Goal: Task Accomplishment & Management: Manage account settings

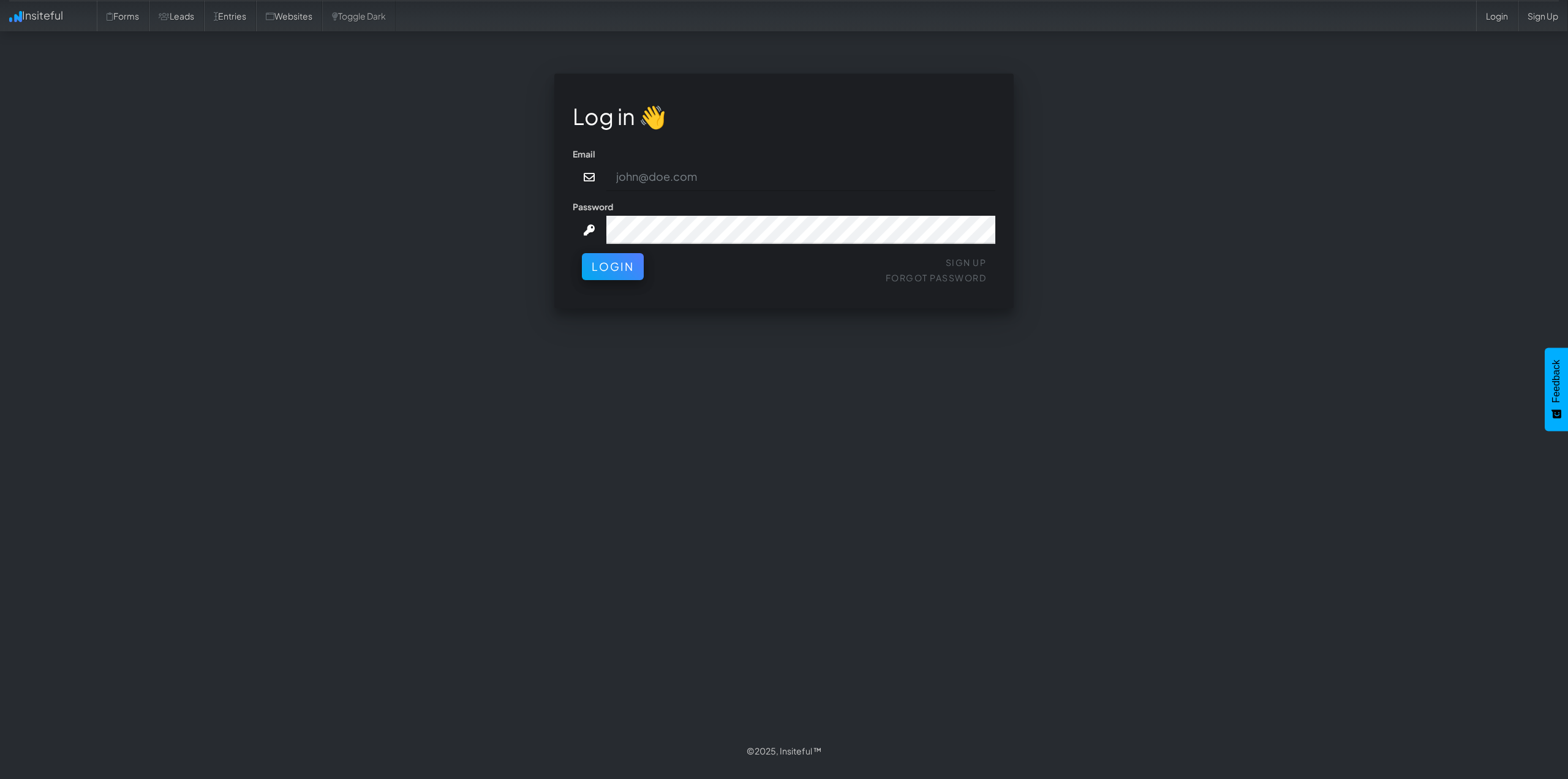
type input "connor@gritmediagroup.com"
click at [619, 267] on button "Login" at bounding box center [613, 263] width 62 height 27
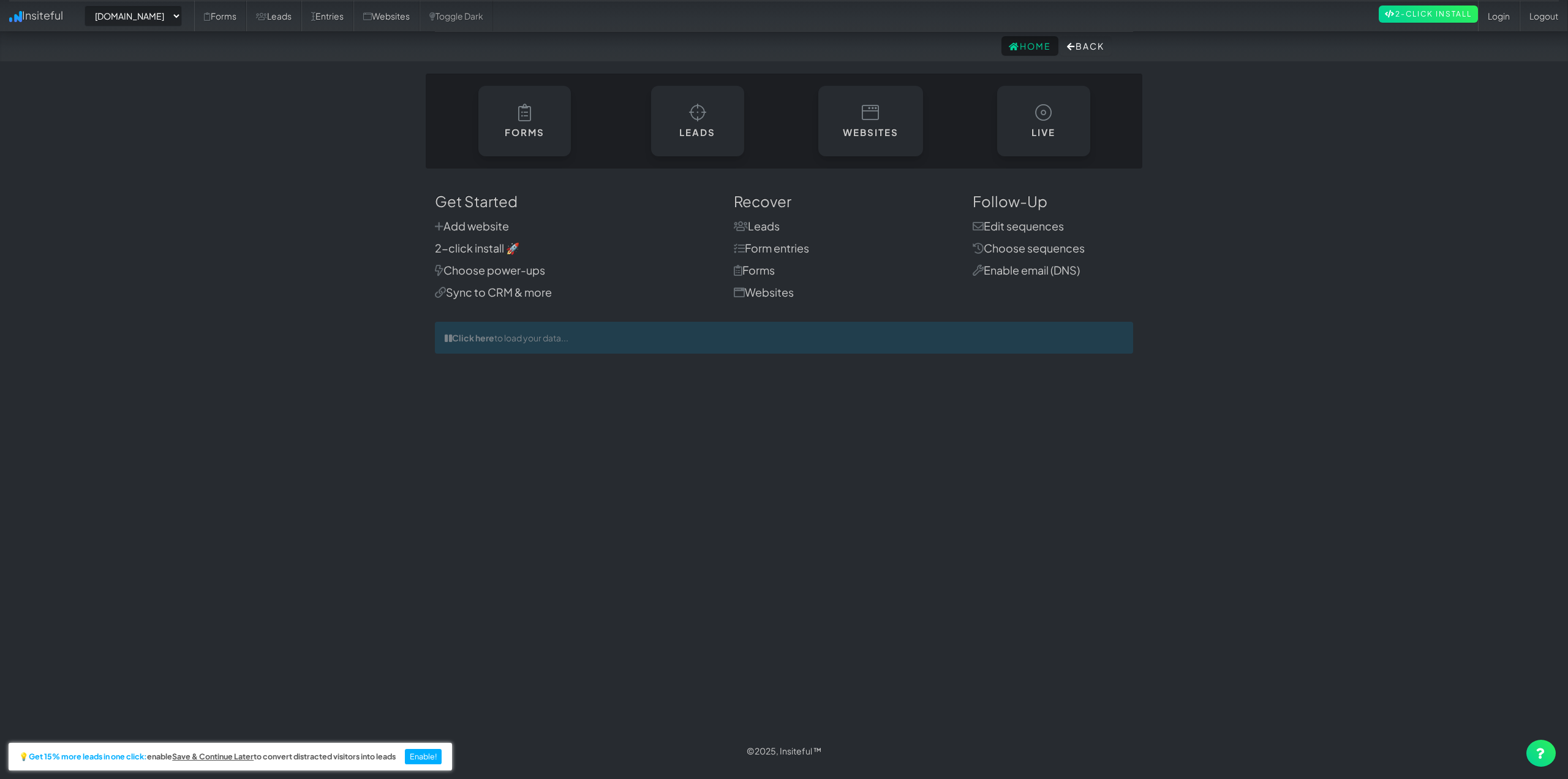
select select "2421"
drag, startPoint x: 162, startPoint y: 13, endPoint x: 182, endPoint y: 25, distance: 23.3
click at [162, 13] on select "-- None -- [DOMAIN_NAME] [DOMAIN_NAME]" at bounding box center [133, 15] width 98 height 21
drag, startPoint x: 316, startPoint y: 17, endPoint x: 321, endPoint y: 53, distance: 36.3
click at [301, 17] on link "Leads" at bounding box center [274, 16] width 55 height 31
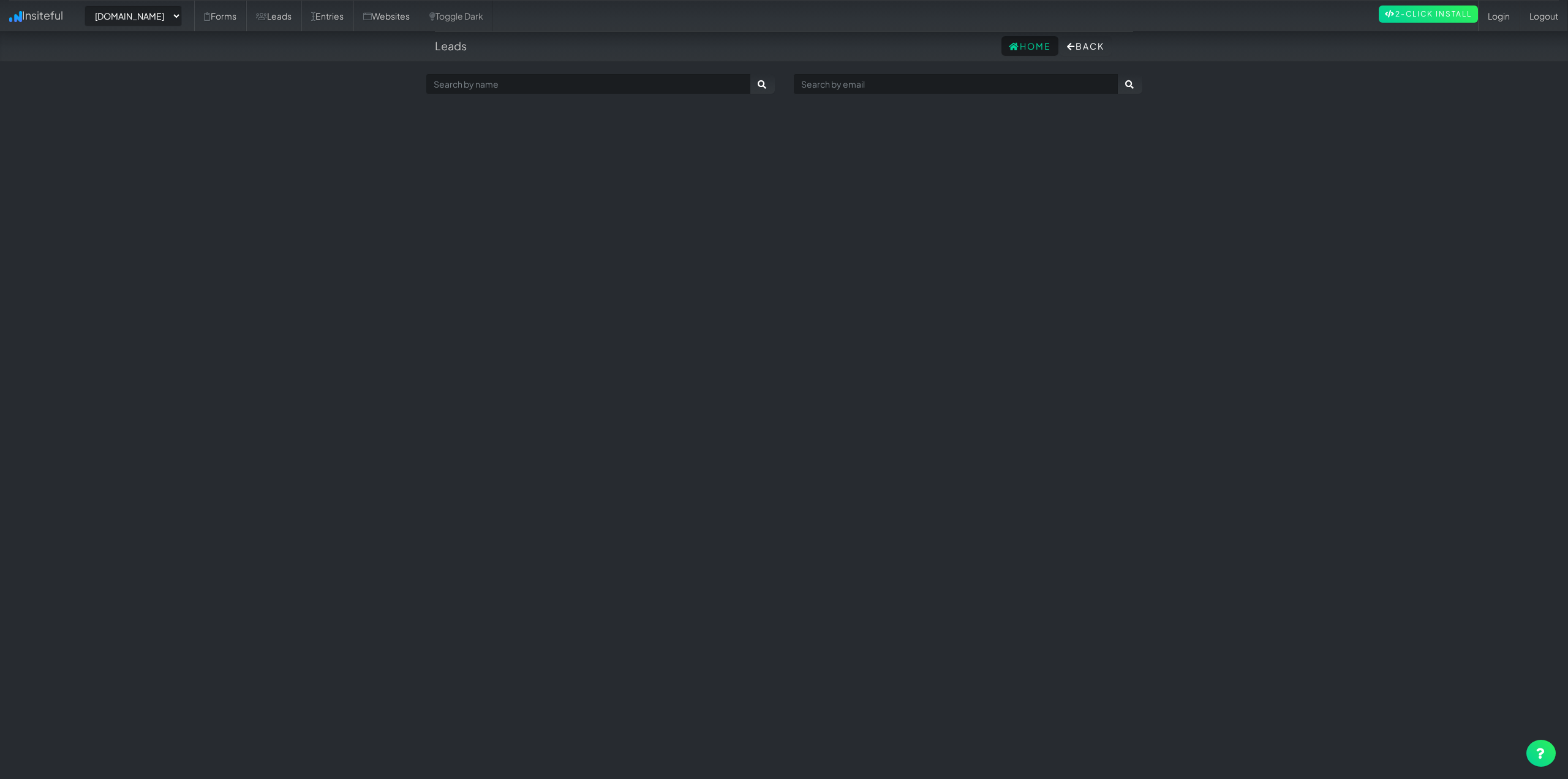
select select "2421"
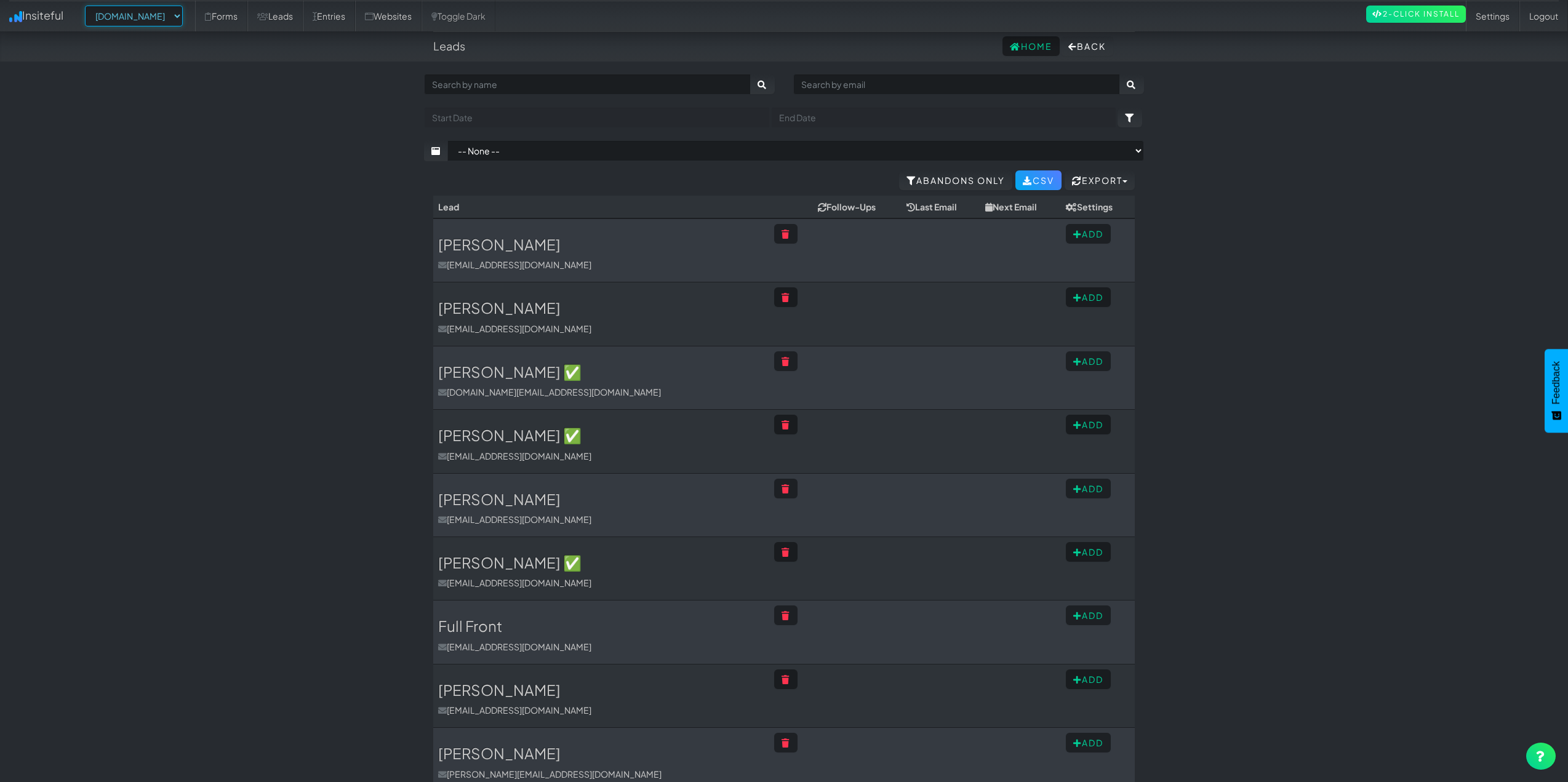
drag, startPoint x: 148, startPoint y: 11, endPoint x: 163, endPoint y: 26, distance: 21.2
click at [148, 11] on select "-- None -- [DOMAIN_NAME] [DOMAIN_NAME]" at bounding box center [133, 15] width 98 height 21
click at [327, 173] on body "Leads Home Back Toggle navigation Insiteful -- None -- www.autocorrectdetailing…" at bounding box center [784, 596] width 1568 height 1192
drag, startPoint x: 321, startPoint y: 325, endPoint x: 352, endPoint y: 191, distance: 137.5
click at [190, 298] on body "Leads Home Back Toggle navigation Insiteful -- None -- www.autocorrectdetailing…" at bounding box center [784, 596] width 1568 height 1192
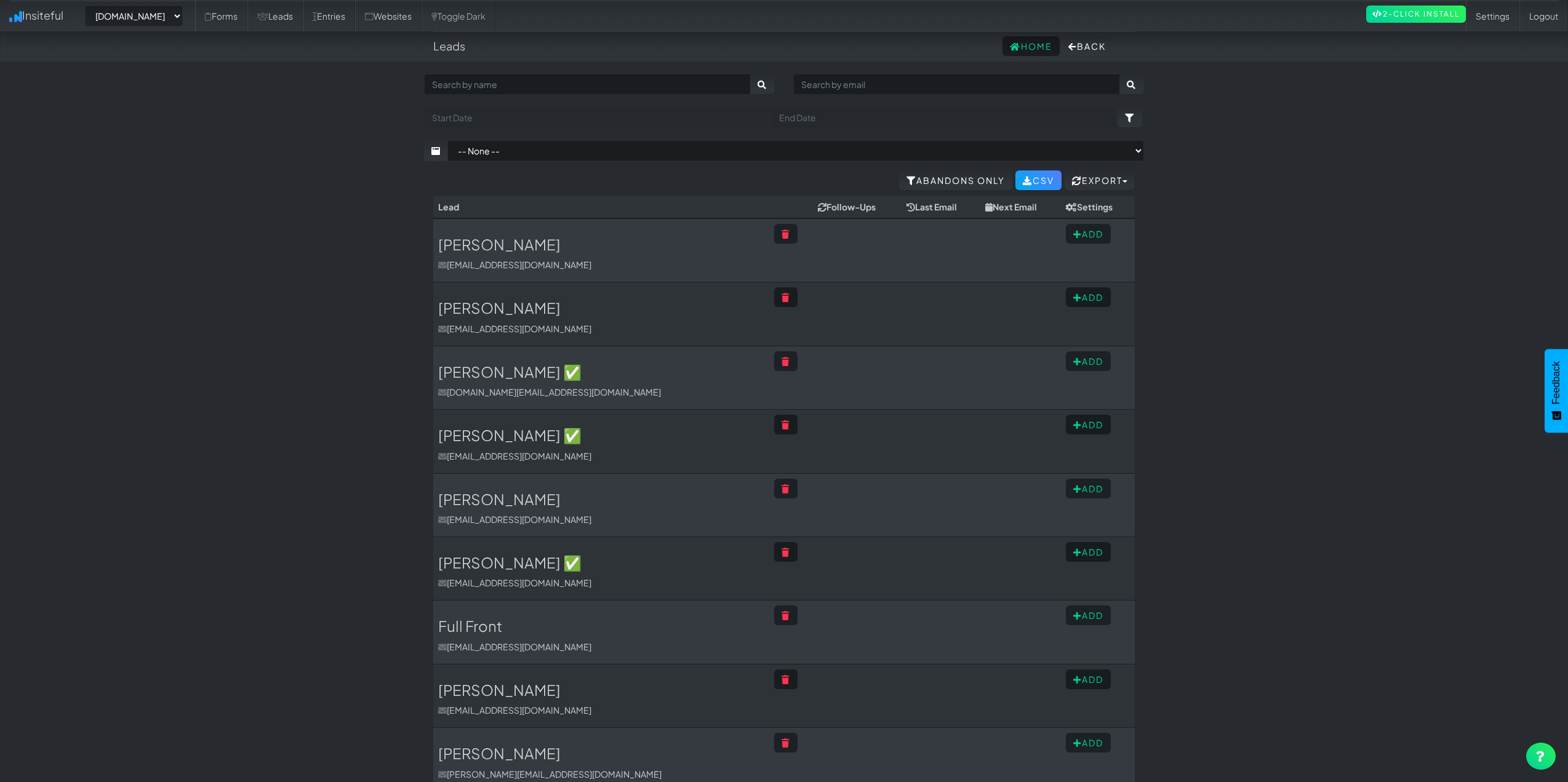
click at [302, 267] on body "Leads Home Back Toggle navigation Insiteful -- None -- www.autocorrectdetailing…" at bounding box center [784, 596] width 1568 height 1192
drag, startPoint x: 241, startPoint y: 479, endPoint x: 294, endPoint y: 217, distance: 267.3
click at [164, 312] on body "Leads Home Back Toggle navigation Insiteful -- None -- www.autocorrectdetailing…" at bounding box center [784, 596] width 1568 height 1192
drag, startPoint x: 1502, startPoint y: 19, endPoint x: 1465, endPoint y: 46, distance: 45.8
click at [1502, 19] on link "Settings" at bounding box center [1492, 16] width 53 height 31
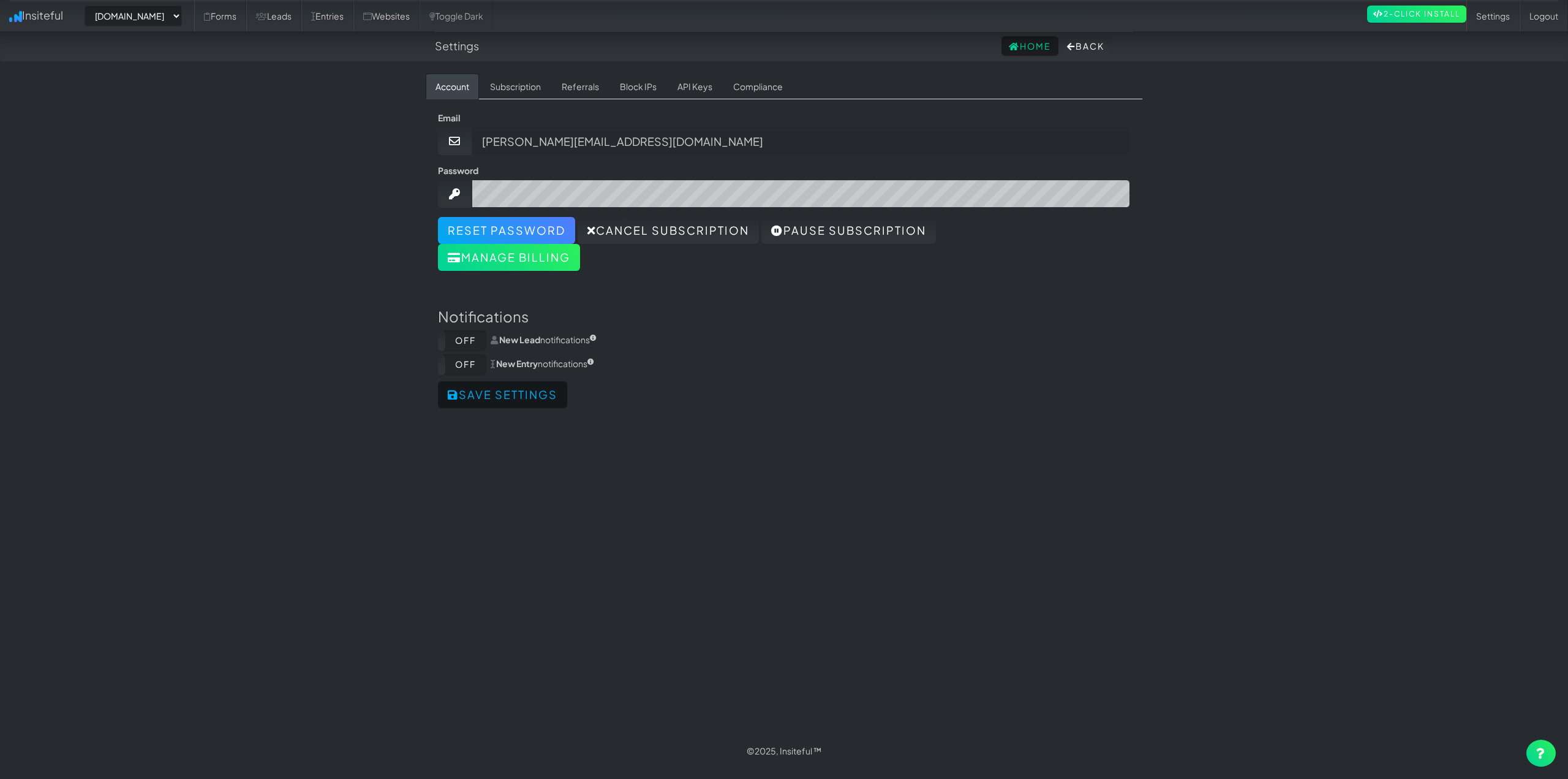
select select "2421"
click at [710, 80] on link "API Keys" at bounding box center [695, 87] width 55 height 26
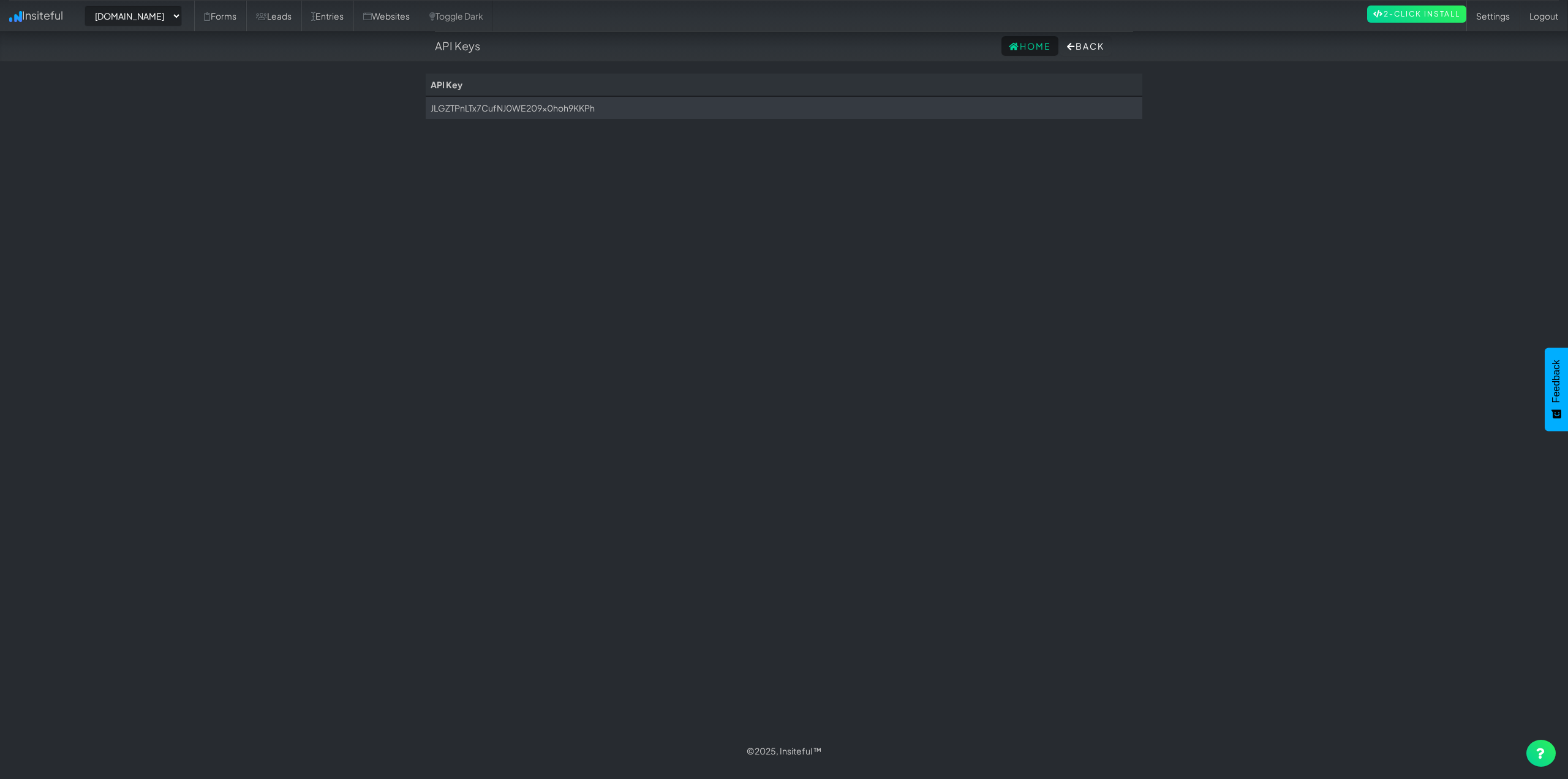
select select "2421"
click at [619, 114] on td "JLGZTPnLTx7CufNJ0WE209x0hoh9KKPh" at bounding box center [783, 108] width 716 height 23
click at [564, 111] on td "JLGZTPnLTx7CufNJ0WE209x0hoh9KKPh" at bounding box center [783, 108] width 716 height 23
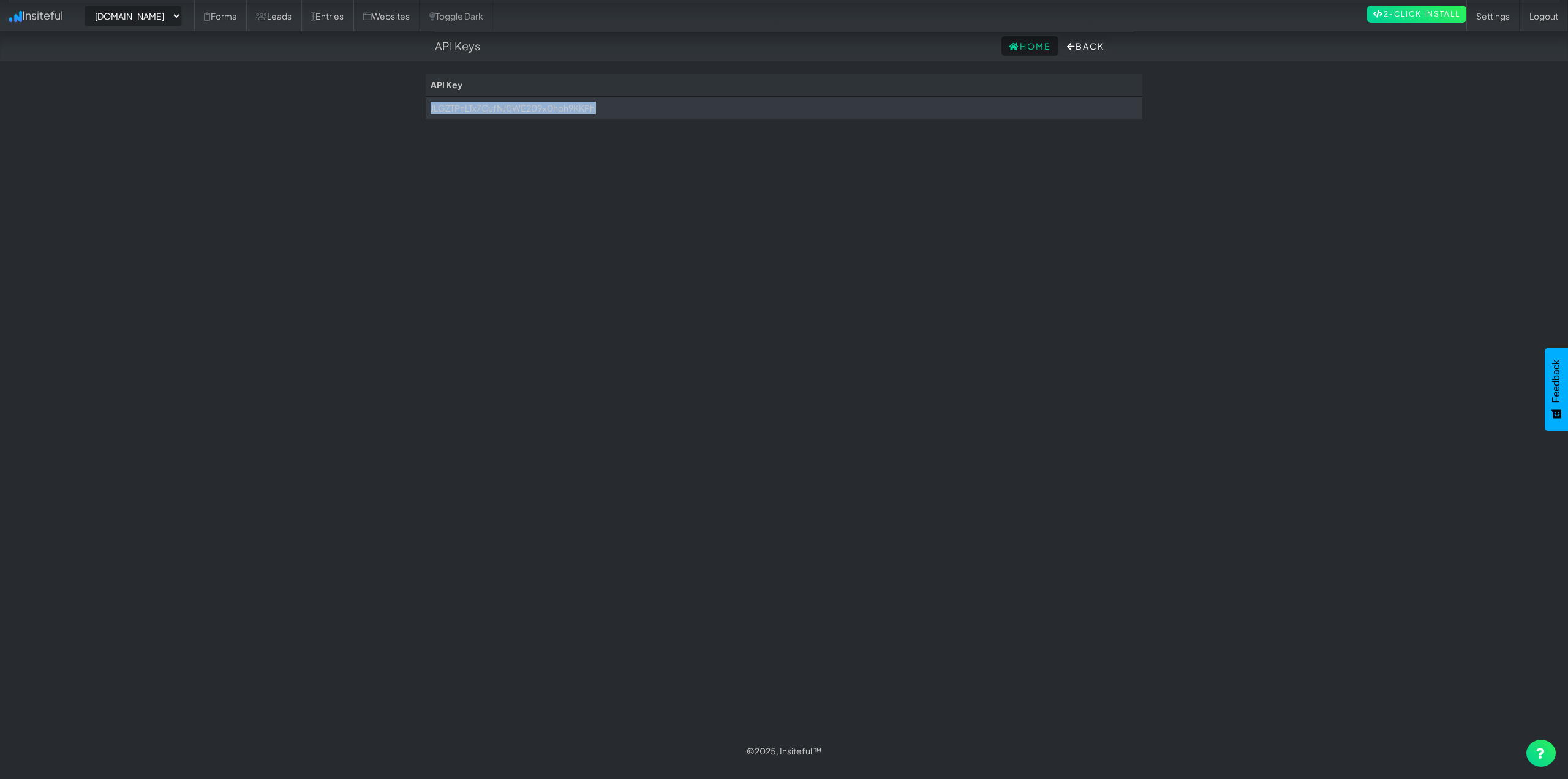
click at [564, 111] on td "JLGZTPnLTx7CufNJ0WE209x0hoh9KKPh" at bounding box center [783, 108] width 716 height 23
copy body "JLGZTPnLTx7CufNJ0WE209x0hoh9KKPh"
drag, startPoint x: 217, startPoint y: 143, endPoint x: 210, endPoint y: 124, distance: 20.2
click at [215, 139] on body "API Keys Home Back Toggle navigation Insiteful -- None -- www.autocorrectdetail…" at bounding box center [784, 383] width 1568 height 766
click at [147, 18] on select "-- None -- www.autocorrectdetailing.com www.houstonpaintprotection.com" at bounding box center [133, 15] width 98 height 21
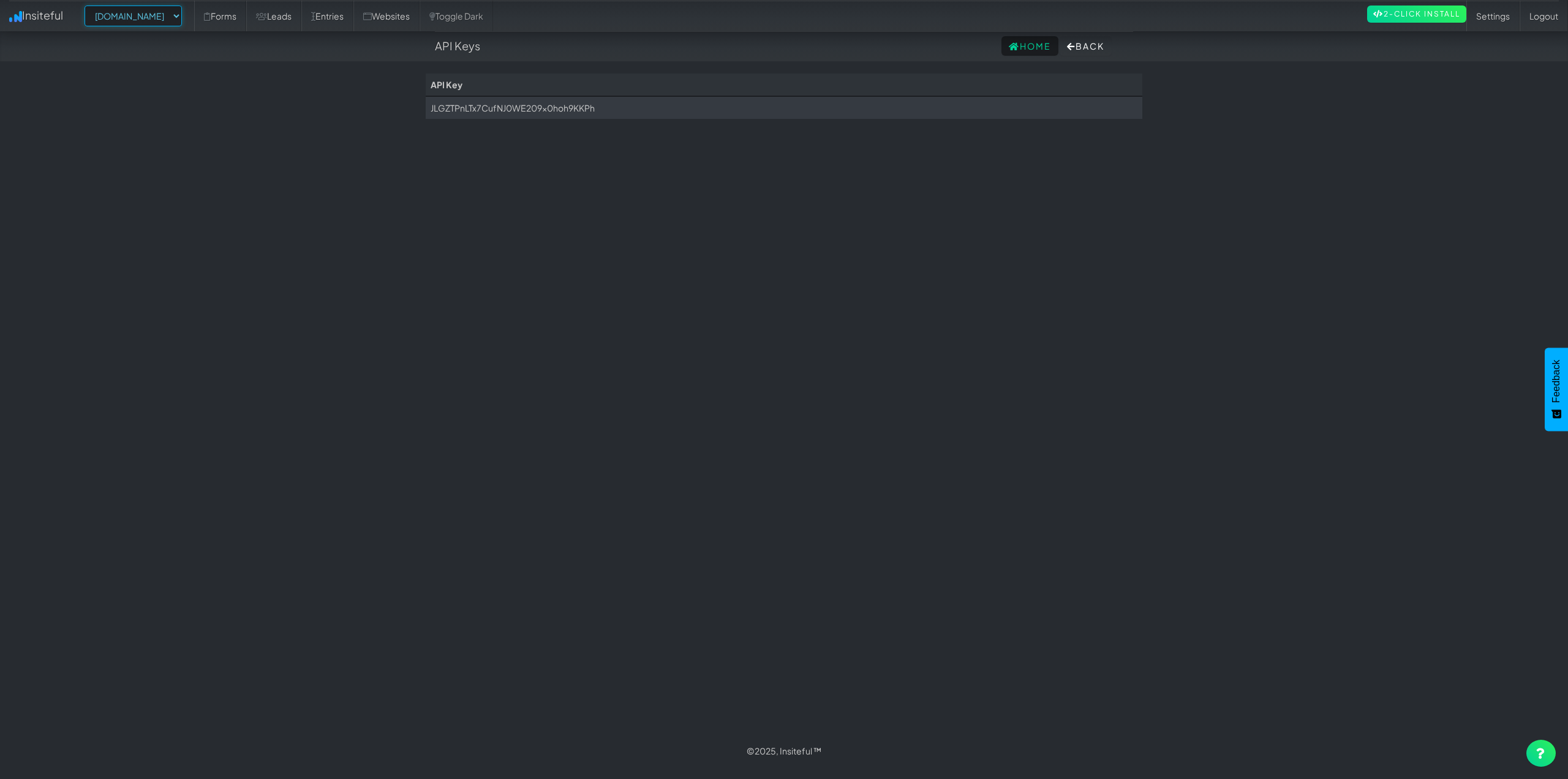
select select
click at [88, 5] on select "-- None -- www.autocorrectdetailing.com www.houstonpaintprotection.com" at bounding box center [133, 15] width 98 height 21
select select "2421"
click at [246, 12] on link "Forms" at bounding box center [220, 16] width 52 height 31
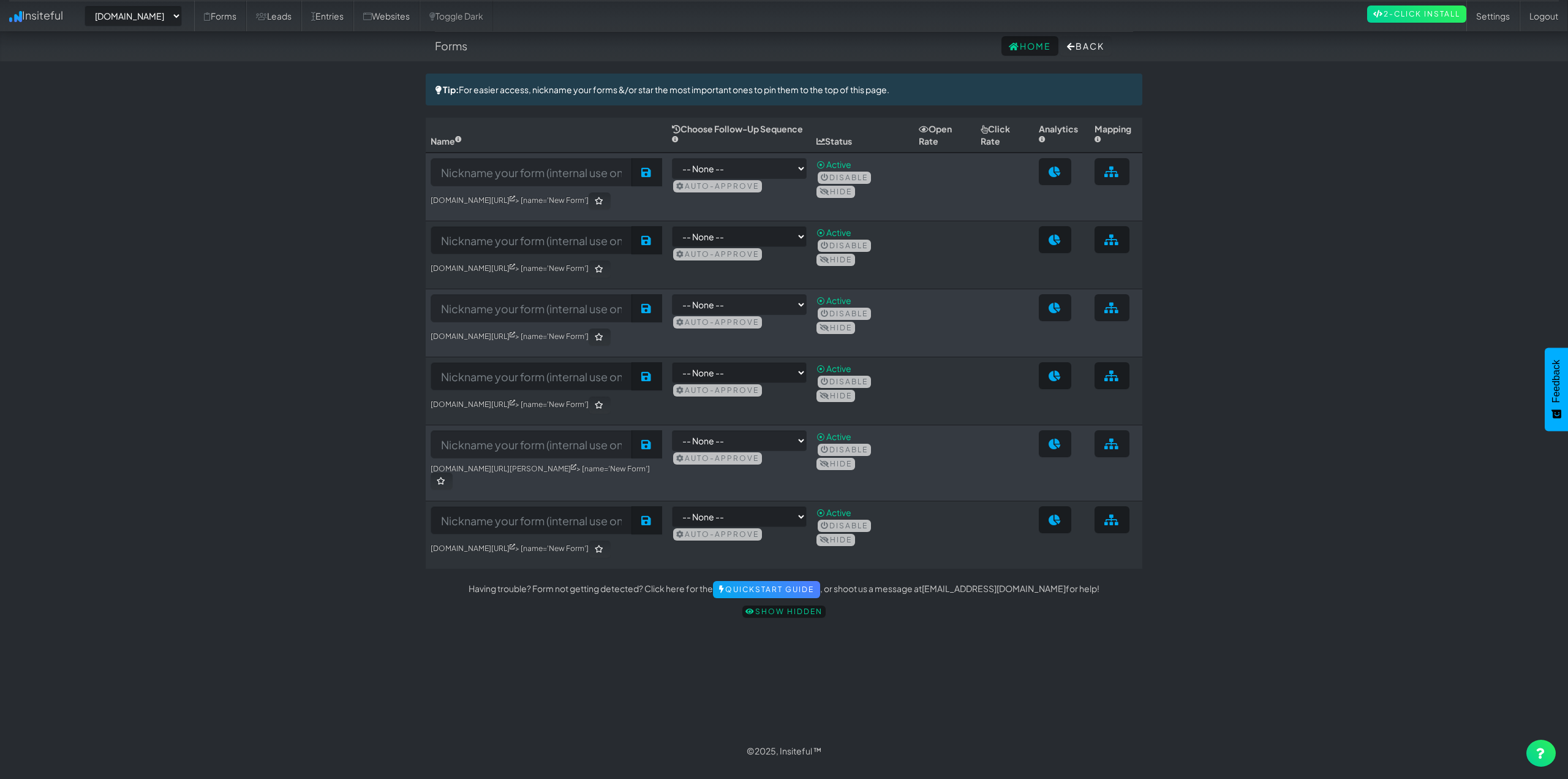
select select "2421"
drag, startPoint x: 150, startPoint y: 123, endPoint x: 279, endPoint y: 90, distance: 133.2
click at [156, 117] on body "Forms Home Back Toggle navigation Insiteful -- None -- [DOMAIN_NAME] [DOMAIN_NA…" at bounding box center [784, 383] width 1568 height 766
drag, startPoint x: 22, startPoint y: 12, endPoint x: 38, endPoint y: 12, distance: 16.0
click at [22, 12] on link "Insiteful" at bounding box center [36, 15] width 72 height 31
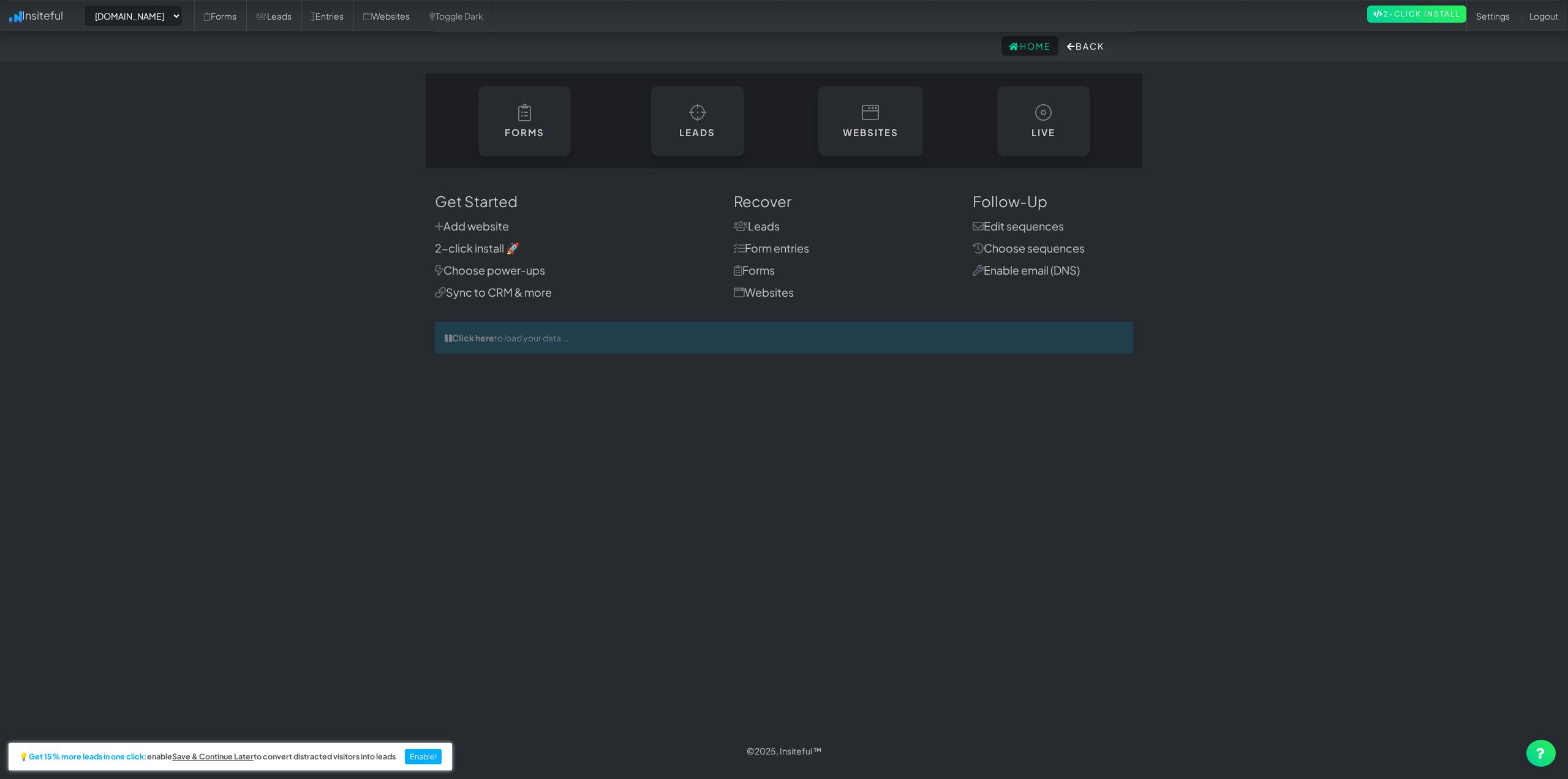
select select "2421"
click at [540, 93] on link "Forms" at bounding box center [524, 118] width 95 height 71
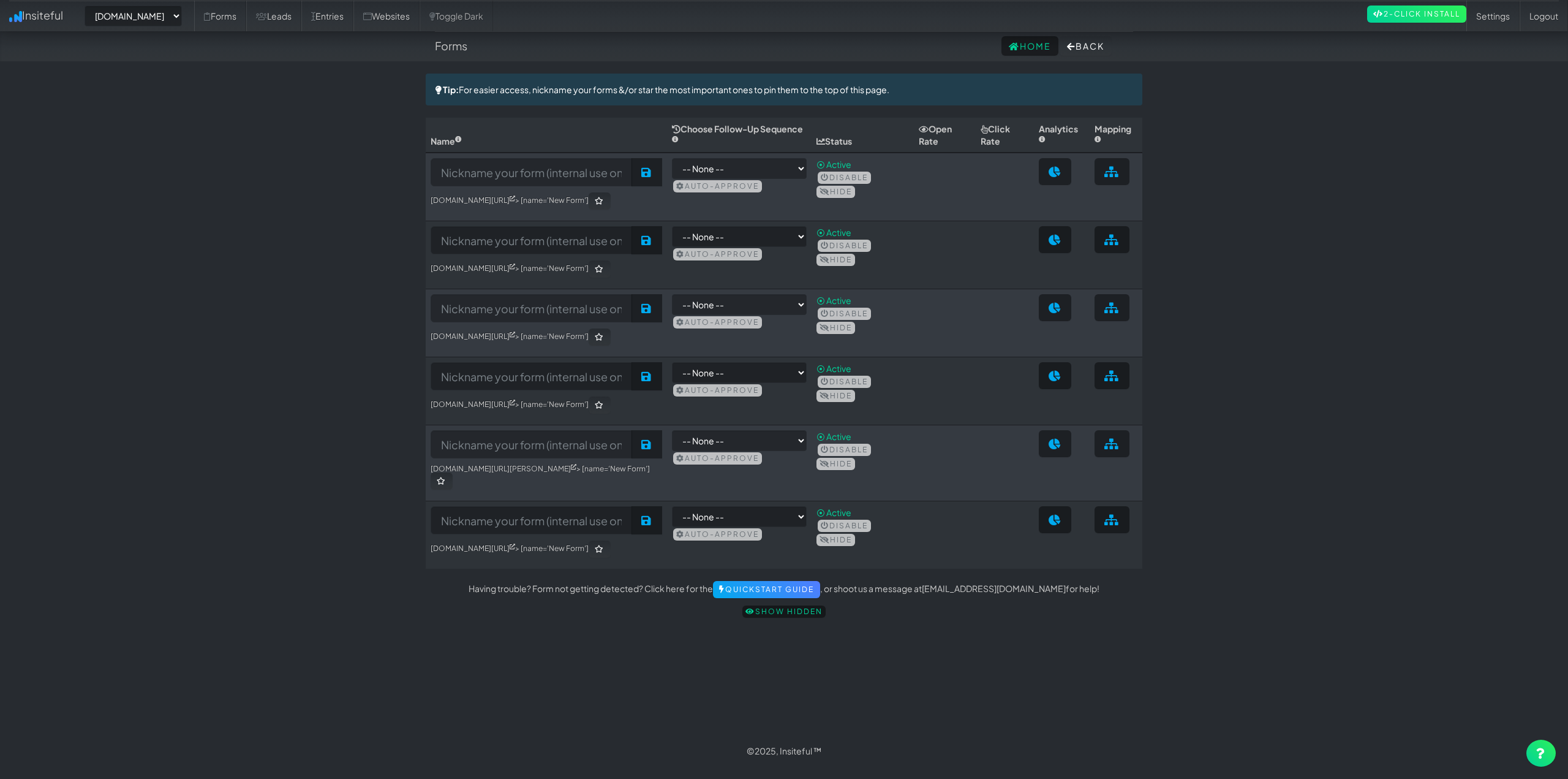
select select "2421"
click at [30, 20] on link "Insiteful" at bounding box center [36, 15] width 72 height 31
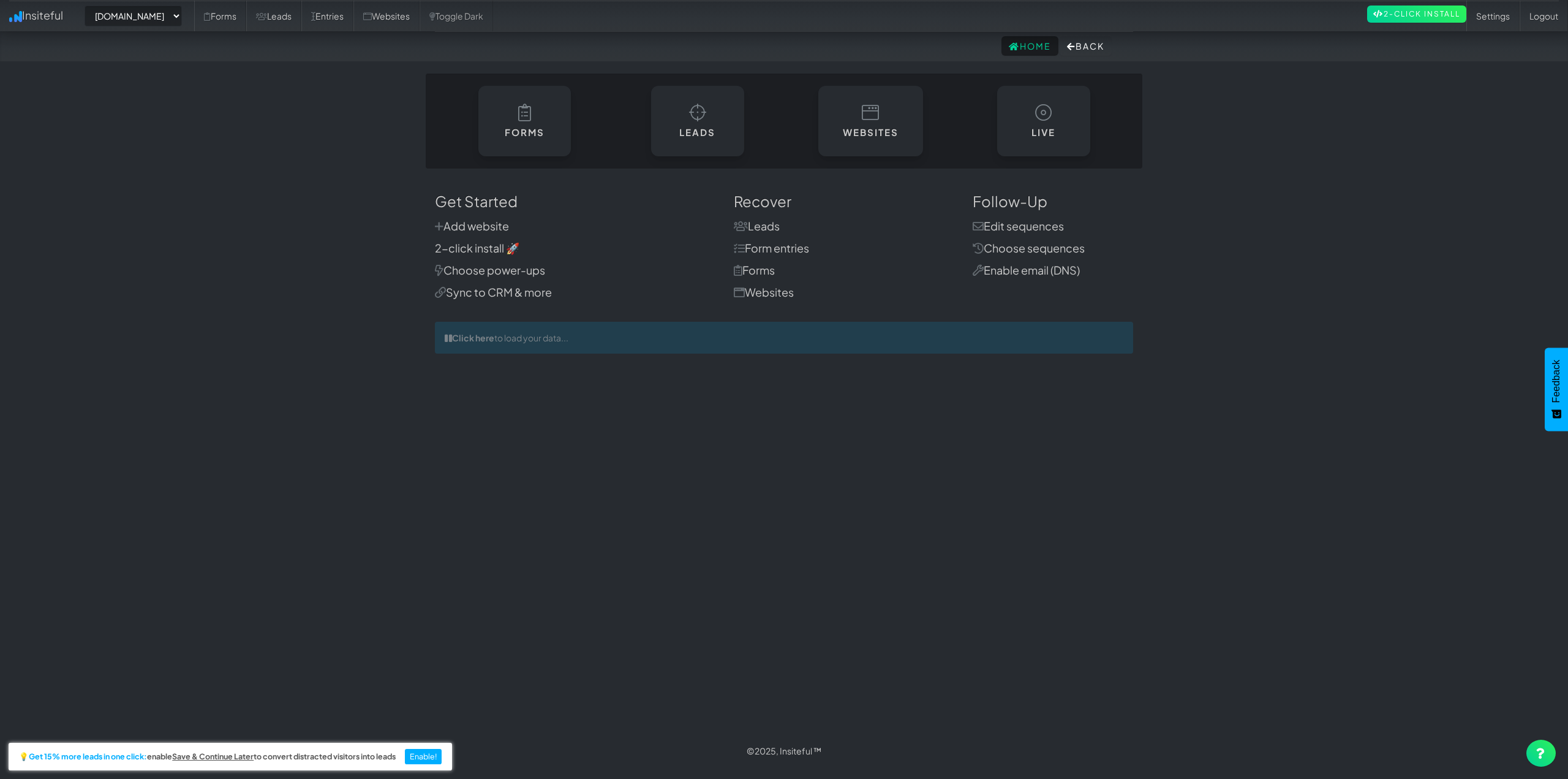
select select "2421"
click at [873, 108] on icon at bounding box center [870, 109] width 18 height 18
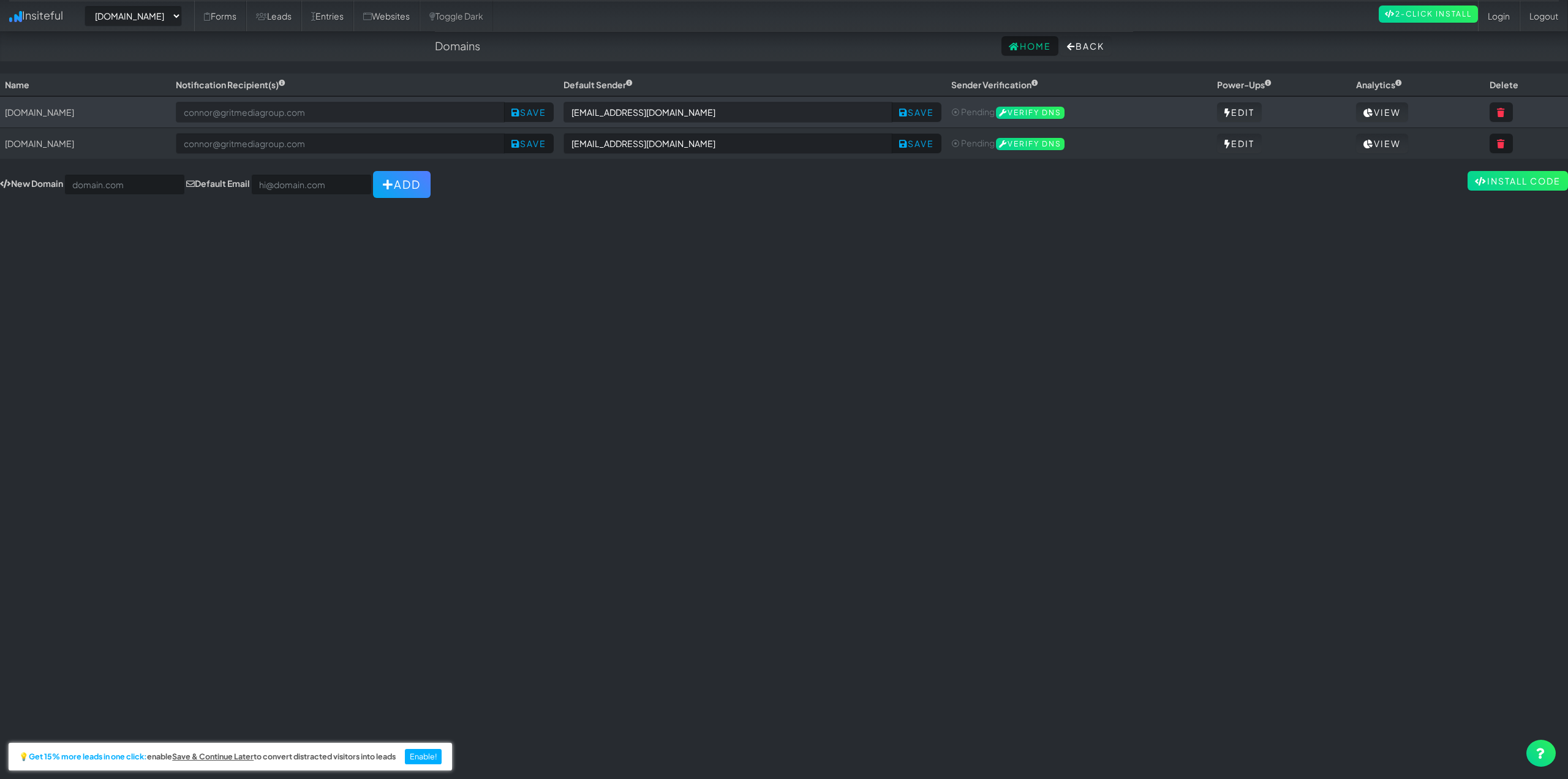
select select "2421"
click at [104, 190] on input "text" at bounding box center [124, 184] width 121 height 21
paste input "ceramicprosouthwestoh.com"
drag, startPoint x: 98, startPoint y: 184, endPoint x: 49, endPoint y: 192, distance: 49.6
drag, startPoint x: 111, startPoint y: 182, endPoint x: 74, endPoint y: 182, distance: 37.0
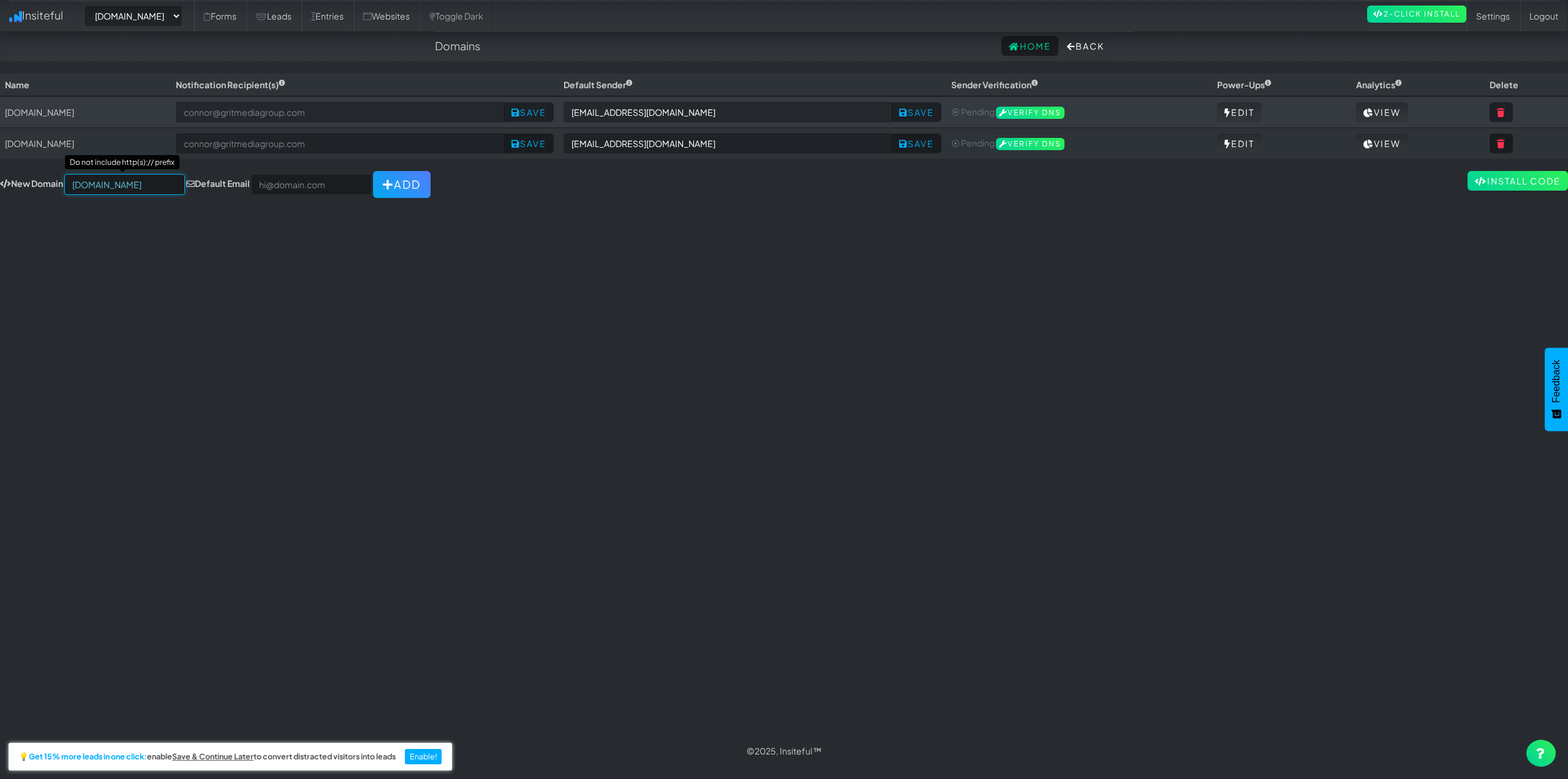
scroll to position [0, 27]
drag, startPoint x: 107, startPoint y: 182, endPoint x: 136, endPoint y: 188, distance: 29.6
drag, startPoint x: 112, startPoint y: 159, endPoint x: 154, endPoint y: 152, distance: 42.6
click at [119, 242] on div "Toggle navigation Insiteful -- None -- www.autocorrectdetailing.com www.houston…" at bounding box center [784, 405] width 1568 height 662
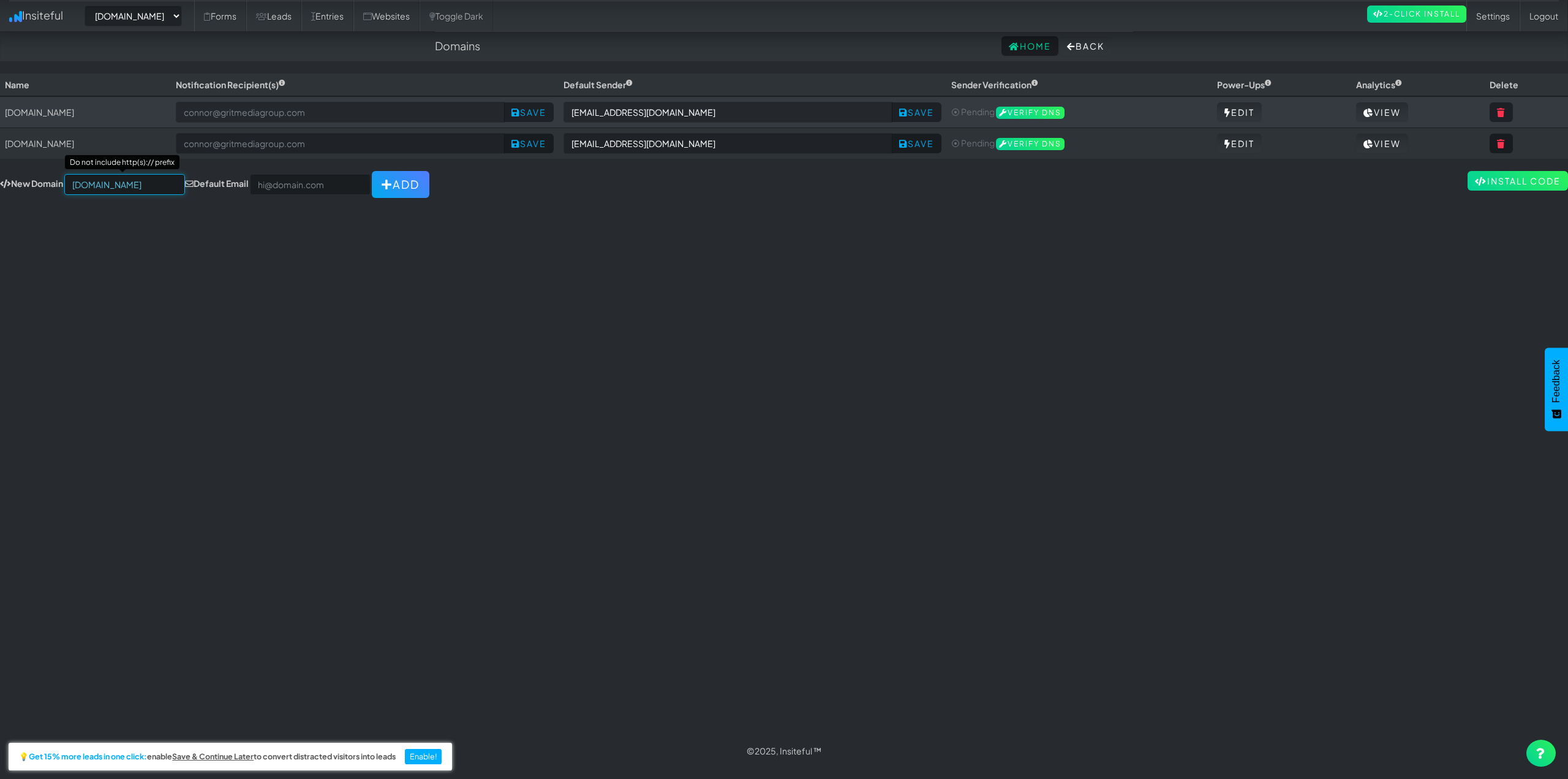
click at [81, 190] on input "ceramicprosouthwestoh.com" at bounding box center [124, 184] width 121 height 21
drag, startPoint x: 123, startPoint y: 182, endPoint x: 65, endPoint y: 185, distance: 58.1
drag, startPoint x: 77, startPoint y: 184, endPoint x: 177, endPoint y: 201, distance: 101.4
click at [88, 184] on input "ceramicprosouthwestoh.com" at bounding box center [124, 184] width 121 height 21
type input "[DOMAIN_NAME]"
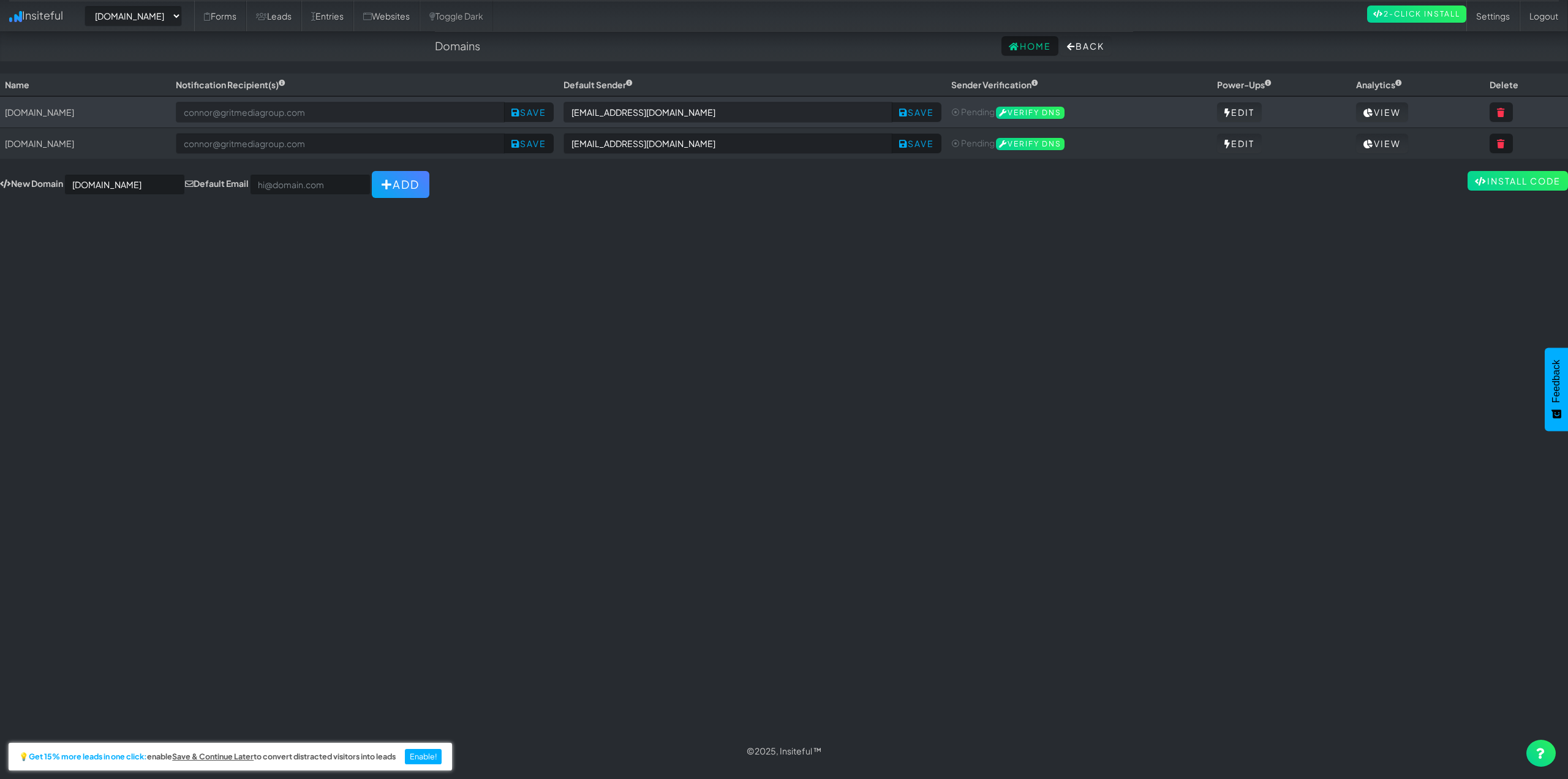
click at [346, 293] on div "Toggle navigation Insiteful -- None -- www.autocorrectdetailing.com www.houston…" at bounding box center [784, 405] width 1568 height 662
click at [379, 179] on button "Add" at bounding box center [402, 184] width 58 height 27
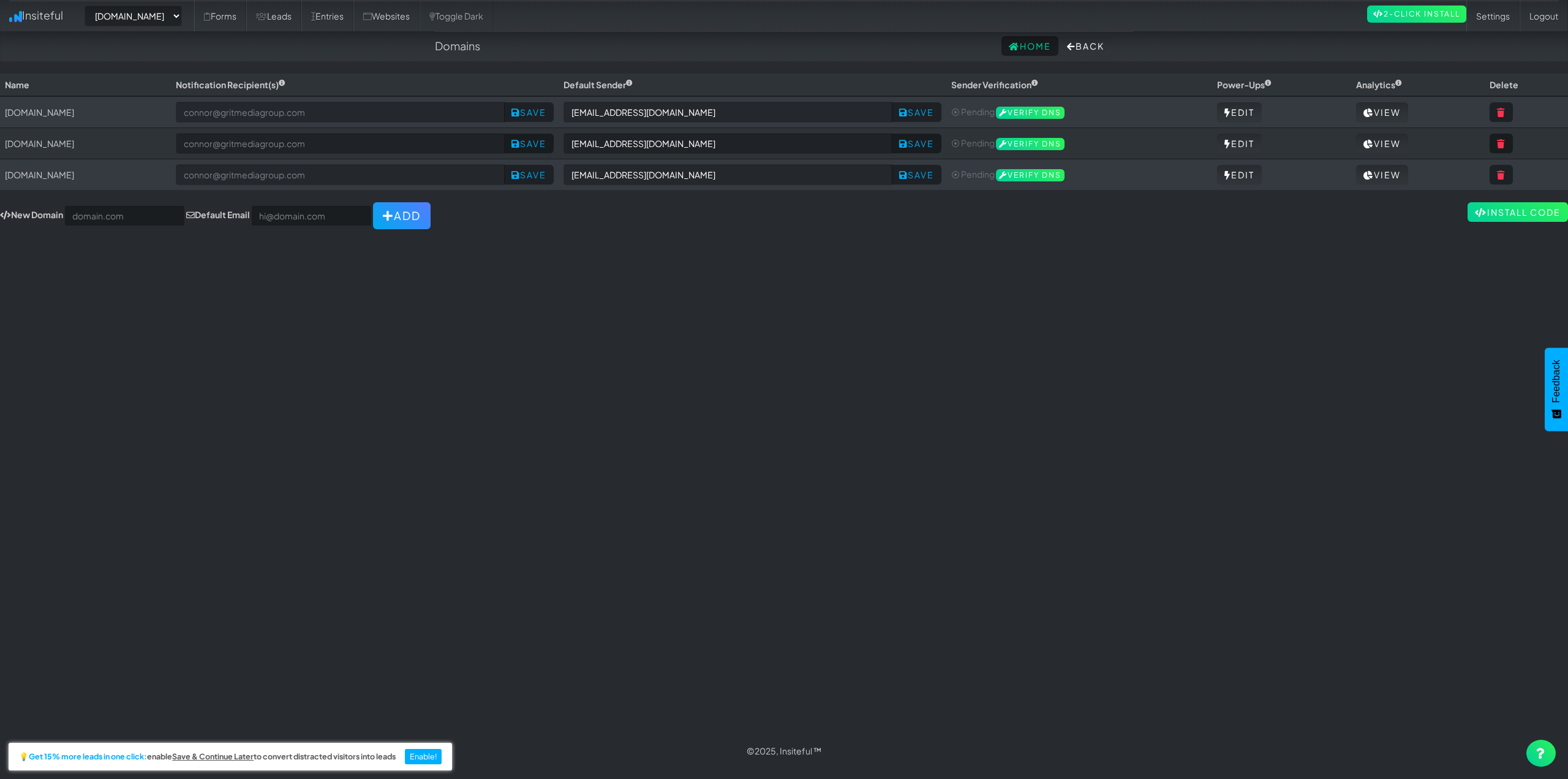
click at [1007, 300] on div "Toggle navigation Insiteful -- None -- www.ceramicprosouthwestoh.com www.autoco…" at bounding box center [784, 405] width 1568 height 662
drag, startPoint x: 702, startPoint y: 171, endPoint x: 820, endPoint y: 197, distance: 120.8
click at [762, 171] on tr "www.ceramicprosouthwestoh.com Save no-reply@ceramicprosouthwestoh.com Save ⦿ Pe…" at bounding box center [784, 174] width 1568 height 31
click at [737, 230] on div "Toggle navigation Insiteful -- None -- www.ceramicprosouthwestoh.com www.autoco…" at bounding box center [784, 405] width 1568 height 662
click at [587, 267] on div "Toggle navigation Insiteful -- None -- www.ceramicprosouthwestoh.com www.autoco…" at bounding box center [784, 405] width 1568 height 662
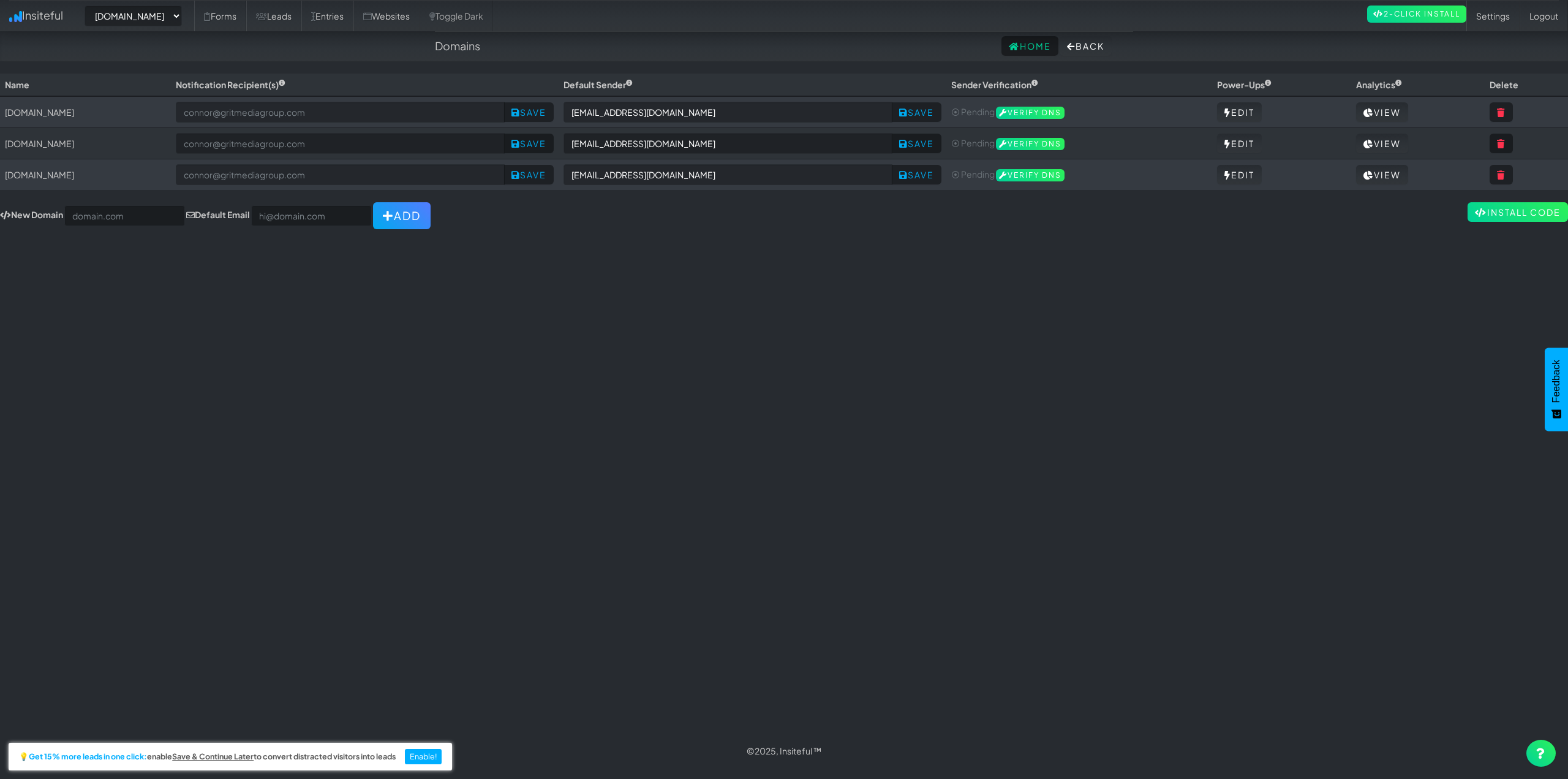
click at [868, 310] on div "Toggle navigation Insiteful -- None -- www.ceramicprosouthwestoh.com www.autoco…" at bounding box center [784, 405] width 1568 height 662
click at [167, 14] on select "-- None -- www.ceramicprosouthwestoh.com www.autocorrectdetailing.com www.houst…" at bounding box center [133, 15] width 98 height 21
select select "2454"
click at [88, 5] on select "-- None -- www.ceramicprosouthwestoh.com www.autocorrectdetailing.com www.houst…" at bounding box center [133, 15] width 98 height 21
select select "2454"
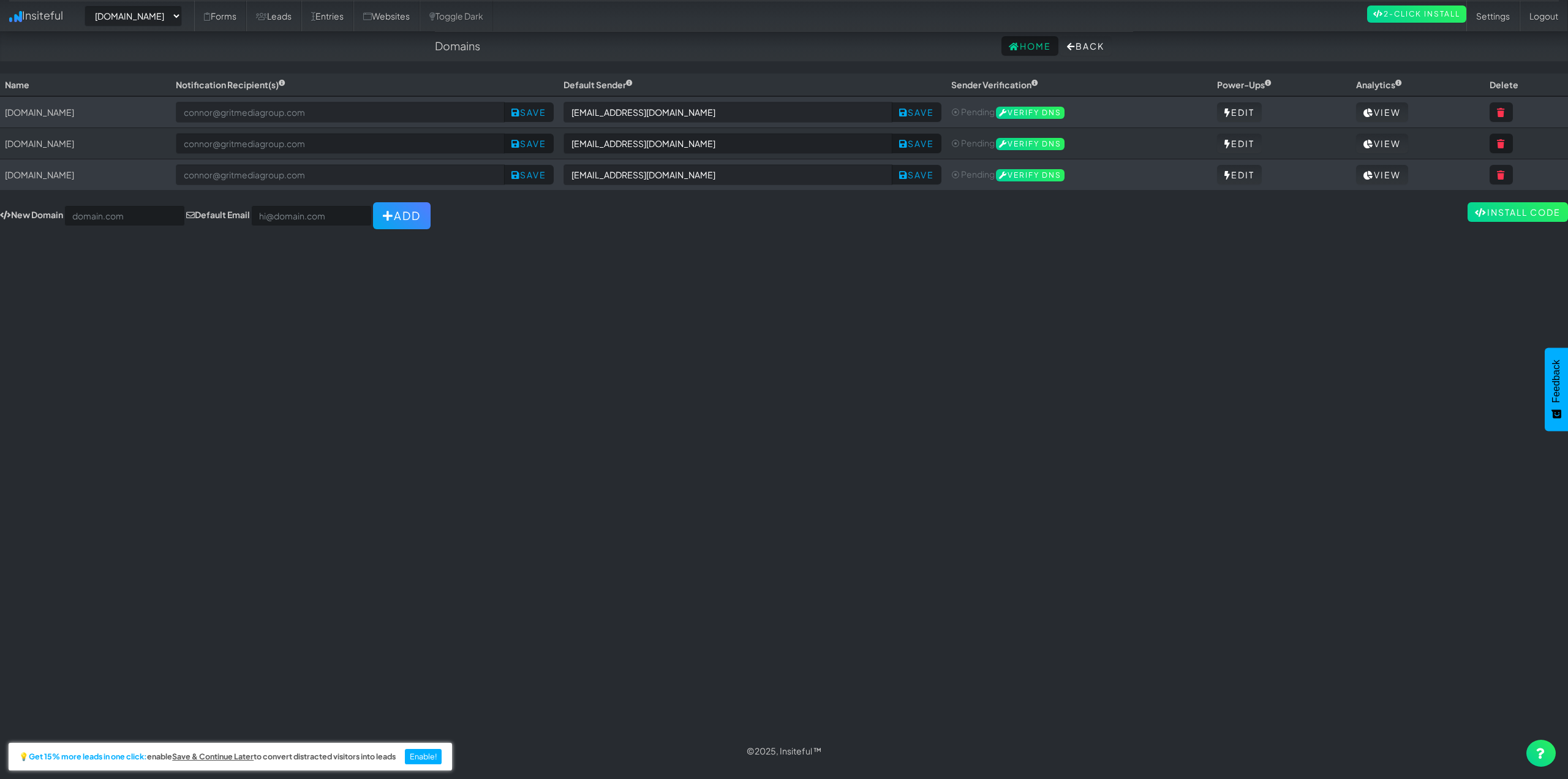
drag, startPoint x: 798, startPoint y: 356, endPoint x: 603, endPoint y: 264, distance: 215.6
click at [798, 355] on div "Toggle navigation Insiteful -- None -- www.ceramicprosouthwestoh.com www.autoco…" at bounding box center [784, 405] width 1568 height 662
click at [246, 24] on link "Forms" at bounding box center [220, 16] width 52 height 31
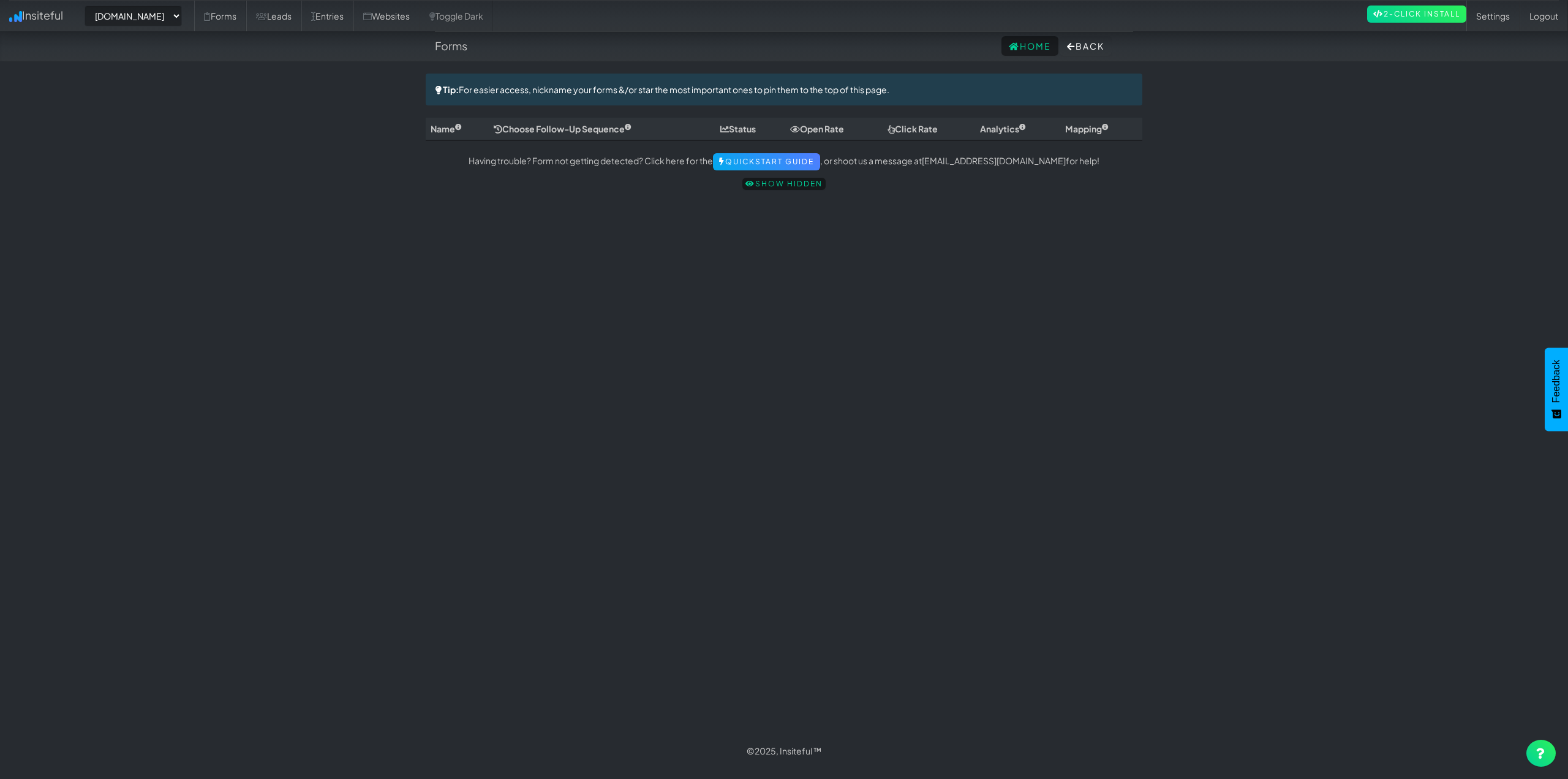
select select "2454"
drag, startPoint x: 753, startPoint y: 352, endPoint x: 680, endPoint y: 310, distance: 84.2
click at [753, 353] on div "Toggle navigation Insiteful -- None -- [DOMAIN_NAME] [DOMAIN_NAME] [DOMAIN_NAME…" at bounding box center [783, 405] width 716 height 662
click at [590, 371] on div "Toggle navigation Insiteful -- None -- [DOMAIN_NAME] [DOMAIN_NAME] [DOMAIN_NAME…" at bounding box center [783, 405] width 716 height 662
select select "2454"
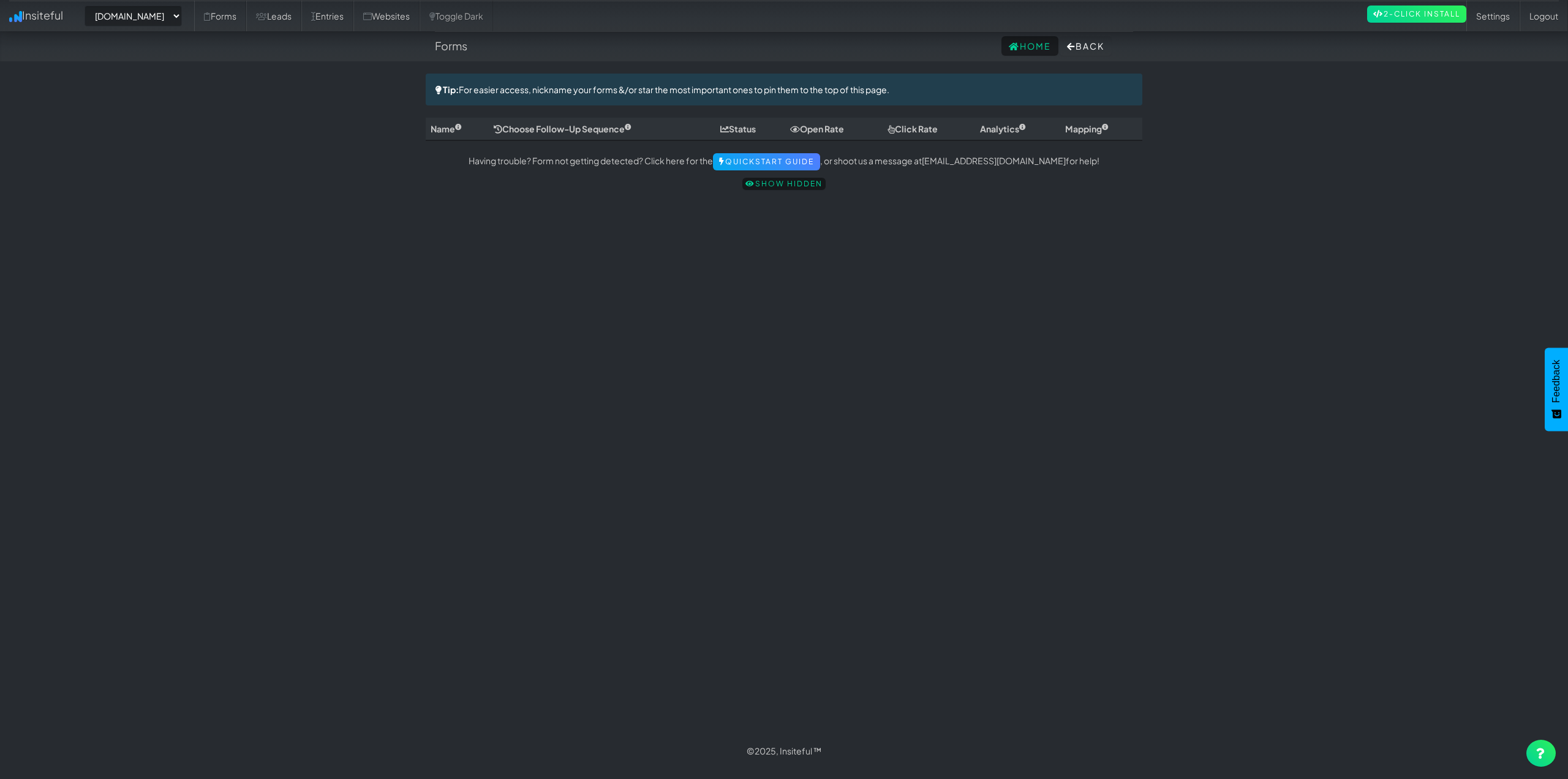
click at [856, 304] on div "Toggle navigation Insiteful -- None -- www.ceramicprosouthwestoh.com www.autoco…" at bounding box center [783, 405] width 716 height 662
select select "2454"
click at [518, 221] on div "Toggle navigation Insiteful -- None -- www.ceramicprosouthwestoh.com www.autoco…" at bounding box center [783, 405] width 716 height 662
drag, startPoint x: 590, startPoint y: 88, endPoint x: 895, endPoint y: 89, distance: 305.0
click at [819, 86] on div "Tip: For easier access, nickname your forms &/or star the most important ones t…" at bounding box center [783, 89] width 716 height 31
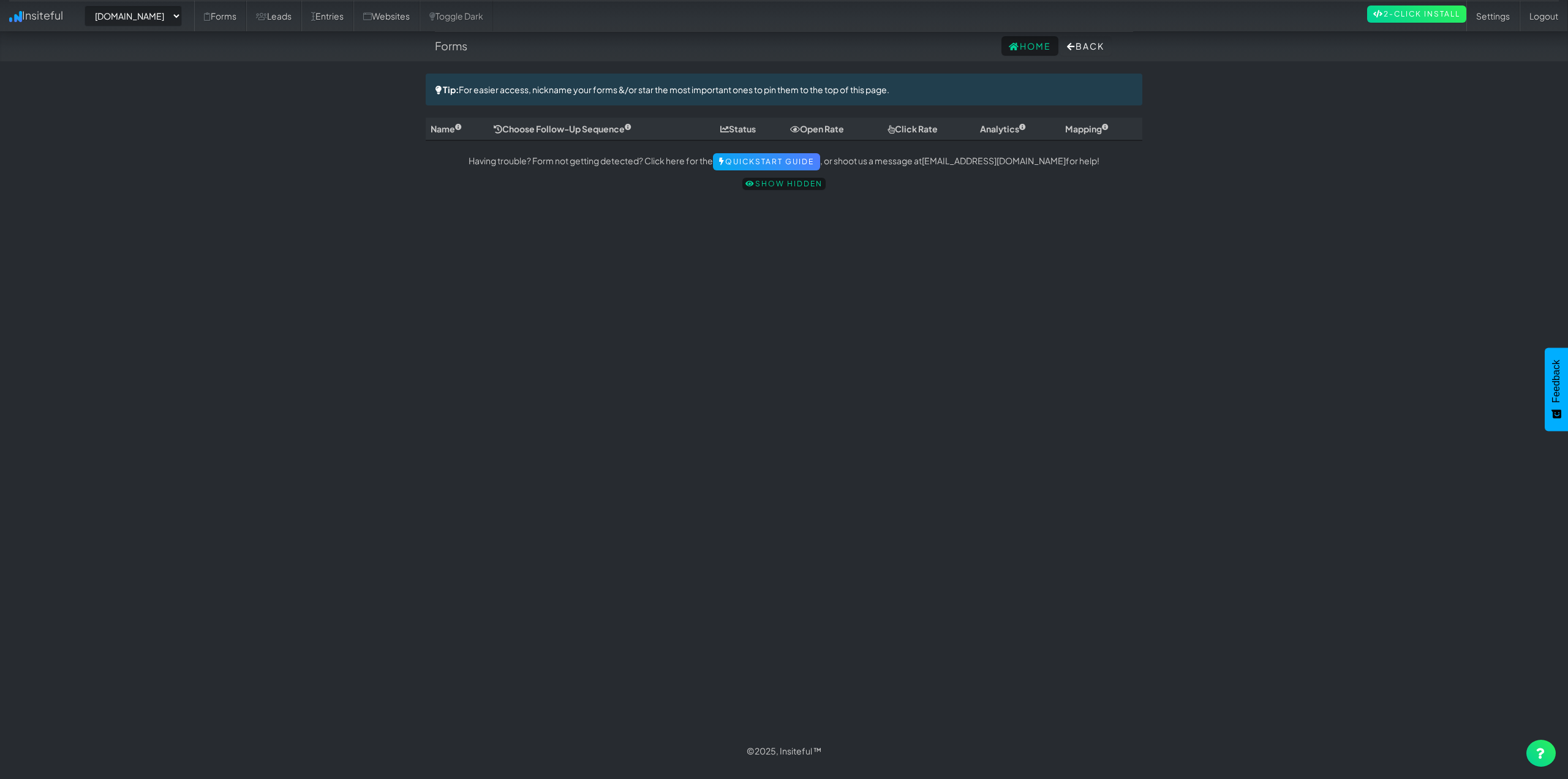
drag, startPoint x: 919, startPoint y: 356, endPoint x: 809, endPoint y: 347, distance: 110.4
click at [918, 356] on div "Toggle navigation Insiteful -- None -- www.ceramicprosouthwestoh.com www.autoco…" at bounding box center [783, 405] width 716 height 662
click at [174, 15] on select "-- None -- www.ceramicprosouthwestoh.com www.autocorrectdetailing.com www.houst…" at bounding box center [133, 15] width 98 height 21
click at [88, 5] on select "-- None -- www.ceramicprosouthwestoh.com www.autocorrectdetailing.com www.houst…" at bounding box center [133, 15] width 98 height 21
click at [246, 23] on link "Forms" at bounding box center [220, 16] width 52 height 31
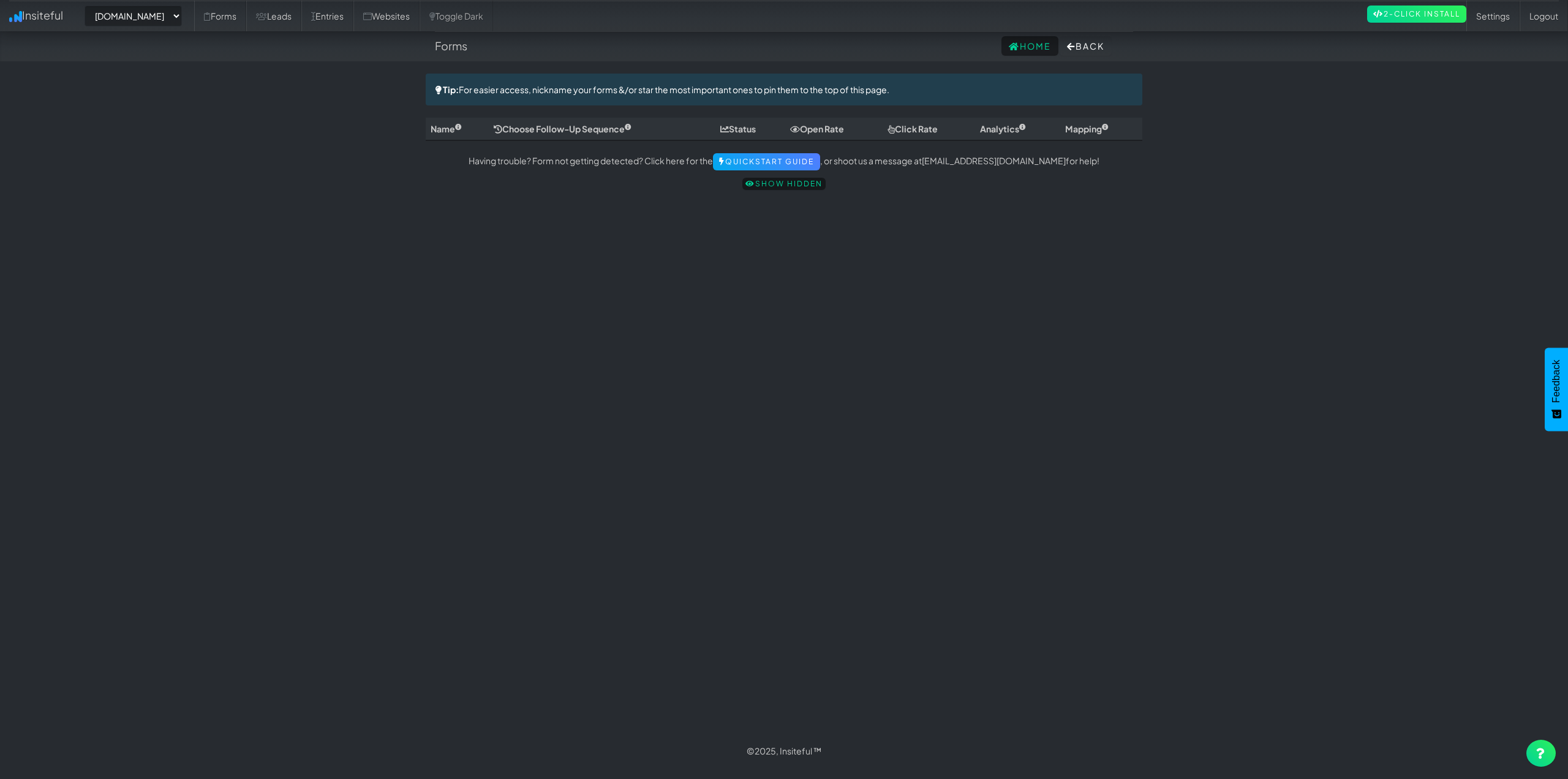
select select "2454"
click at [280, 6] on link "Leads" at bounding box center [274, 16] width 55 height 31
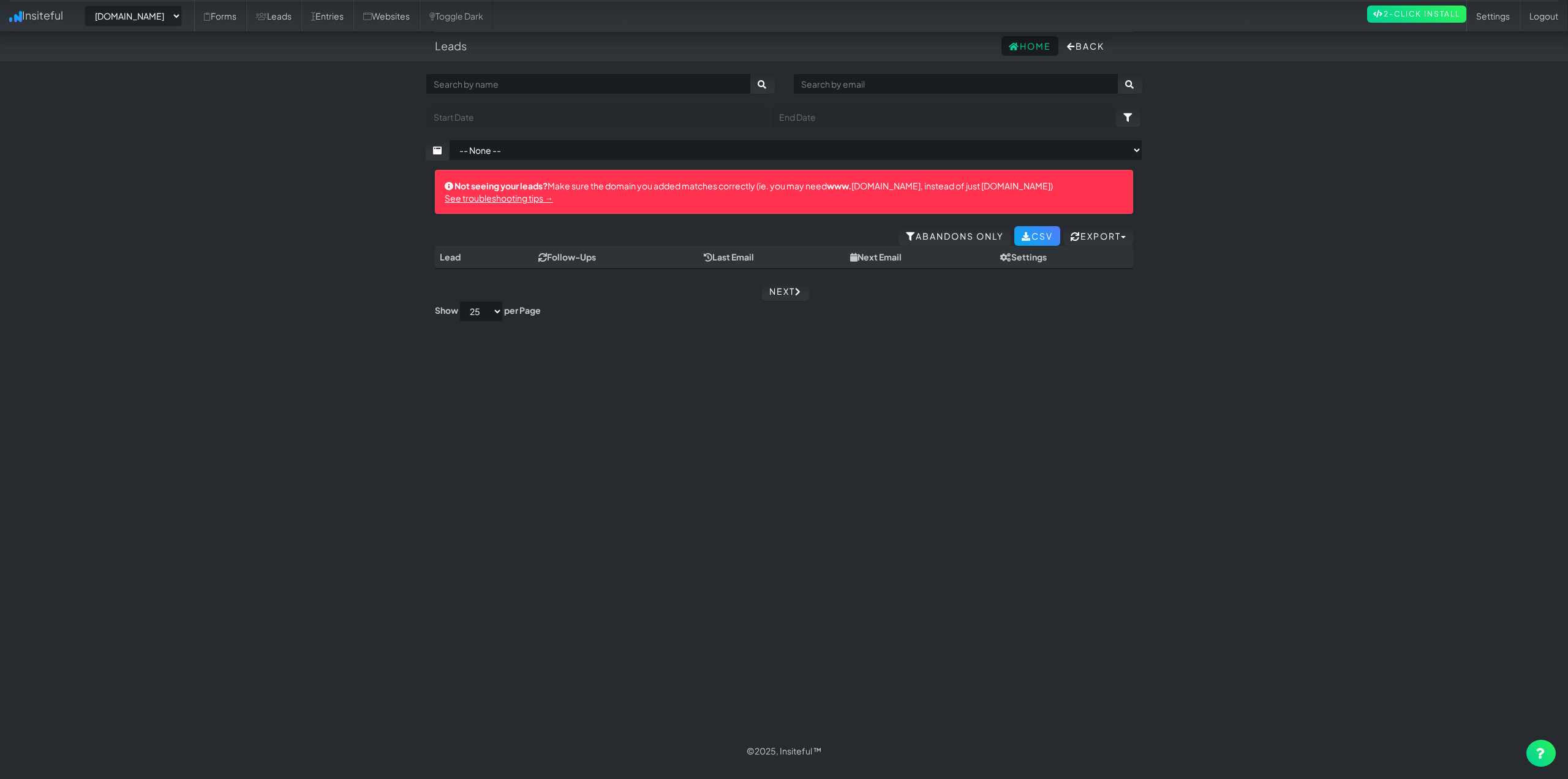
select select "2454"
click at [350, 21] on link "Entries" at bounding box center [327, 16] width 52 height 31
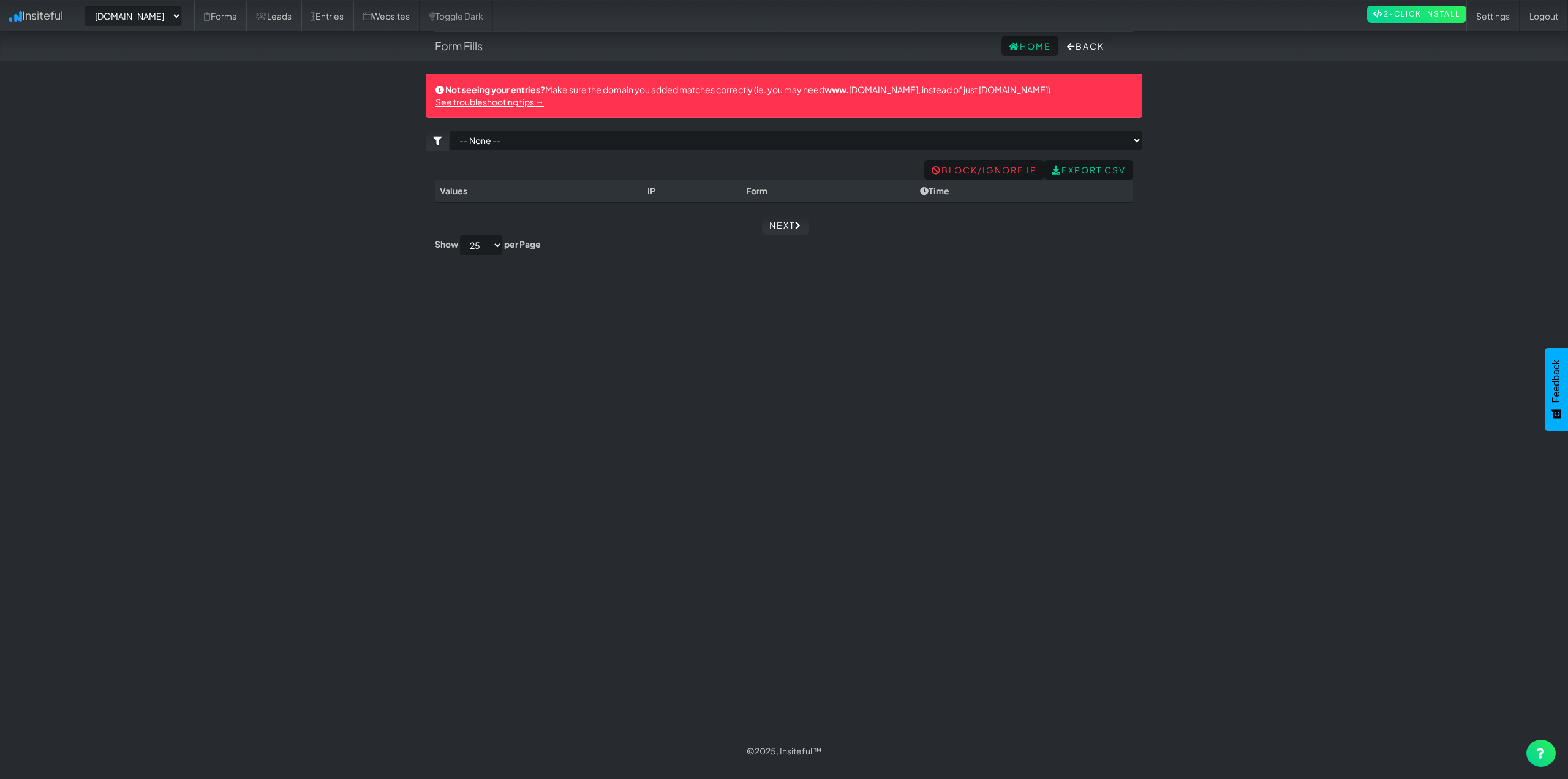
select select "2454"
click at [977, 313] on div "Toggle navigation Insiteful -- None -- www.ceramicprosouthwestoh.com www.autoco…" at bounding box center [783, 405] width 716 height 662
drag, startPoint x: 635, startPoint y: 90, endPoint x: 938, endPoint y: 88, distance: 303.0
click at [899, 88] on div "Not seeing your entries? Make sure the domain you added matches correctly (ie. …" at bounding box center [783, 95] width 716 height 44
click at [980, 91] on div "Not seeing your entries? Make sure the domain you added matches correctly (ie. …" at bounding box center [783, 95] width 716 height 44
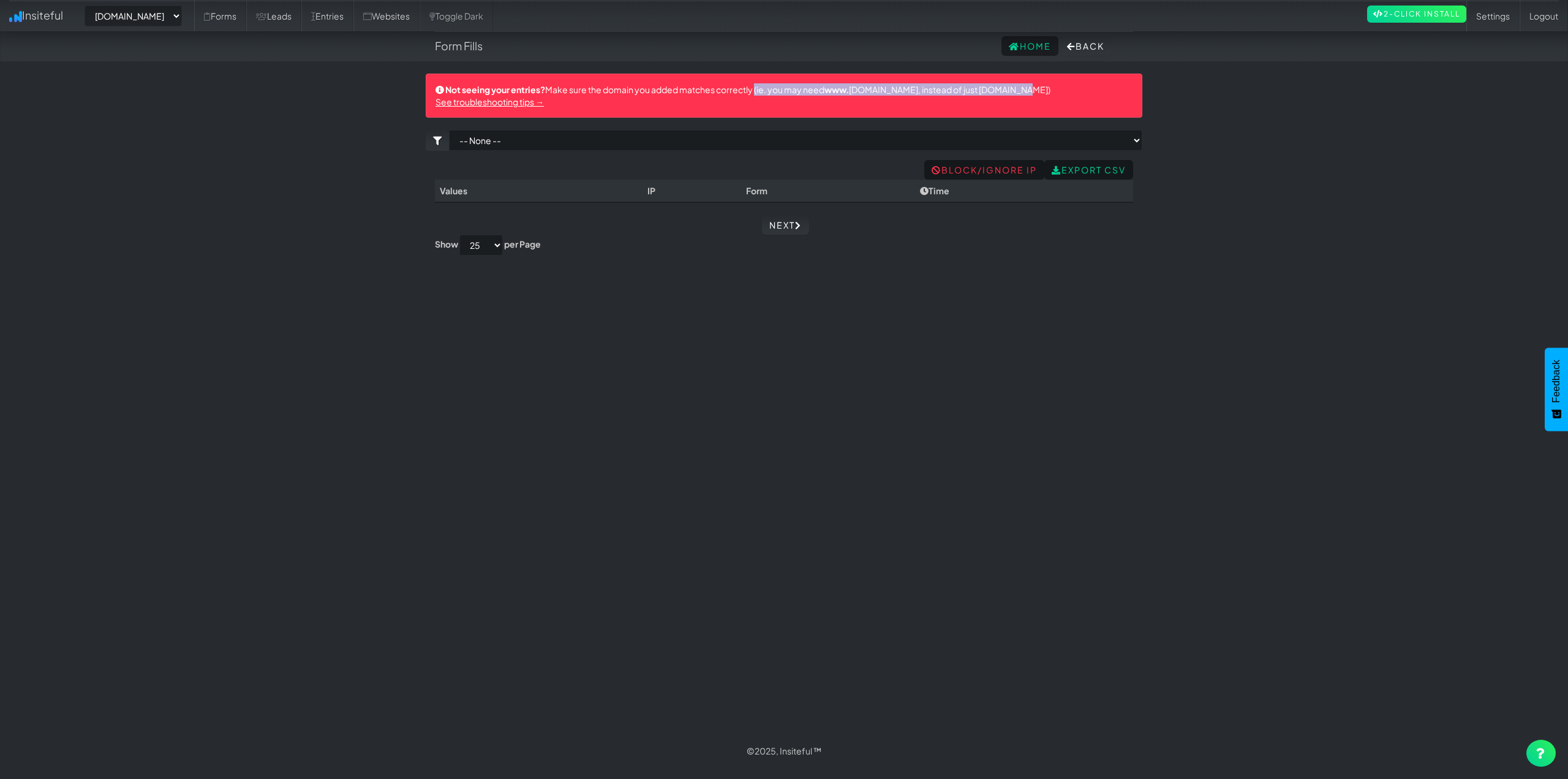
drag, startPoint x: 756, startPoint y: 93, endPoint x: 1041, endPoint y: 89, distance: 285.0
click at [1033, 89] on div "Not seeing your entries? Make sure the domain you added matches correctly (ie. …" at bounding box center [783, 95] width 716 height 44
click at [1064, 92] on div "Not seeing your entries? Make sure the domain you added matches correctly (ie. …" at bounding box center [783, 95] width 716 height 44
drag, startPoint x: 514, startPoint y: 85, endPoint x: 968, endPoint y: 95, distance: 454.1
click at [893, 86] on div "Not seeing your entries? Make sure the domain you added matches correctly (ie. …" at bounding box center [783, 95] width 716 height 44
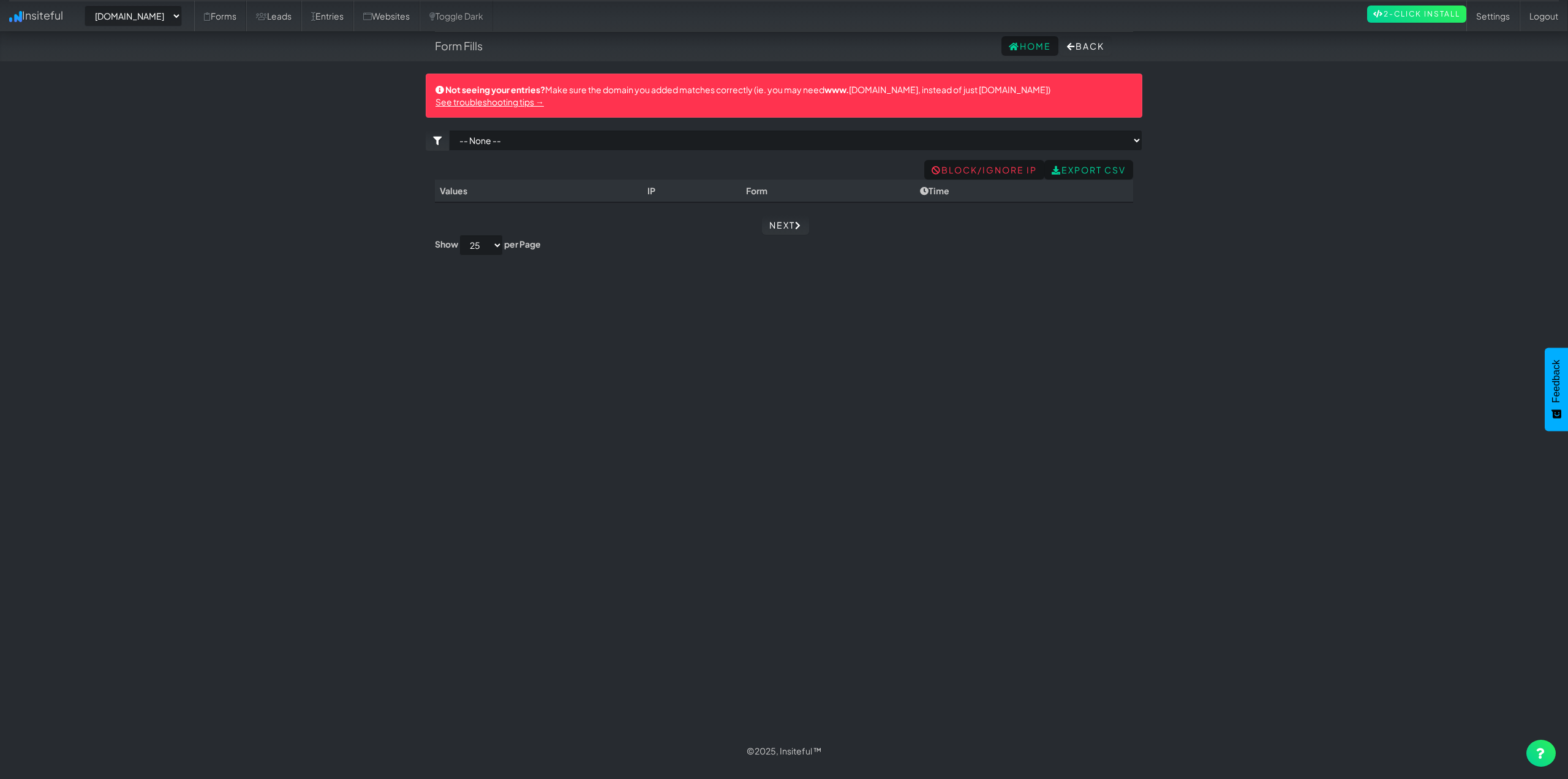
drag, startPoint x: 1034, startPoint y: 97, endPoint x: 823, endPoint y: 103, distance: 211.1
click at [1033, 98] on div "Not seeing your entries? Make sure the domain you added matches correctly (ie. …" at bounding box center [783, 95] width 716 height 44
click at [301, 28] on link "Leads" at bounding box center [274, 16] width 55 height 31
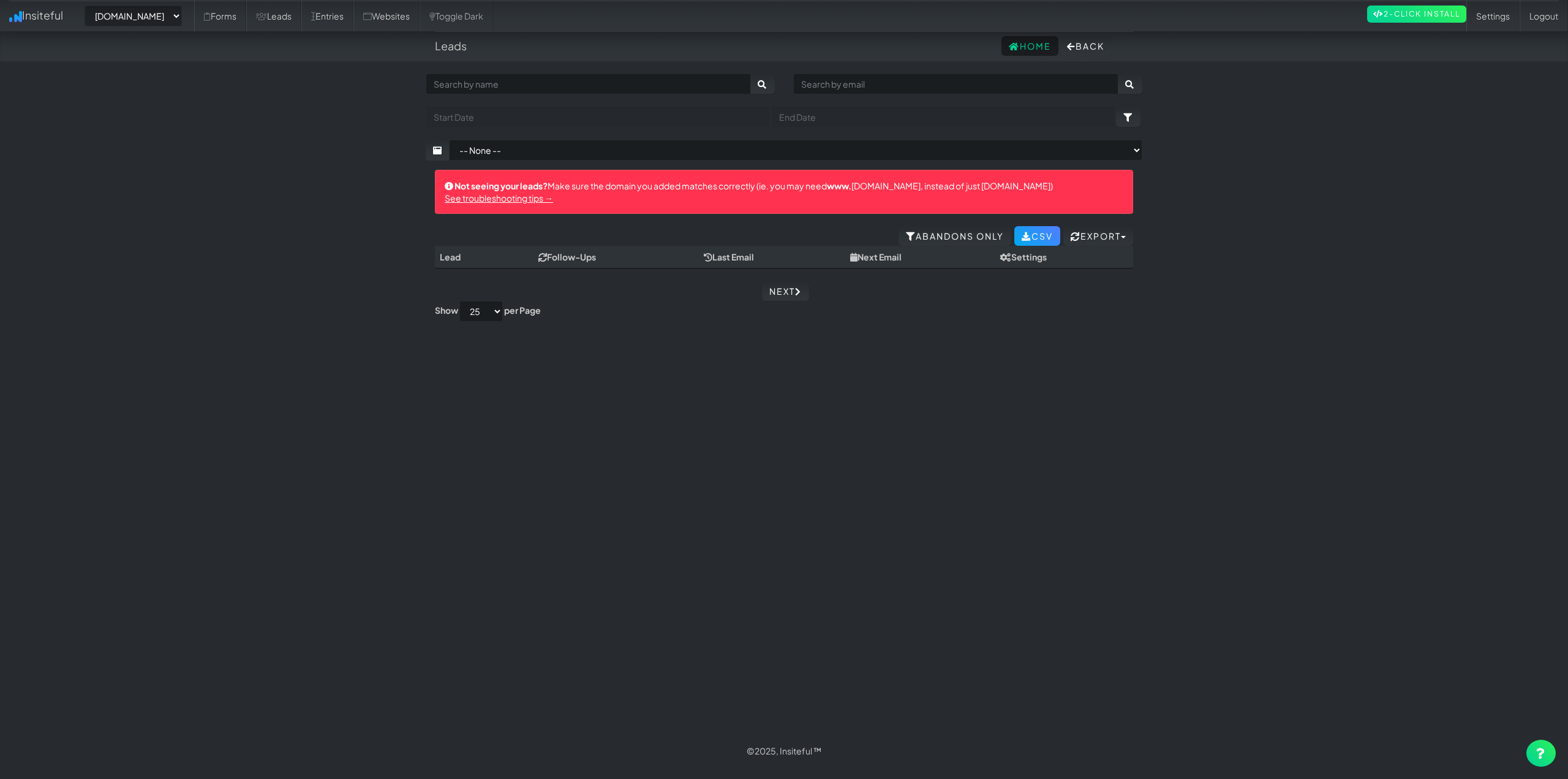
select select "2454"
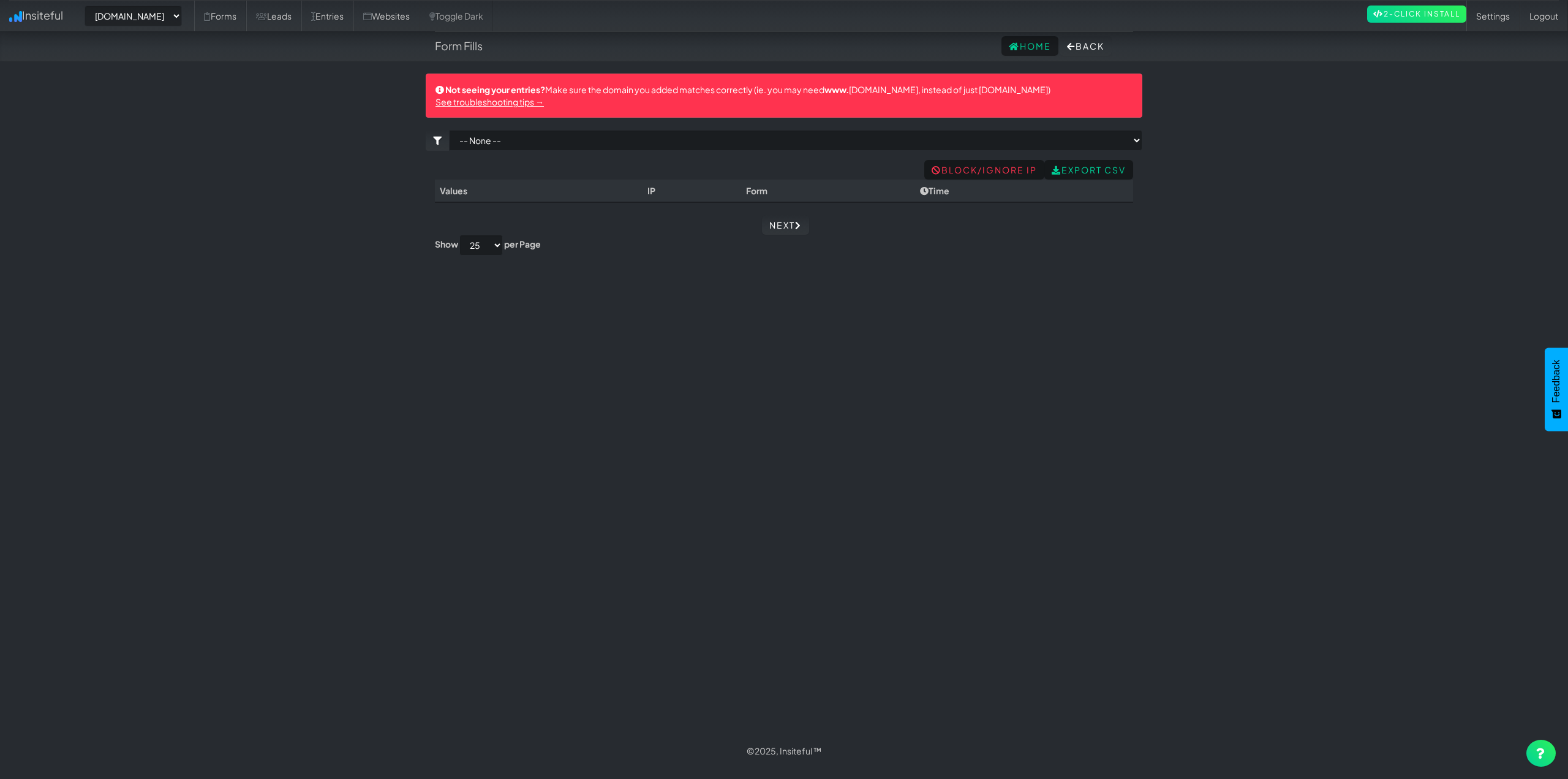
select select "2454"
click at [279, 23] on link "Leads" at bounding box center [274, 16] width 55 height 31
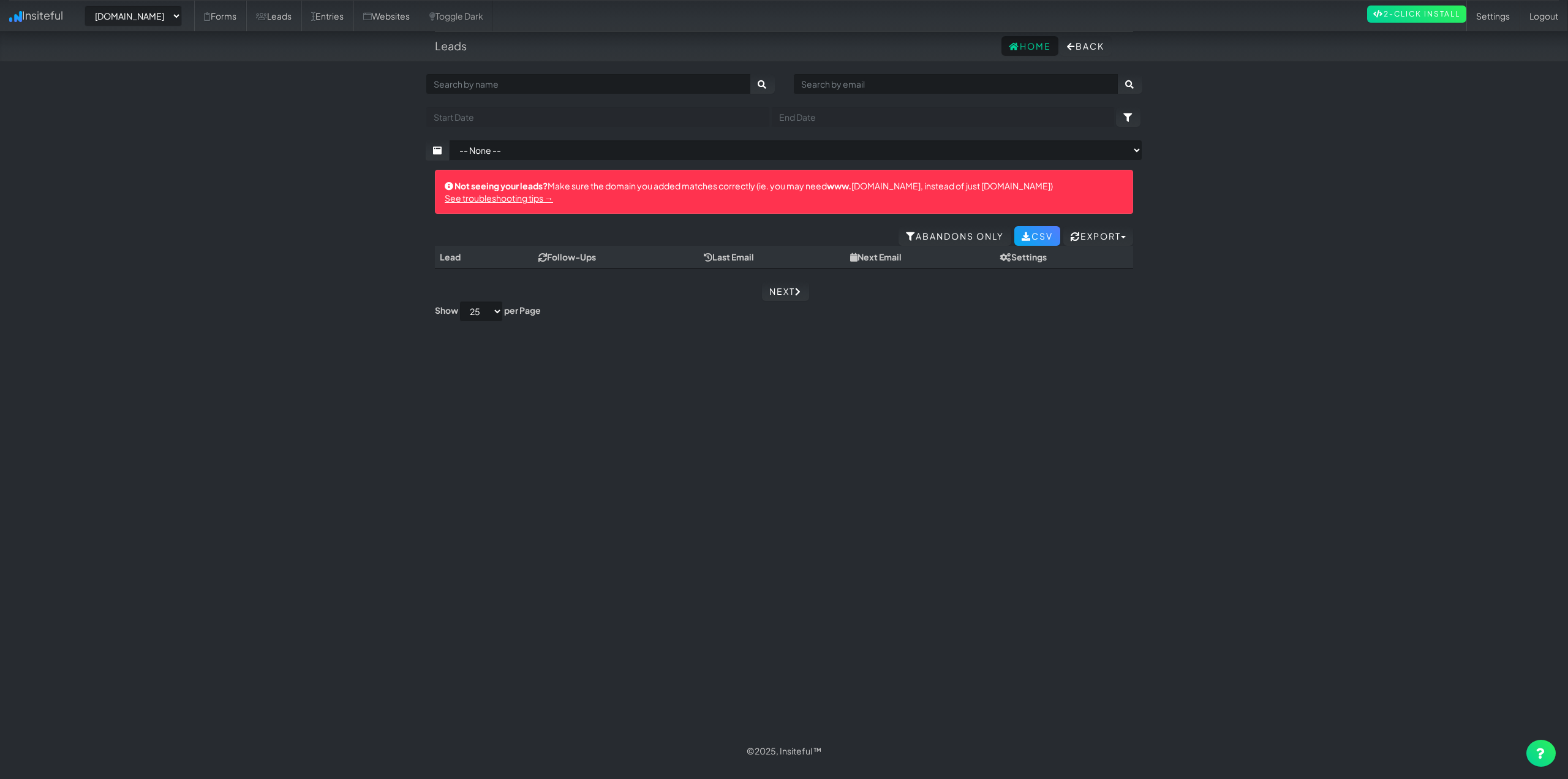
select select "2454"
click at [518, 144] on select "-- None --" at bounding box center [796, 150] width 693 height 21
click at [336, 148] on body "Leads Home Back Toggle navigation Insiteful -- None -- www.ceramicprosouthwesto…" at bounding box center [784, 383] width 1568 height 766
click at [412, 11] on link "Websites" at bounding box center [386, 16] width 66 height 31
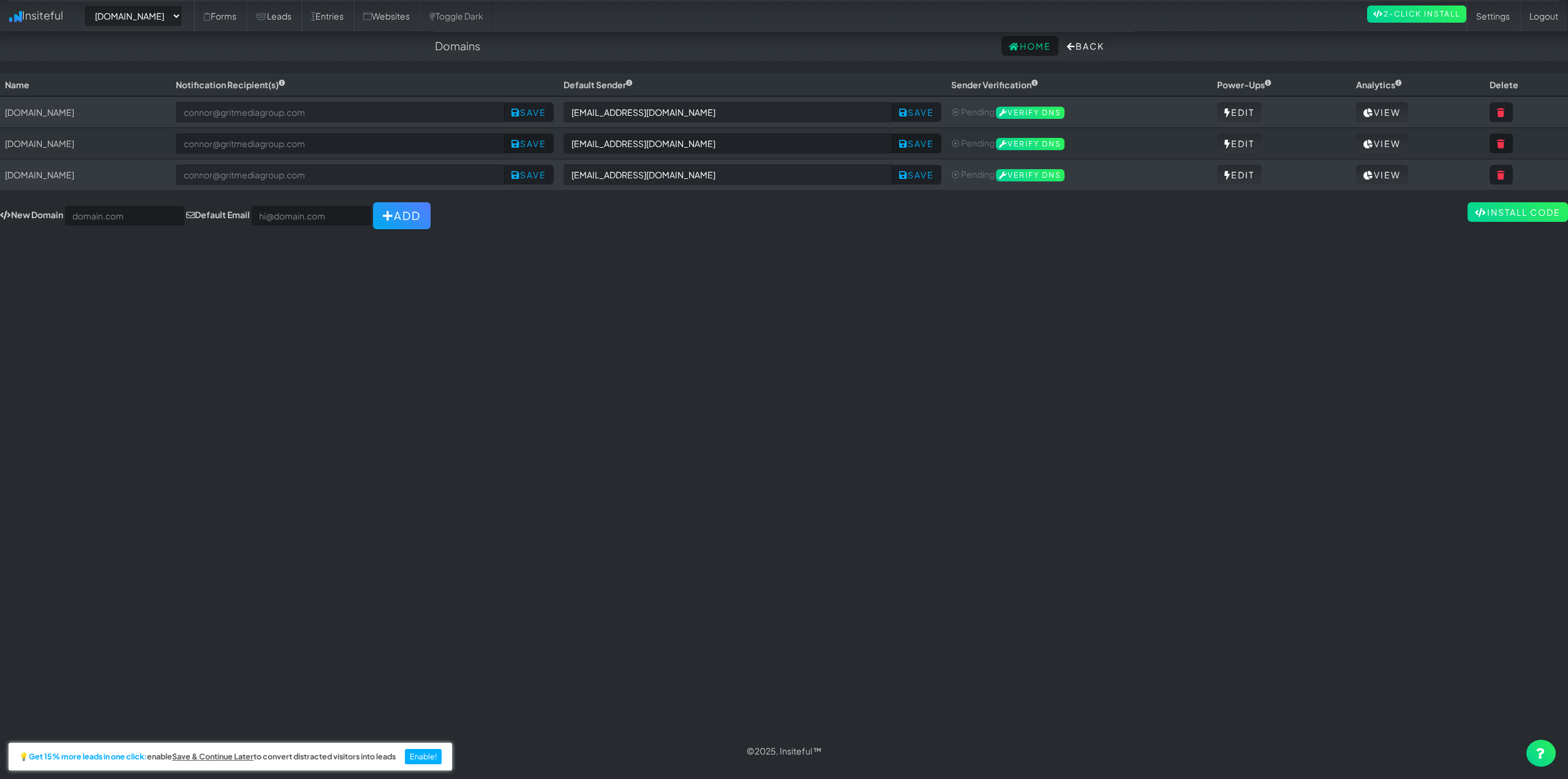
select select "2454"
click at [688, 317] on div "Toggle navigation Insiteful -- None -- www.ceramicprosouthwestoh.com www.autoco…" at bounding box center [784, 405] width 1568 height 662
click at [1374, 175] on icon at bounding box center [1369, 175] width 11 height 8
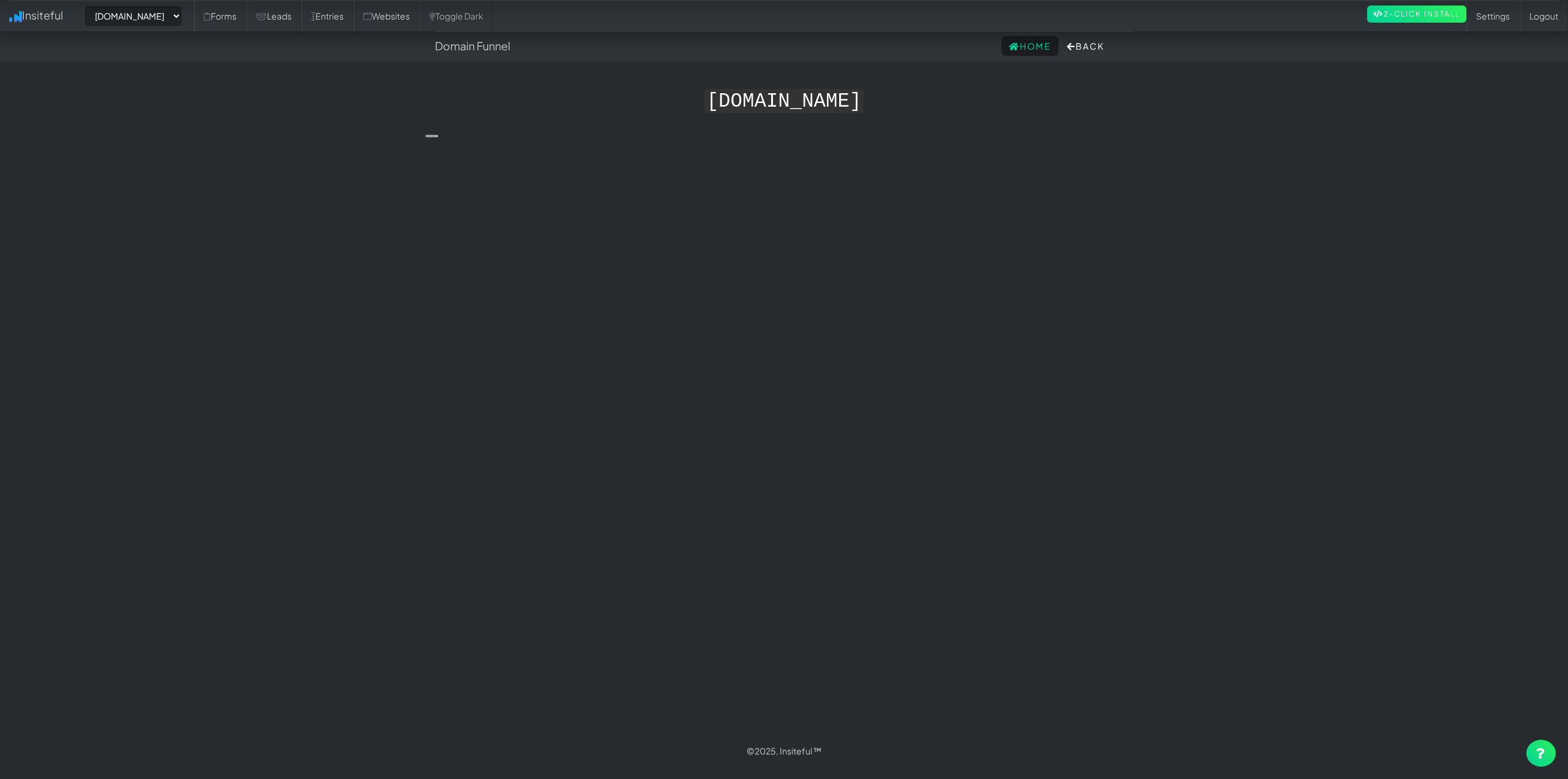
select select "2454"
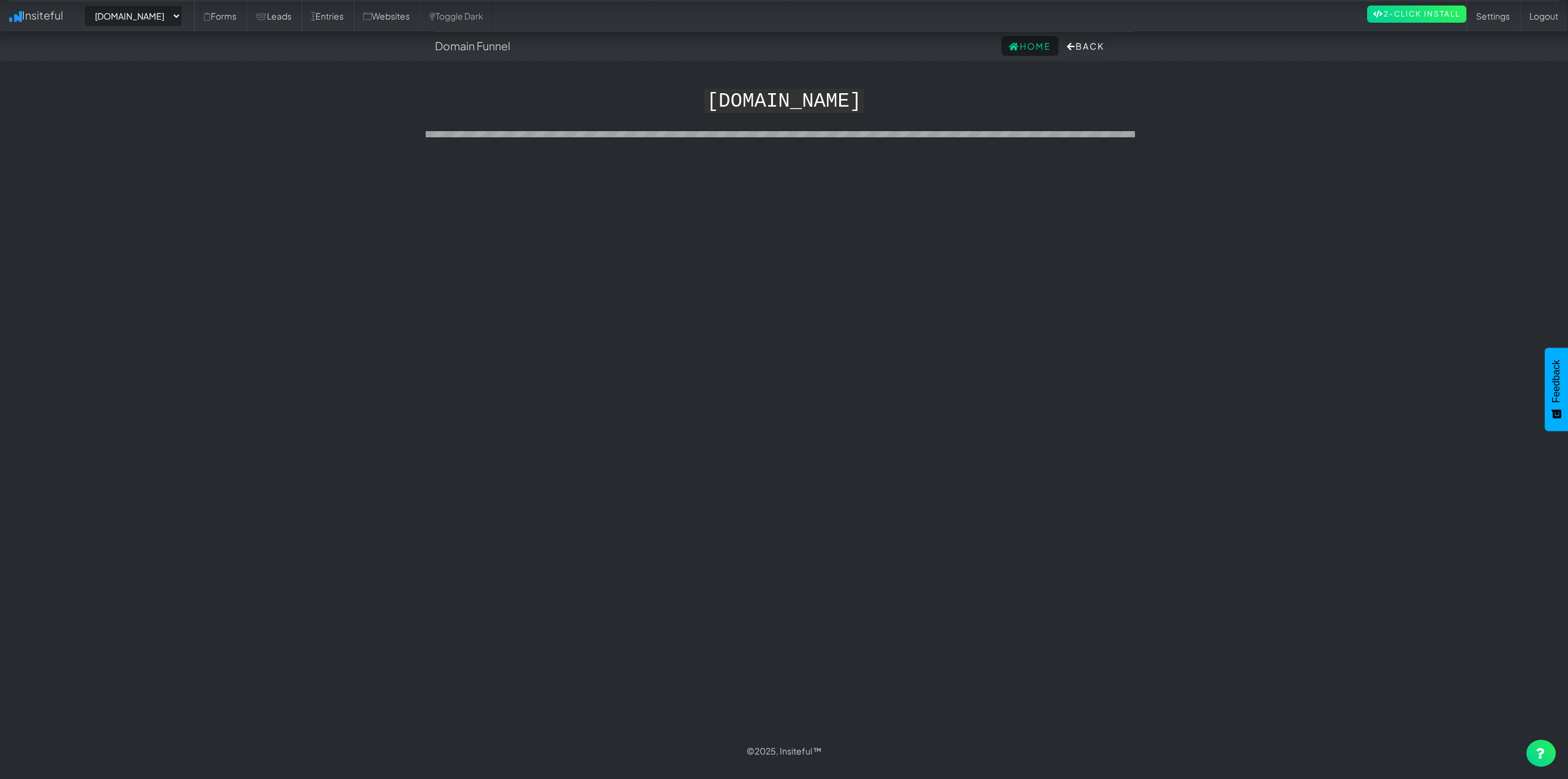
click at [725, 210] on div "Toggle navigation Insiteful -- None -- www.ceramicprosouthwestoh.com www.autoco…" at bounding box center [783, 405] width 716 height 662
click at [1065, 41] on button "Back" at bounding box center [1086, 46] width 52 height 20
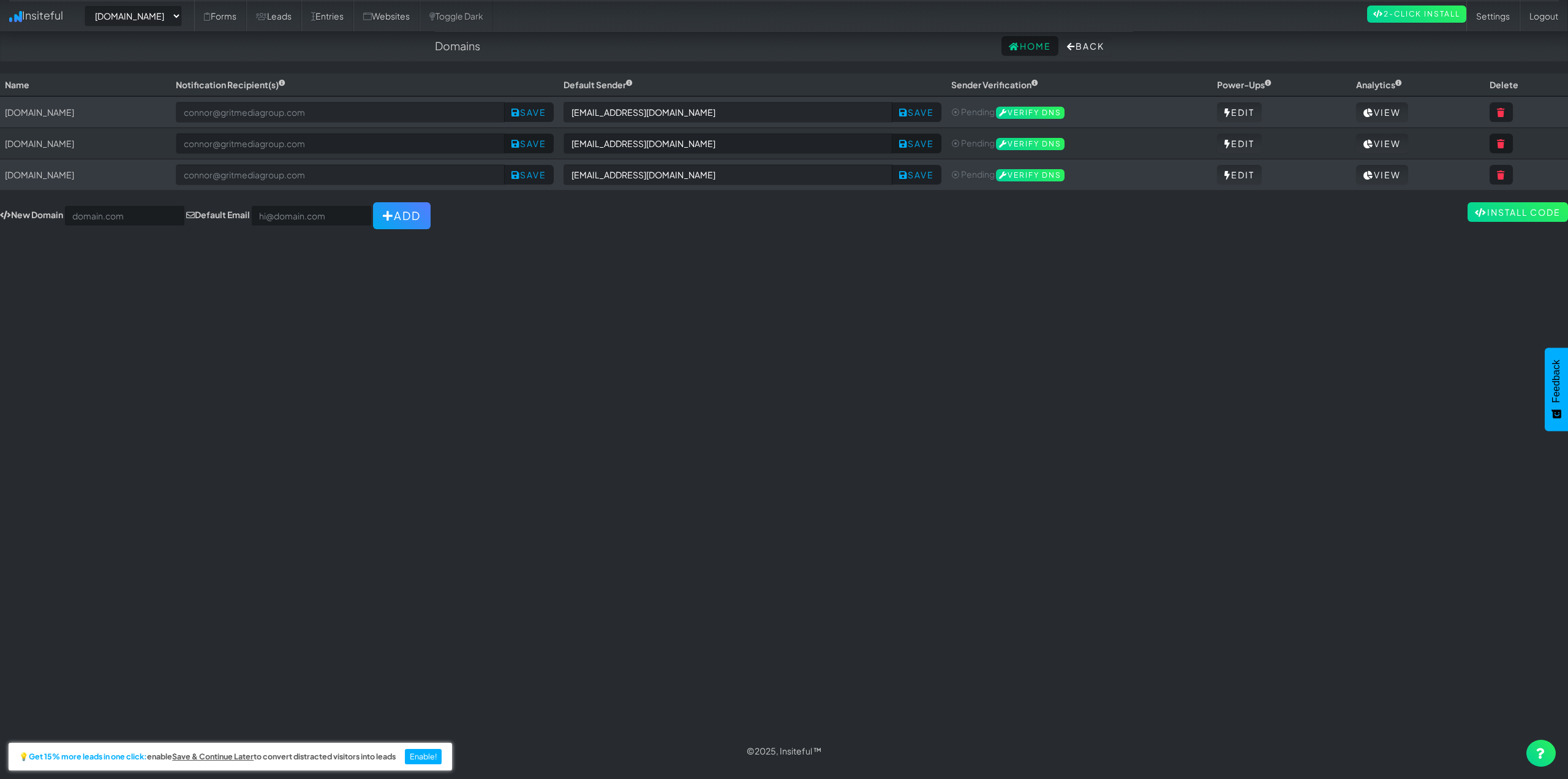
select select "2454"
drag, startPoint x: 197, startPoint y: 26, endPoint x: 183, endPoint y: 21, distance: 14.9
click at [182, 23] on select "-- None -- www.ceramicprosouthwestoh.com www.autocorrectdetailing.com www.houst…" at bounding box center [133, 15] width 98 height 21
click at [88, 5] on select "-- None -- www.ceramicprosouthwestoh.com www.autocorrectdetailing.com www.houst…" at bounding box center [133, 15] width 98 height 21
click at [301, 15] on link "Leads" at bounding box center [274, 16] width 55 height 31
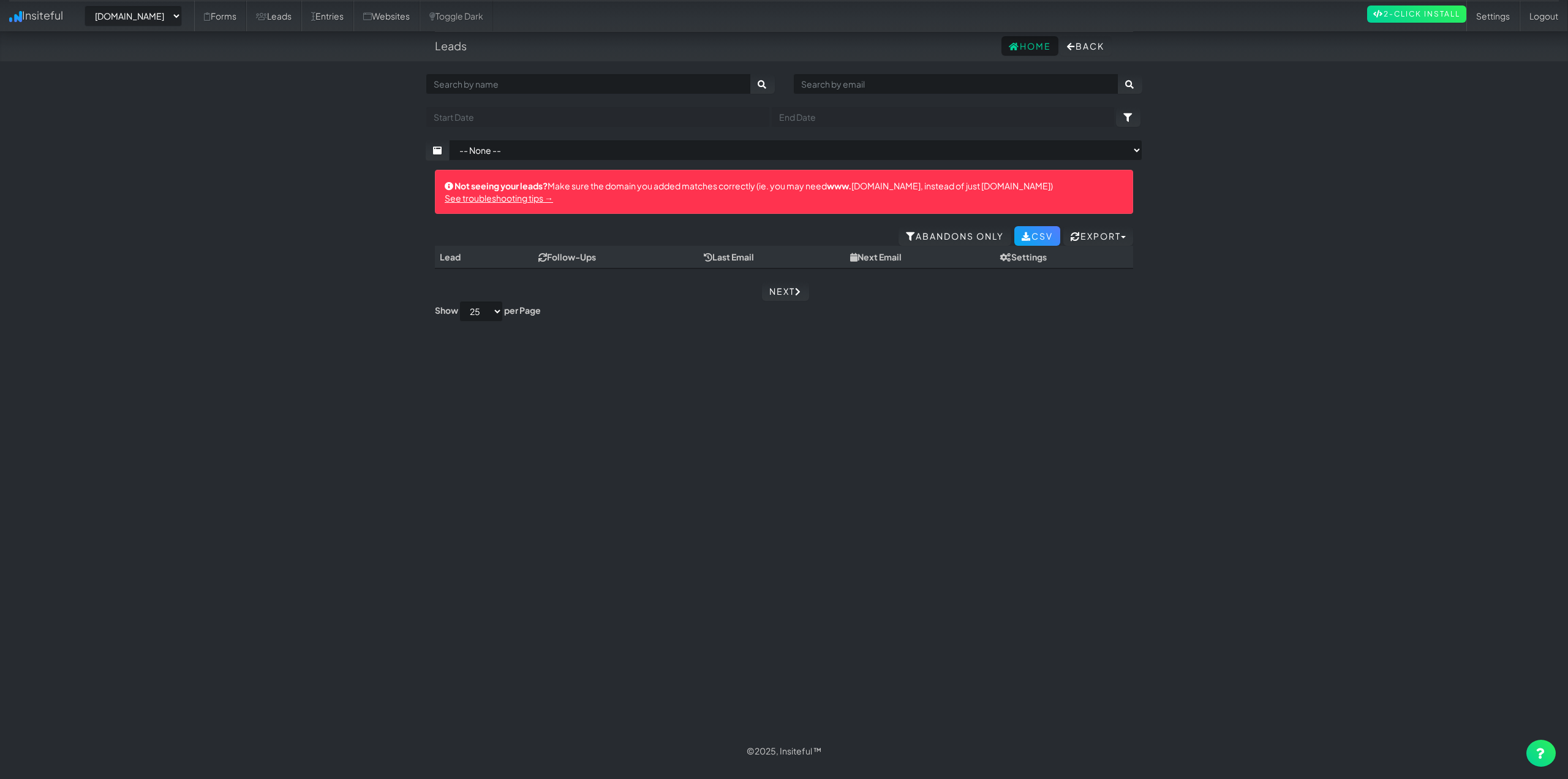
select select "2454"
click at [246, 21] on link "Forms" at bounding box center [220, 16] width 52 height 31
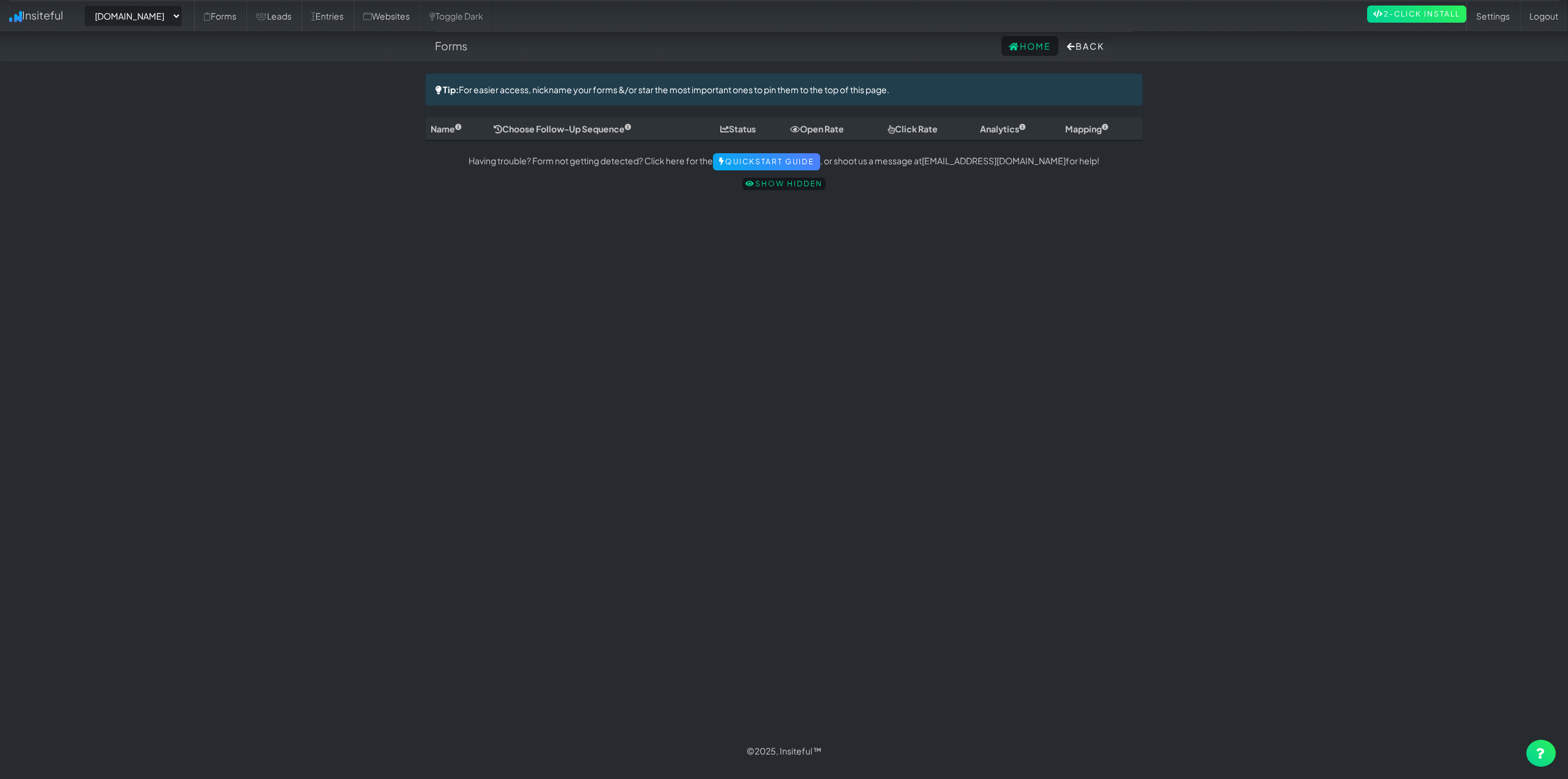
select select "2454"
click at [295, 22] on link "Leads" at bounding box center [274, 16] width 55 height 31
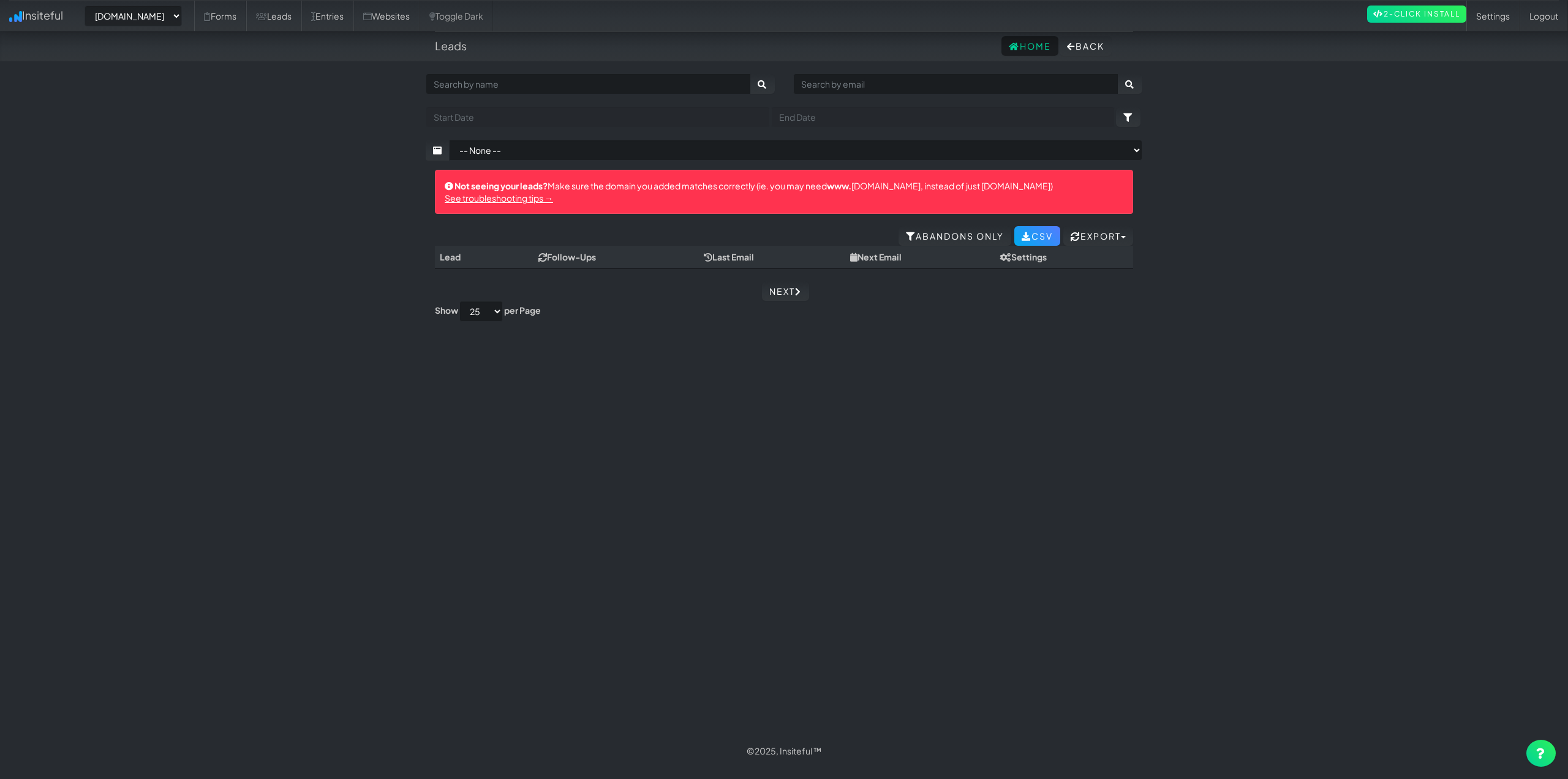
select select "2454"
click at [353, 17] on link "Entries" at bounding box center [327, 16] width 52 height 31
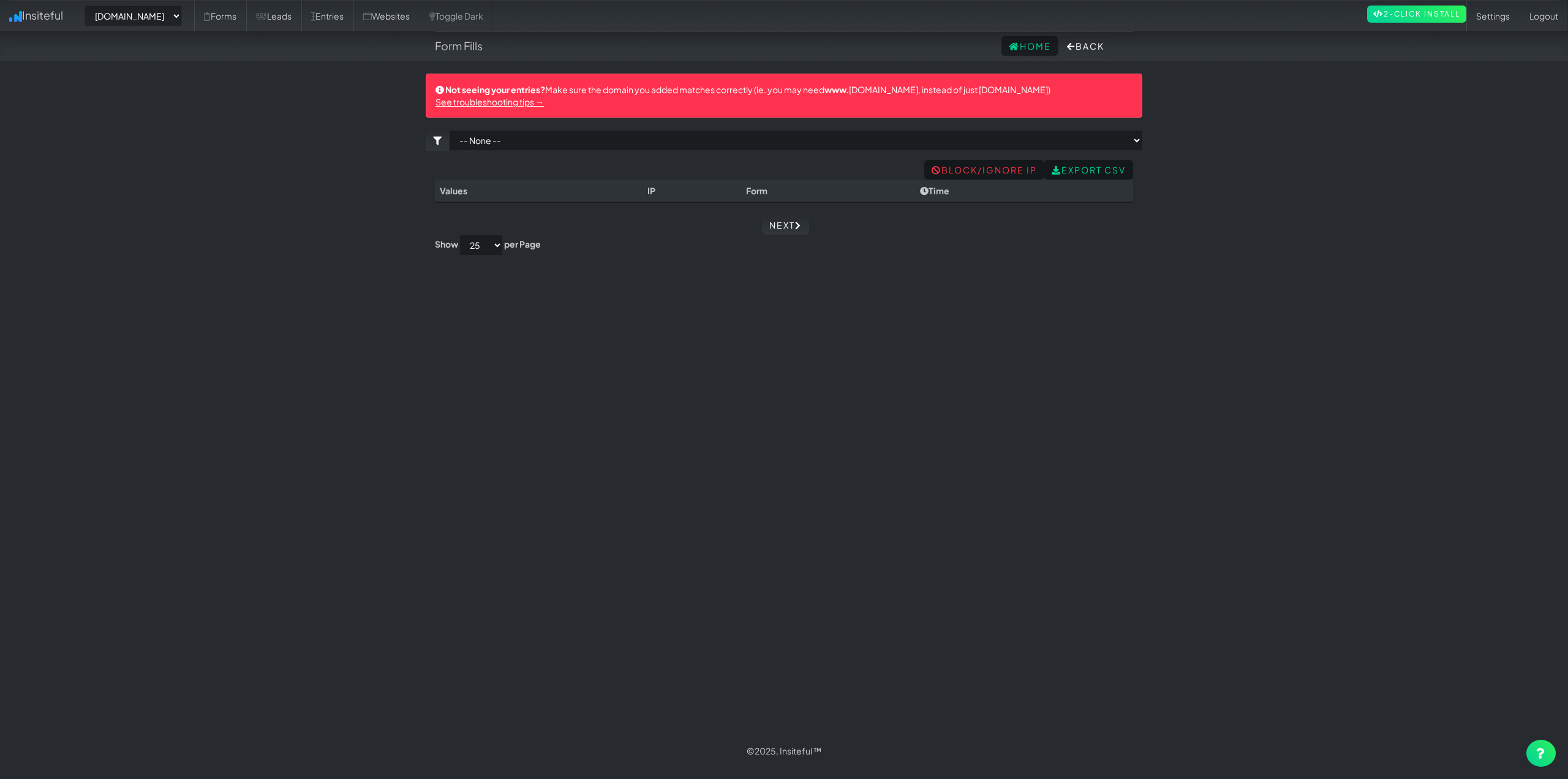
select select "2454"
drag, startPoint x: 964, startPoint y: 390, endPoint x: 850, endPoint y: 280, distance: 158.4
click at [944, 385] on div "Toggle navigation Insiteful -- None -- [DOMAIN_NAME] [DOMAIN_NAME] [DOMAIN_NAME…" at bounding box center [783, 405] width 716 height 662
drag, startPoint x: 255, startPoint y: 315, endPoint x: 182, endPoint y: 104, distance: 223.3
click at [246, 306] on body "Form Fills Home Back Toggle navigation Insiteful -- None -- www.ceramicprosouth…" at bounding box center [784, 383] width 1568 height 766
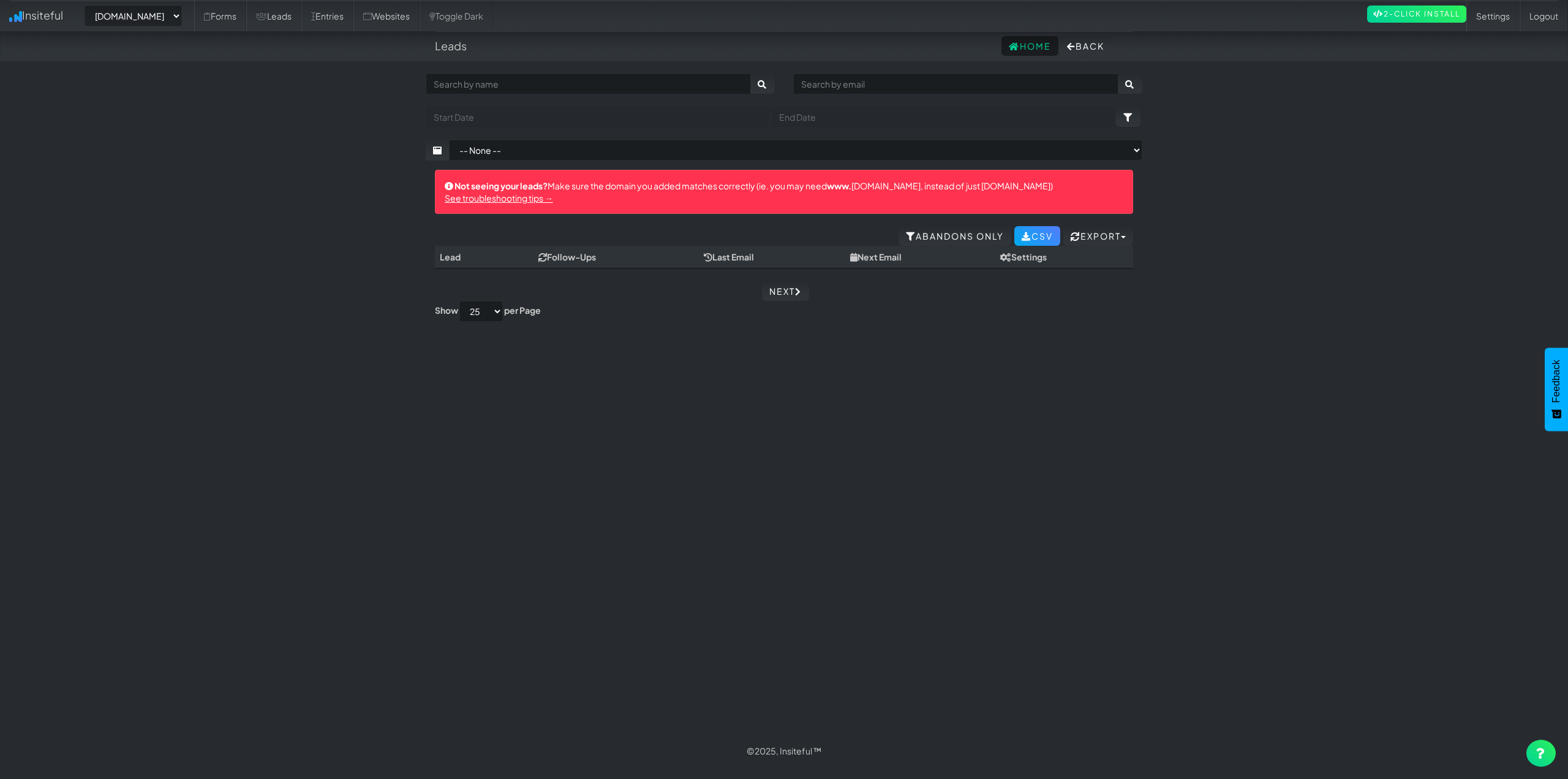
select select "2454"
click at [350, 12] on link "Entries" at bounding box center [327, 16] width 52 height 31
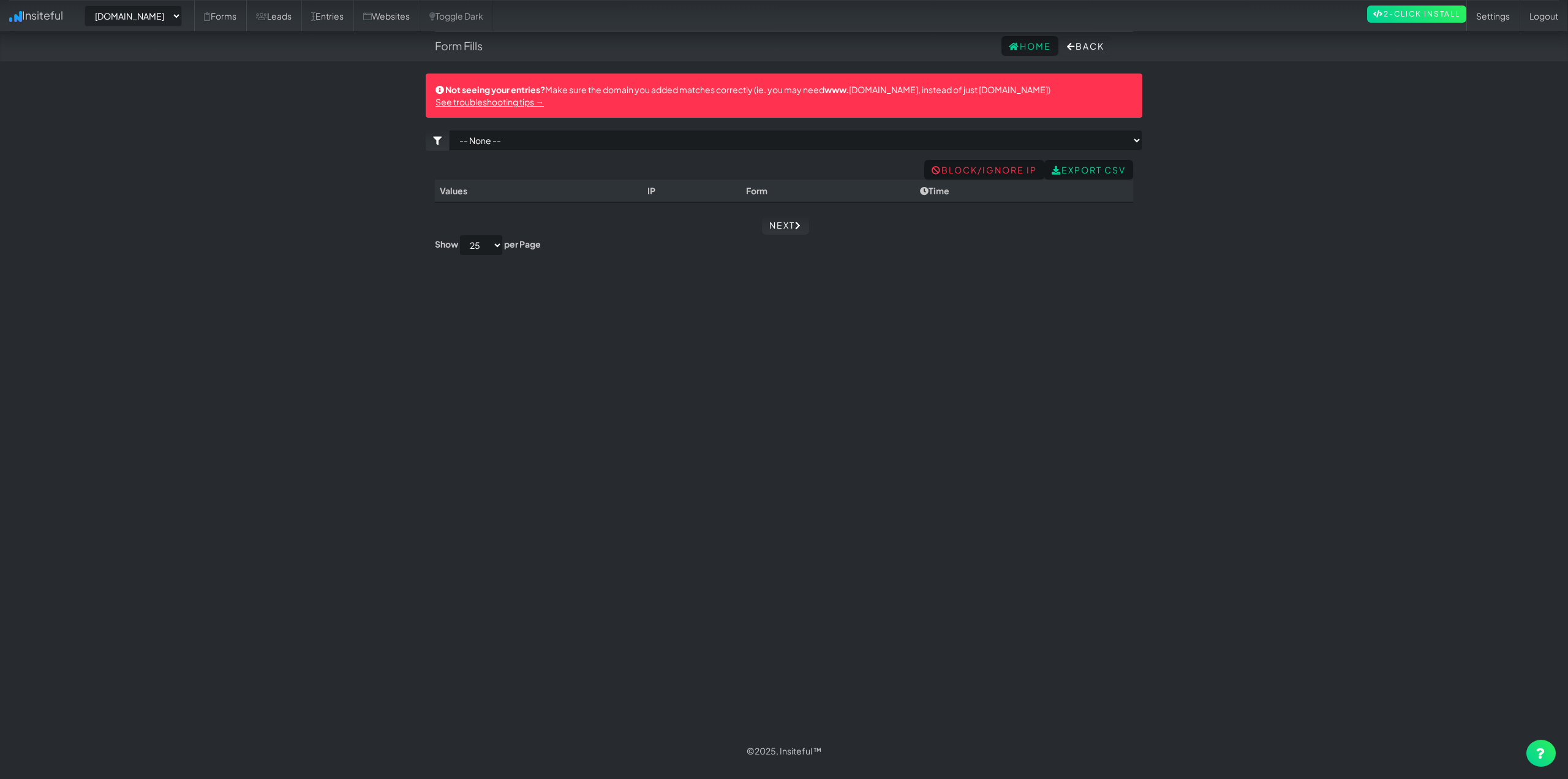
select select "2454"
click at [240, 19] on link "Forms" at bounding box center [220, 16] width 52 height 31
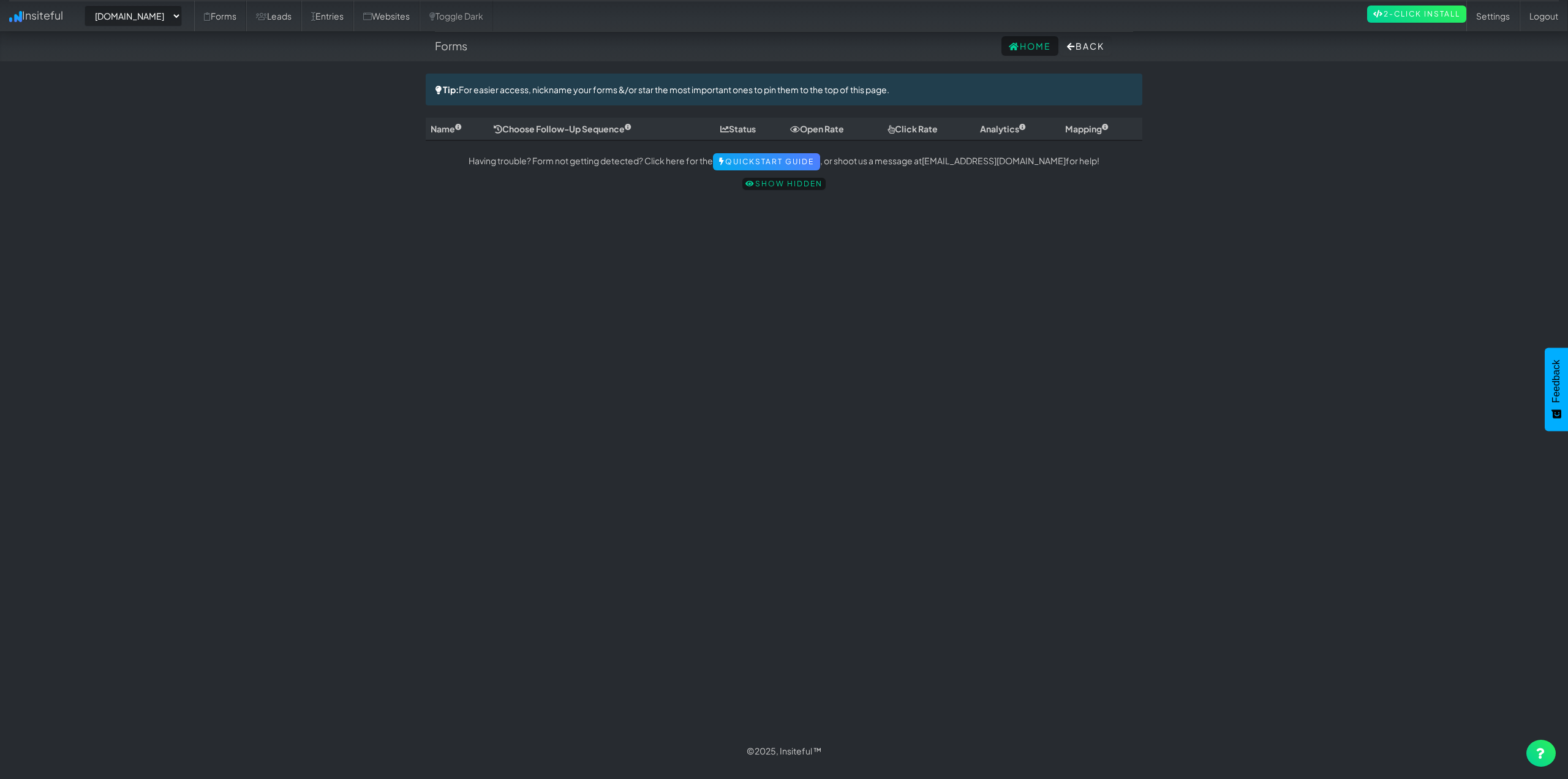
click at [835, 287] on div "Toggle navigation Insiteful -- None -- www.ceramicprosouthwestoh.com www.autoco…" at bounding box center [783, 405] width 716 height 662
drag, startPoint x: 585, startPoint y: 98, endPoint x: 924, endPoint y: 101, distance: 339.0
click at [895, 109] on div "Toggle navigation Insiteful -- None -- www.ceramicprosouthwestoh.com www.autoco…" at bounding box center [783, 135] width 716 height 123
click at [921, 97] on div "Tip: For easier access, nickname your forms &/or star the most important ones t…" at bounding box center [783, 89] width 716 height 31
click at [510, 299] on div "Toggle navigation Insiteful -- None -- www.ceramicprosouthwestoh.com www.autoco…" at bounding box center [783, 405] width 716 height 662
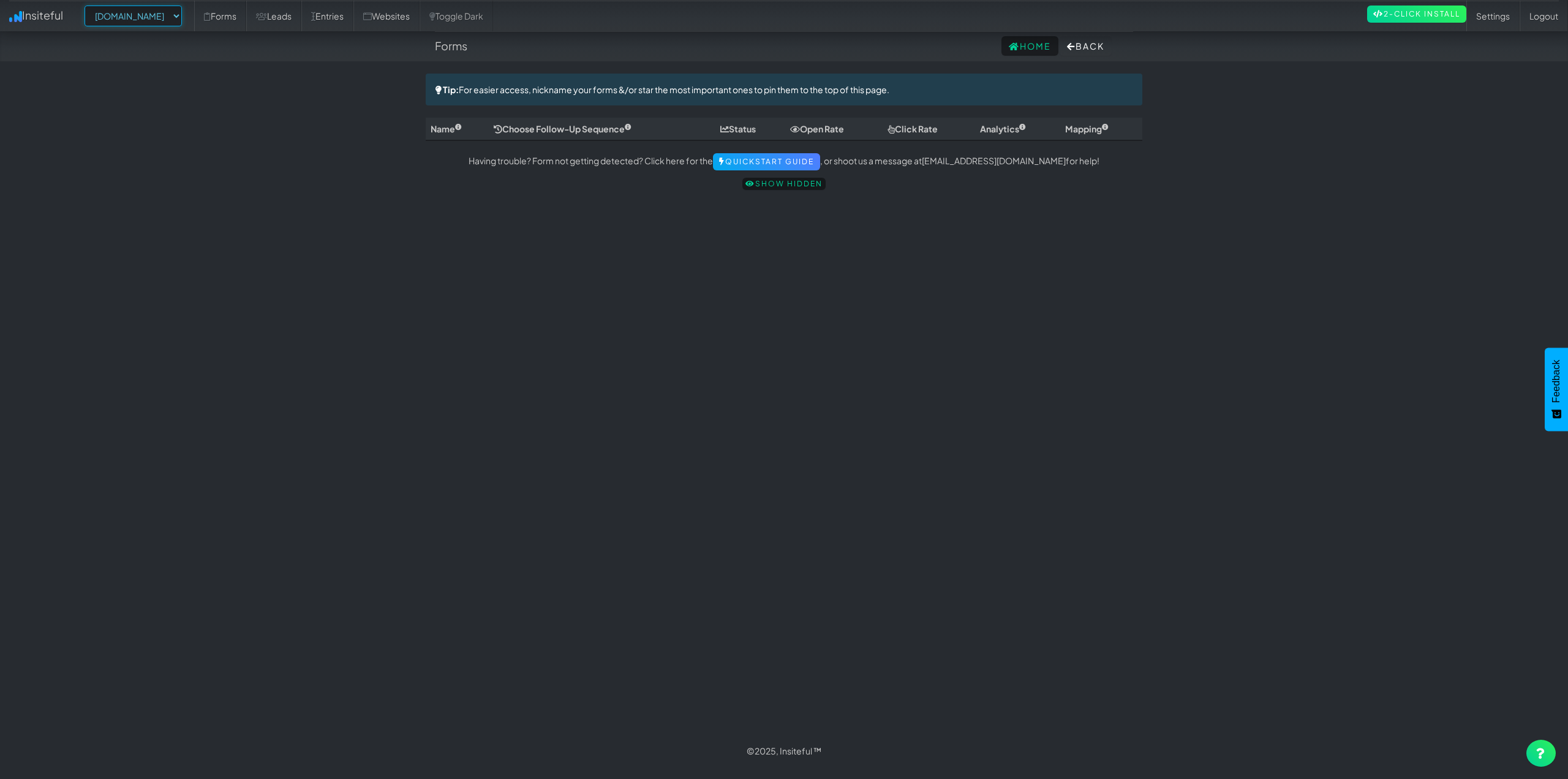
click at [182, 14] on select "-- None -- www.ceramicprosouthwestoh.com www.autocorrectdetailing.com www.houst…" at bounding box center [133, 15] width 98 height 21
click at [88, 5] on select "-- None -- www.ceramicprosouthwestoh.com www.autocorrectdetailing.com www.houst…" at bounding box center [133, 15] width 98 height 21
click at [182, 20] on select "-- None -- www.ceramicprosouthwestoh.com www.autocorrectdetailing.com www.houst…" at bounding box center [133, 15] width 98 height 21
select select "2449"
click at [88, 5] on select "-- None -- www.ceramicprosouthwestoh.com www.autocorrectdetailing.com www.houst…" at bounding box center [133, 15] width 98 height 21
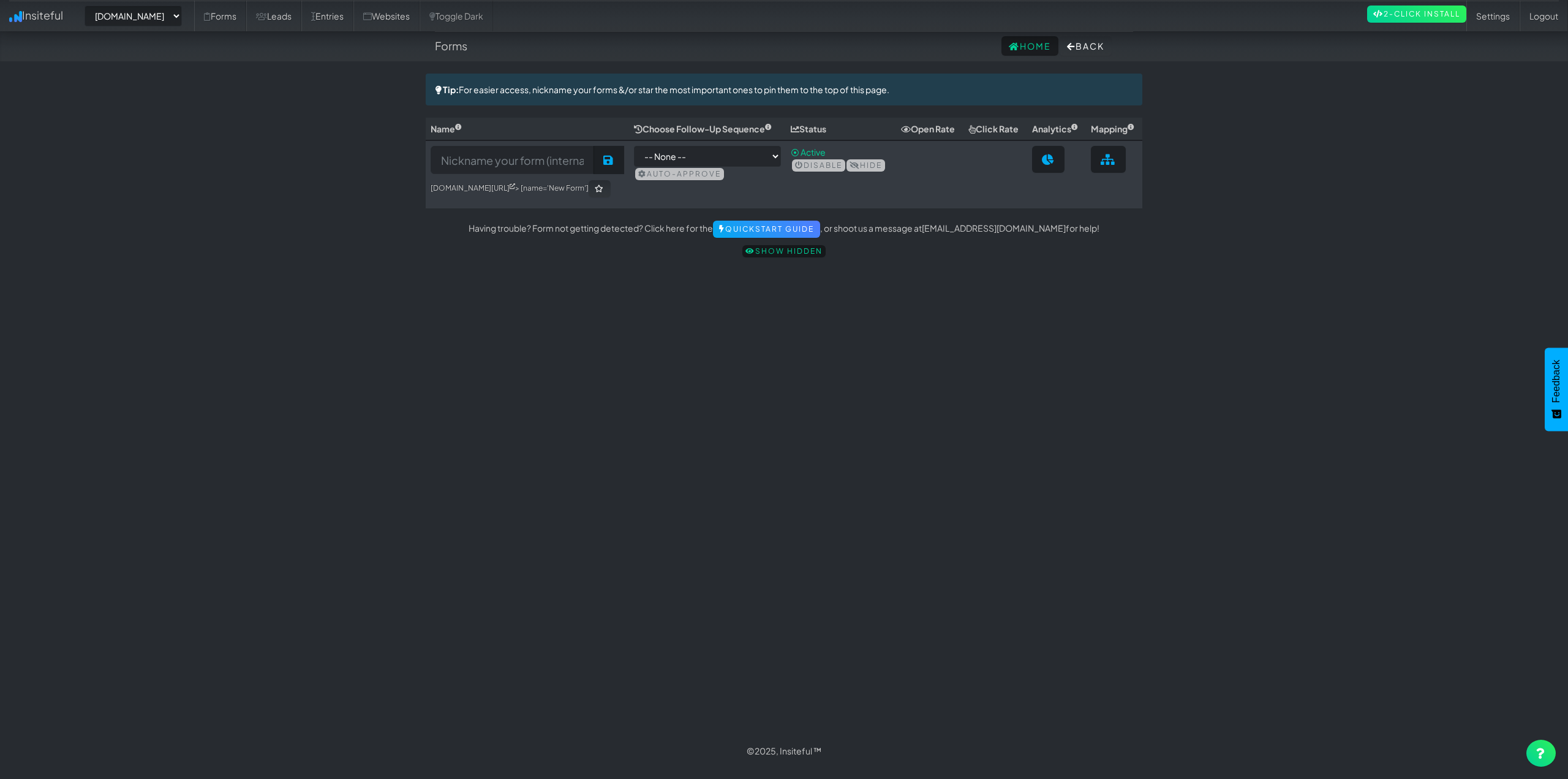
select select "2449"
click at [351, 8] on link "Entries" at bounding box center [327, 16] width 52 height 31
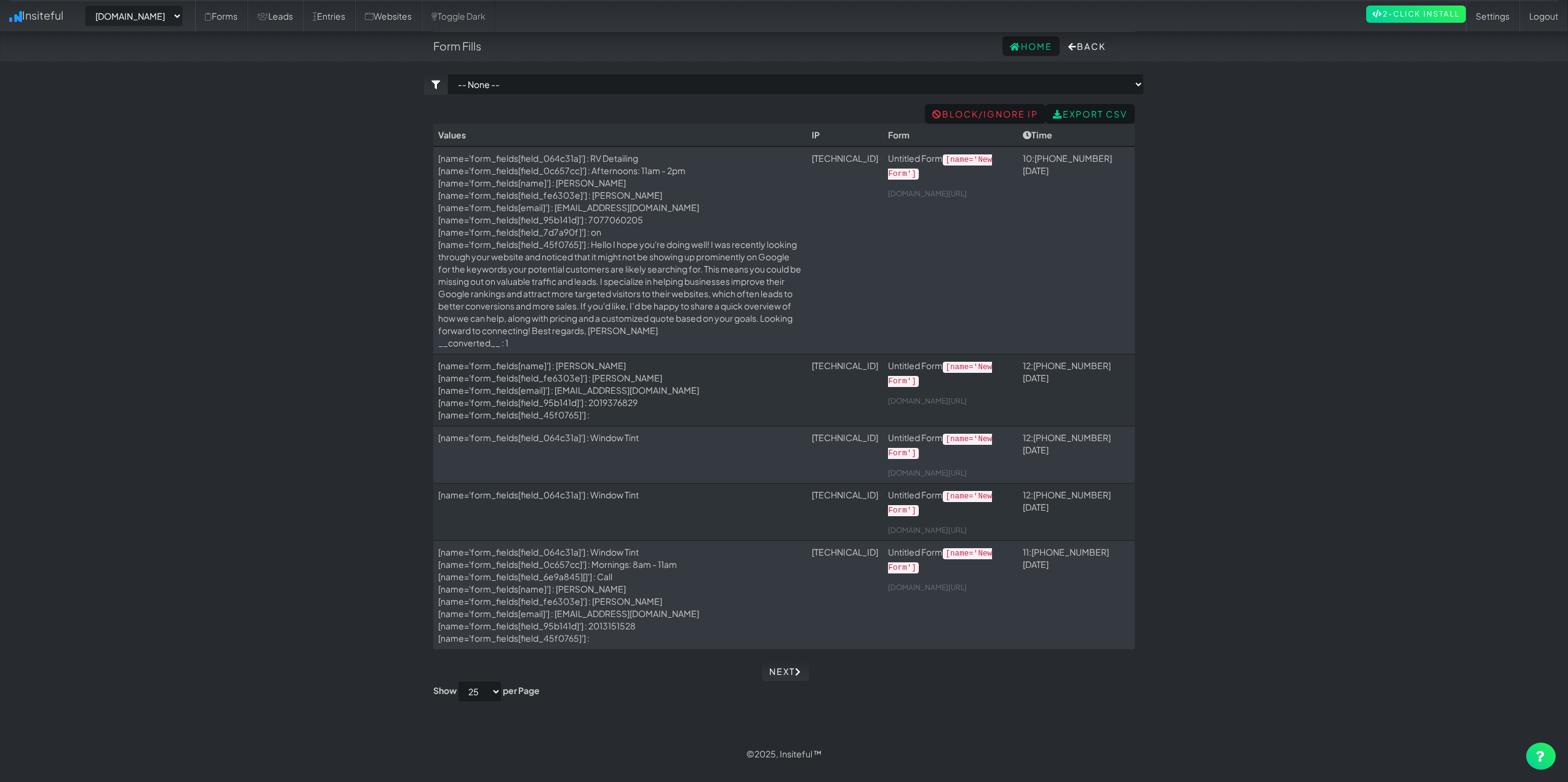
select select "2449"
click at [302, 19] on link "Leads" at bounding box center [275, 16] width 56 height 31
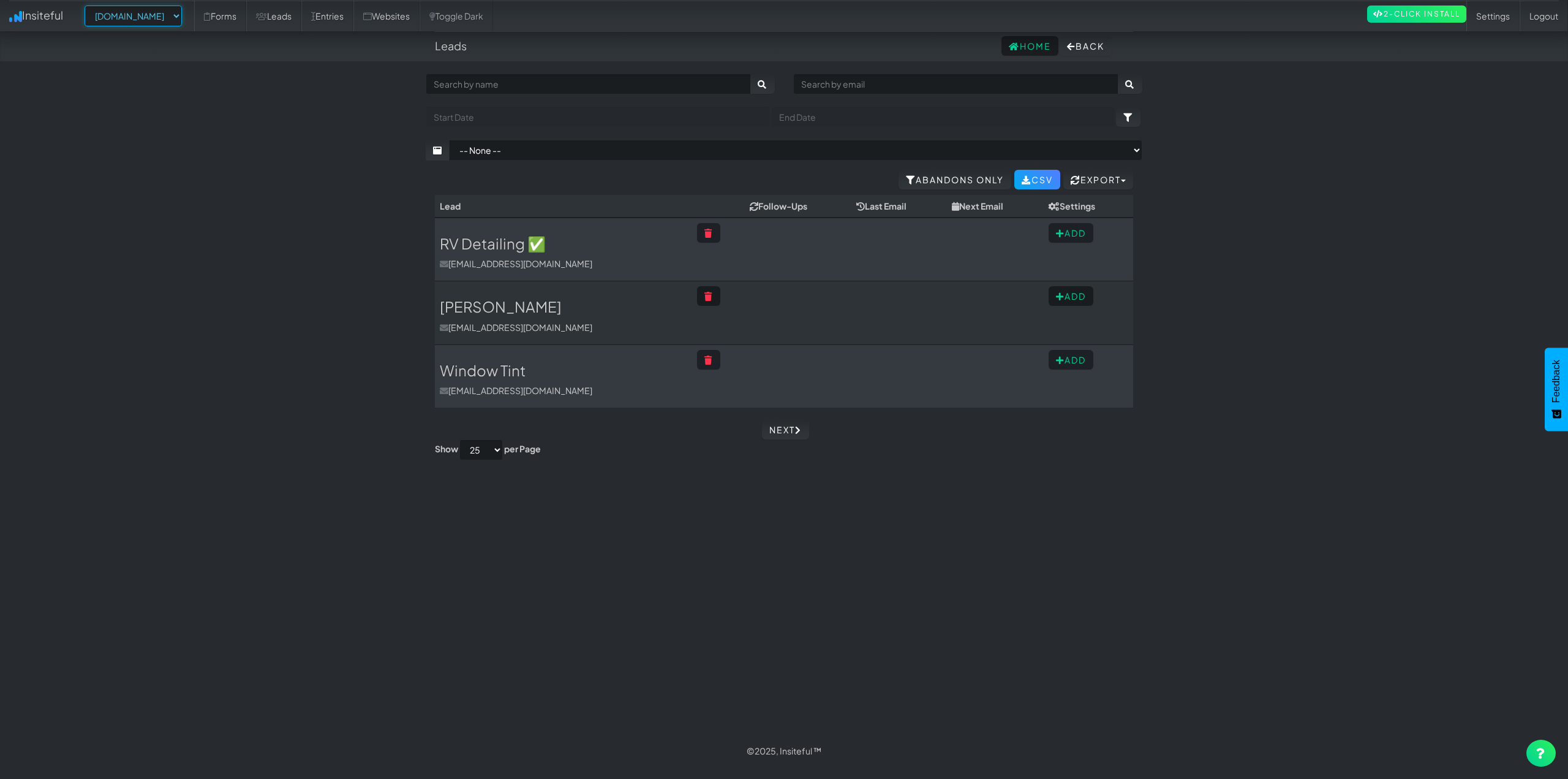
click at [180, 13] on select "-- None -- www.ceramicprosouthwestoh.com www.autocorrectdetailing.com www.houst…" at bounding box center [133, 15] width 98 height 21
select select "2454"
click at [88, 5] on select "-- None -- www.ceramicprosouthwestoh.com www.autocorrectdetailing.com www.houst…" at bounding box center [133, 15] width 98 height 21
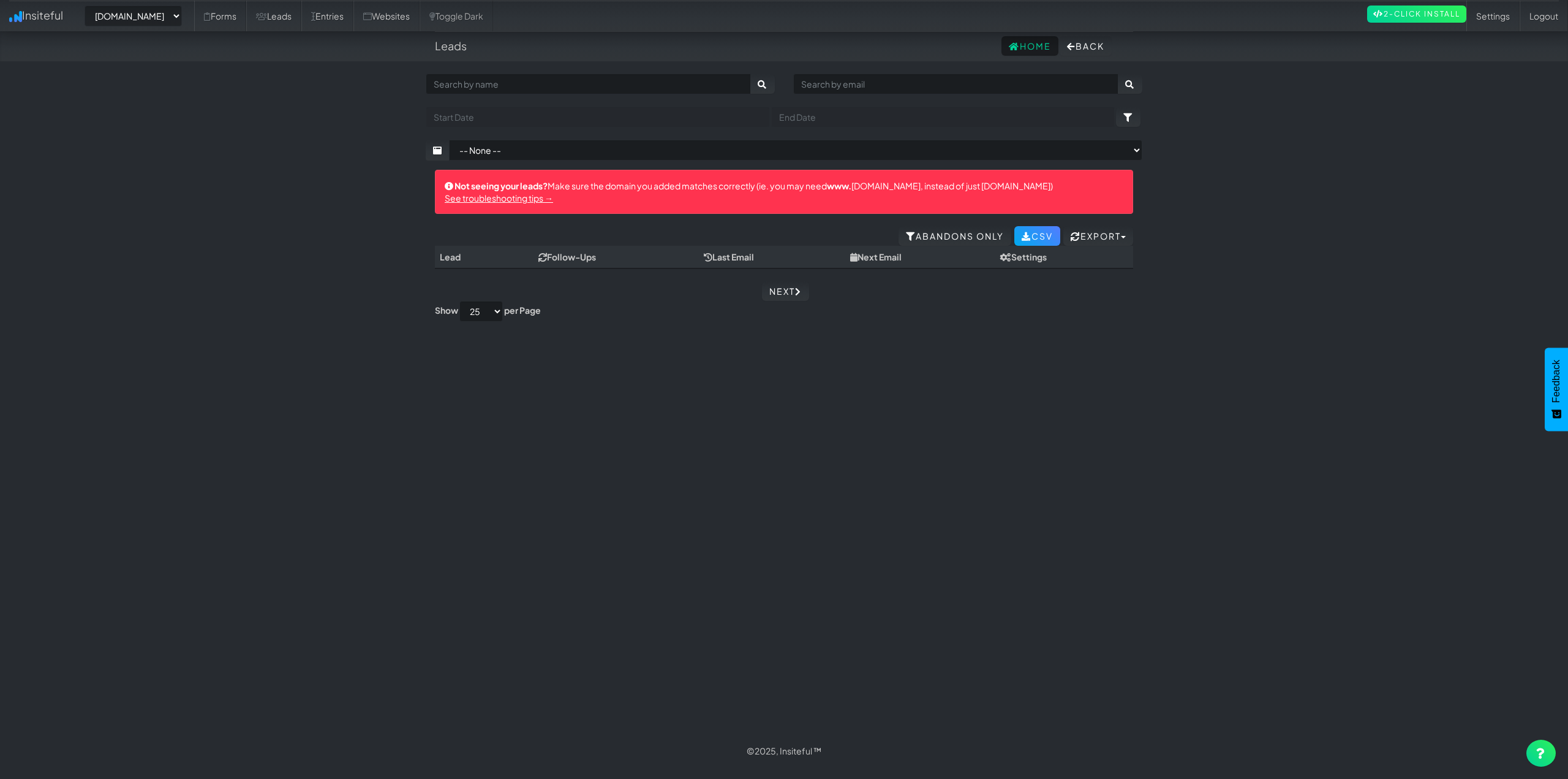
select select "2454"
click at [301, 12] on link "Leads" at bounding box center [274, 16] width 55 height 31
select select "2454"
click at [301, 29] on link "Leads" at bounding box center [274, 16] width 55 height 31
select select "2454"
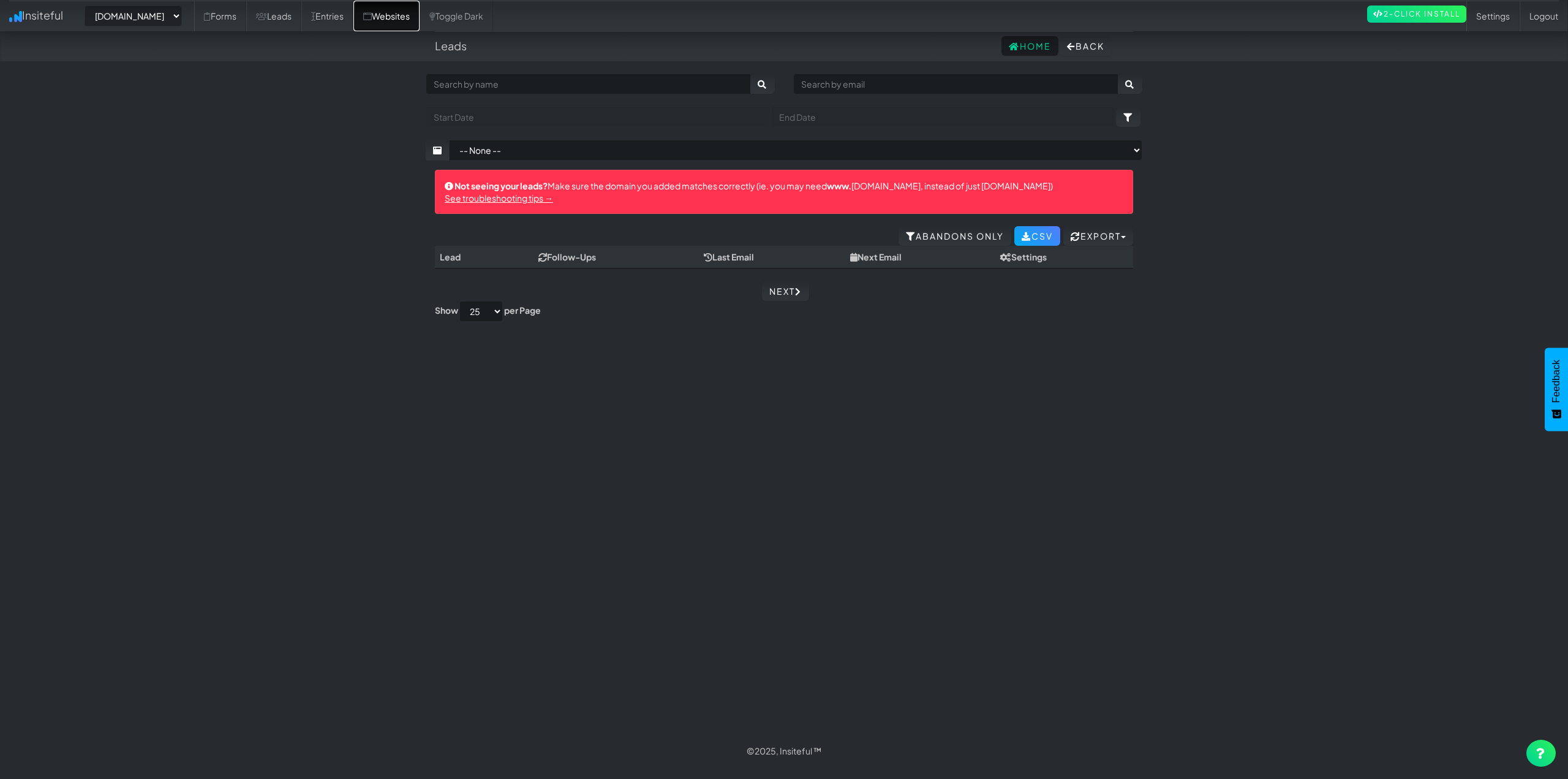
click at [397, 25] on link "Websites" at bounding box center [386, 16] width 66 height 31
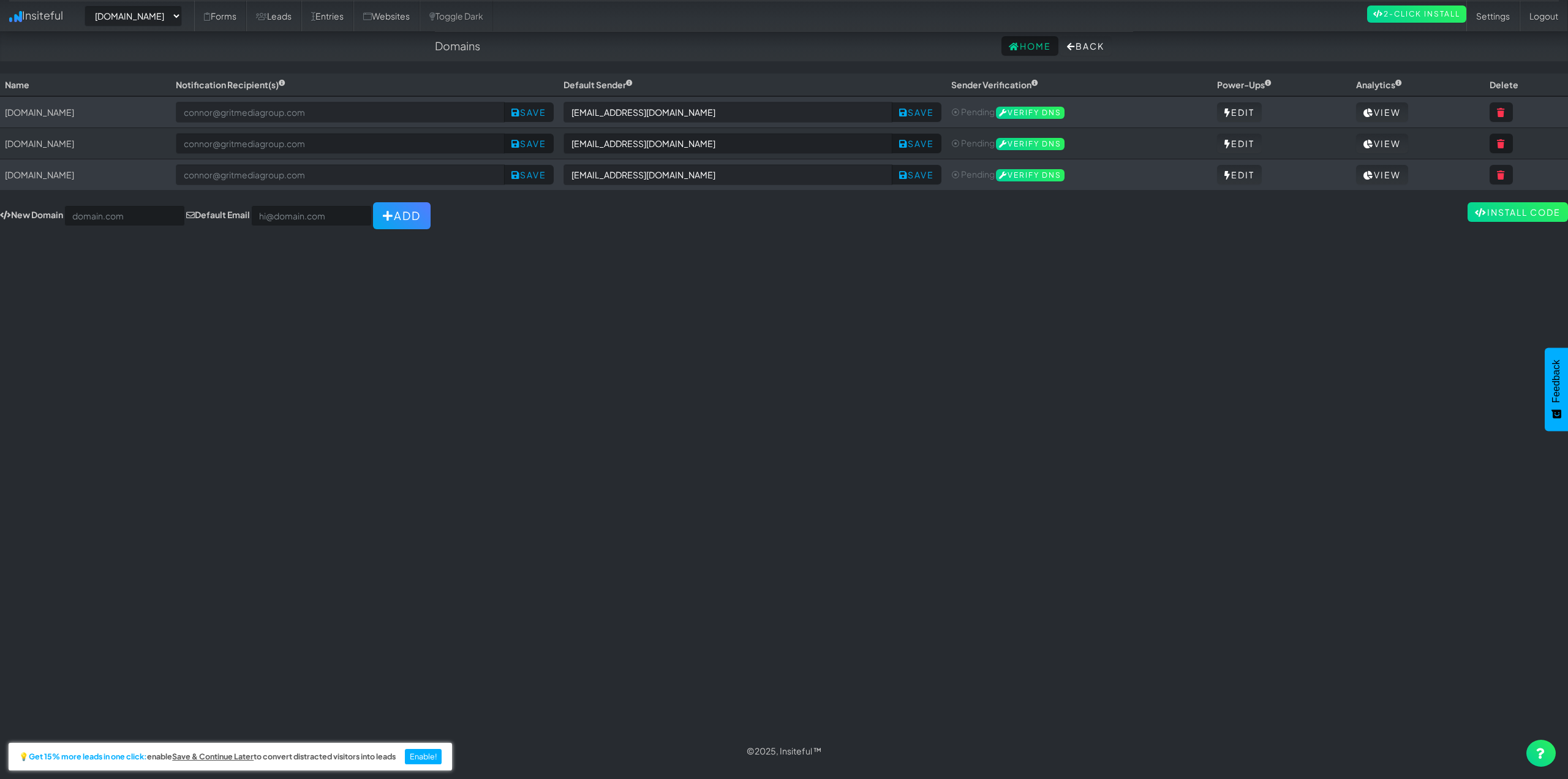
select select "2454"
click at [280, 12] on link "Leads" at bounding box center [274, 16] width 55 height 31
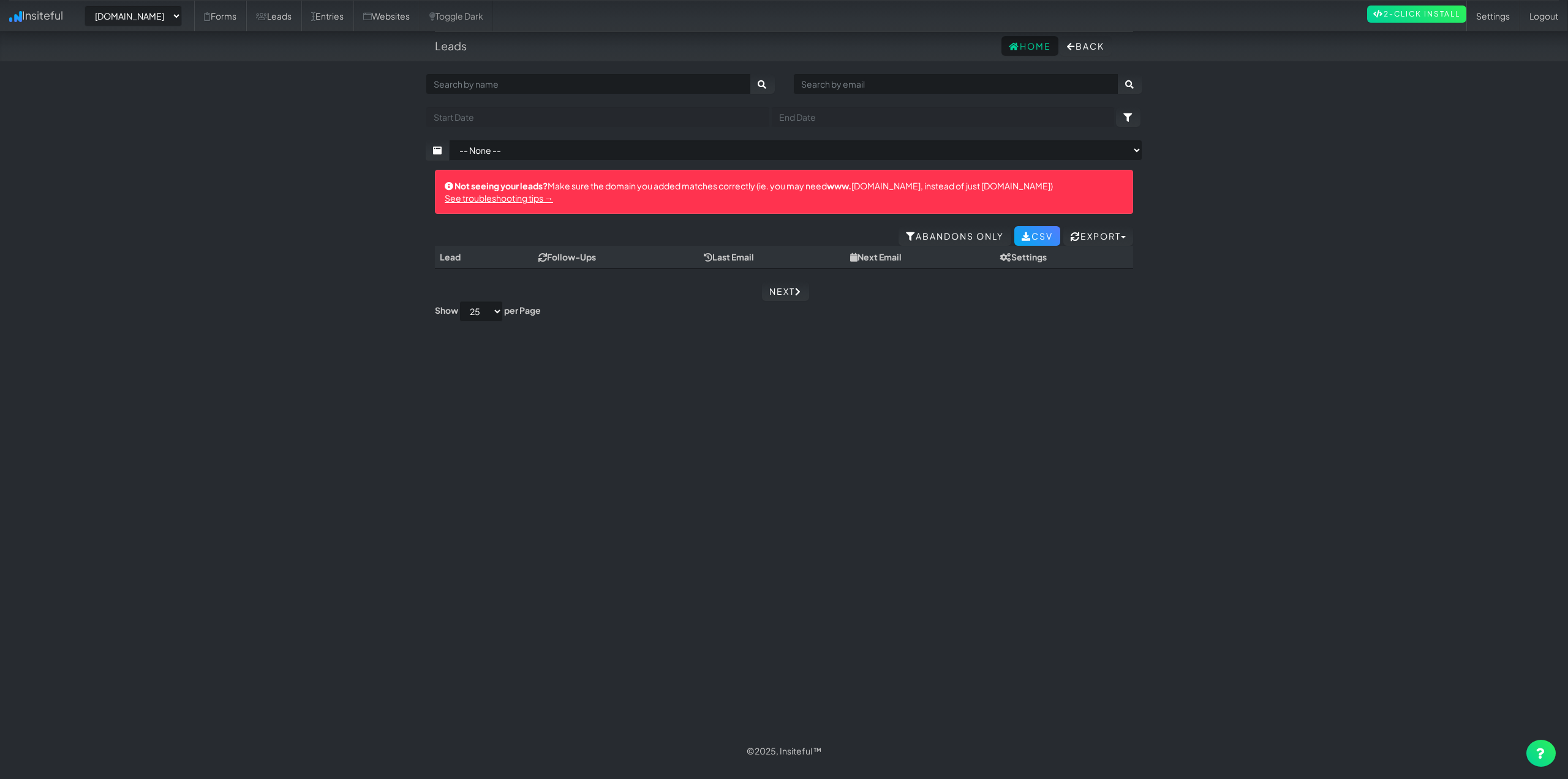
select select "2454"
drag, startPoint x: 347, startPoint y: 321, endPoint x: 403, endPoint y: 348, distance: 62.2
click at [347, 323] on body "Leads Home Back Toggle navigation Insiteful -- None -- www.ceramicprosouthwesto…" at bounding box center [784, 383] width 1568 height 766
click at [217, 210] on body "Leads Home Back Toggle navigation Insiteful -- None -- www.ceramicprosouthwesto…" at bounding box center [784, 383] width 1568 height 766
select select "2454"
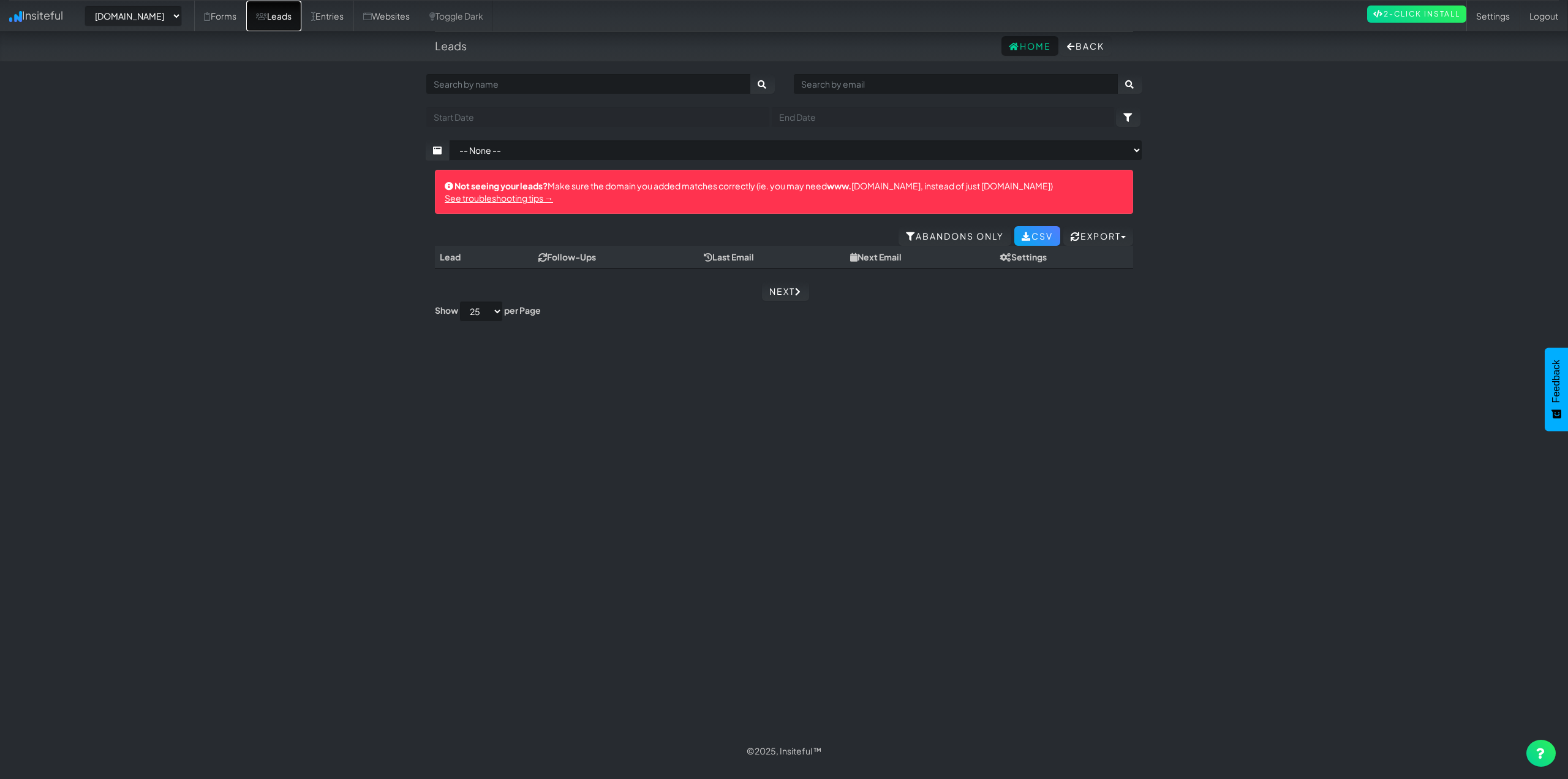
click at [301, 20] on link "Leads" at bounding box center [274, 16] width 55 height 31
select select "2454"
click at [353, 5] on link "Entries" at bounding box center [327, 16] width 52 height 31
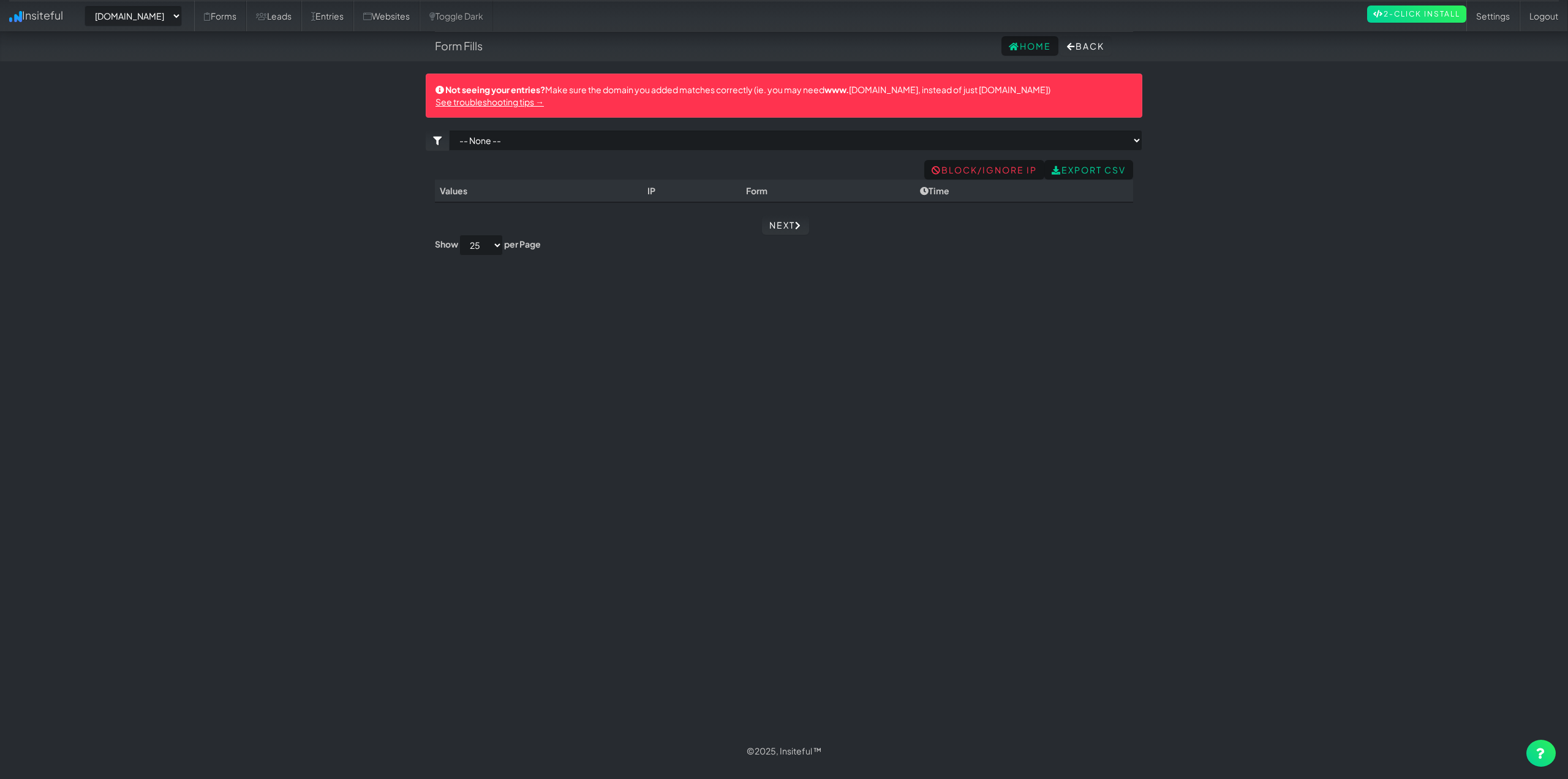
select select "2454"
click at [301, 25] on link "Leads" at bounding box center [274, 16] width 55 height 31
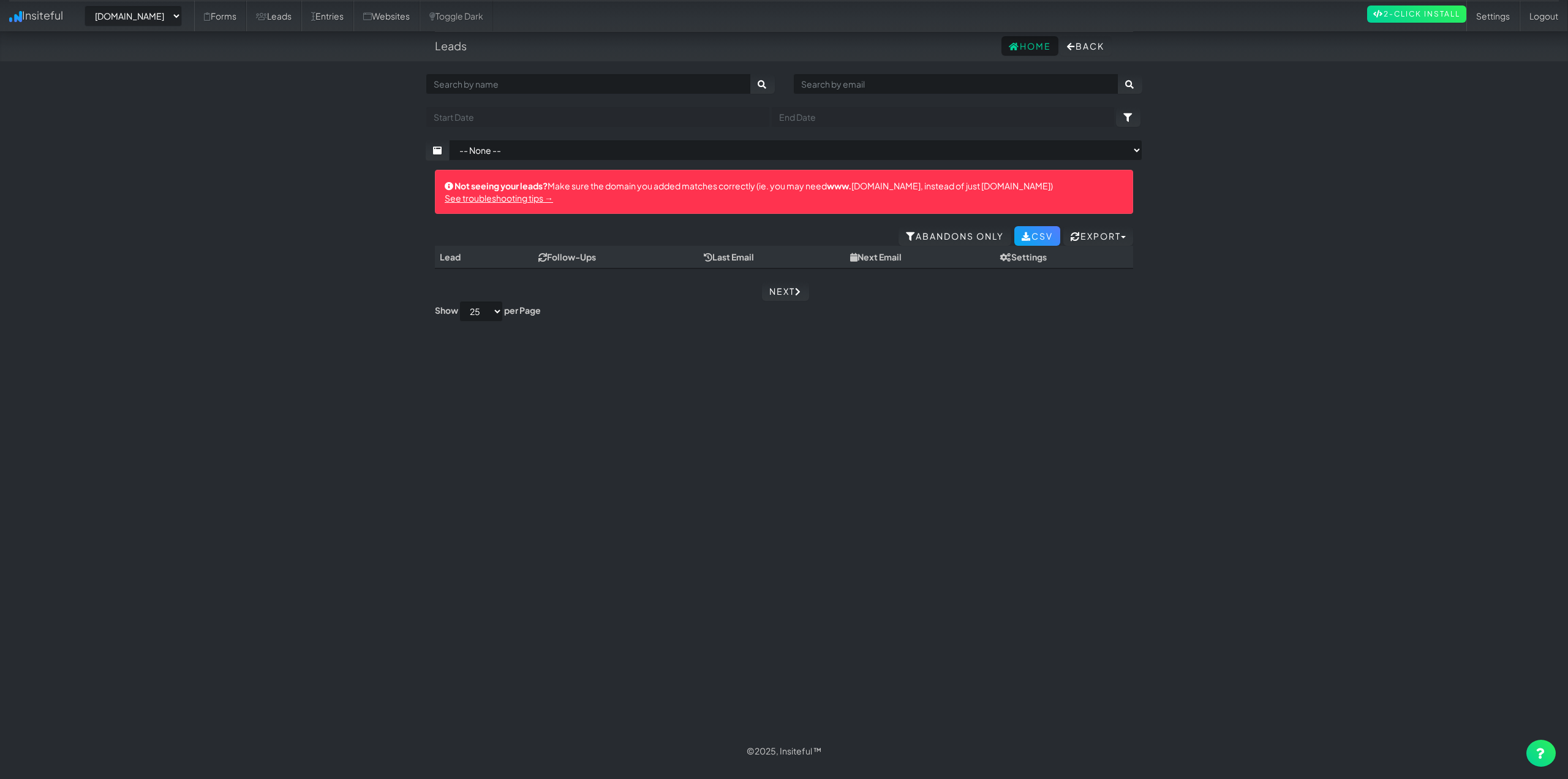
select select "2454"
click at [1252, 436] on body "Leads Home Back Toggle navigation Insiteful -- None -- www.ceramicprosouthwesto…" at bounding box center [784, 383] width 1568 height 766
click at [210, 18] on icon at bounding box center [207, 16] width 7 height 8
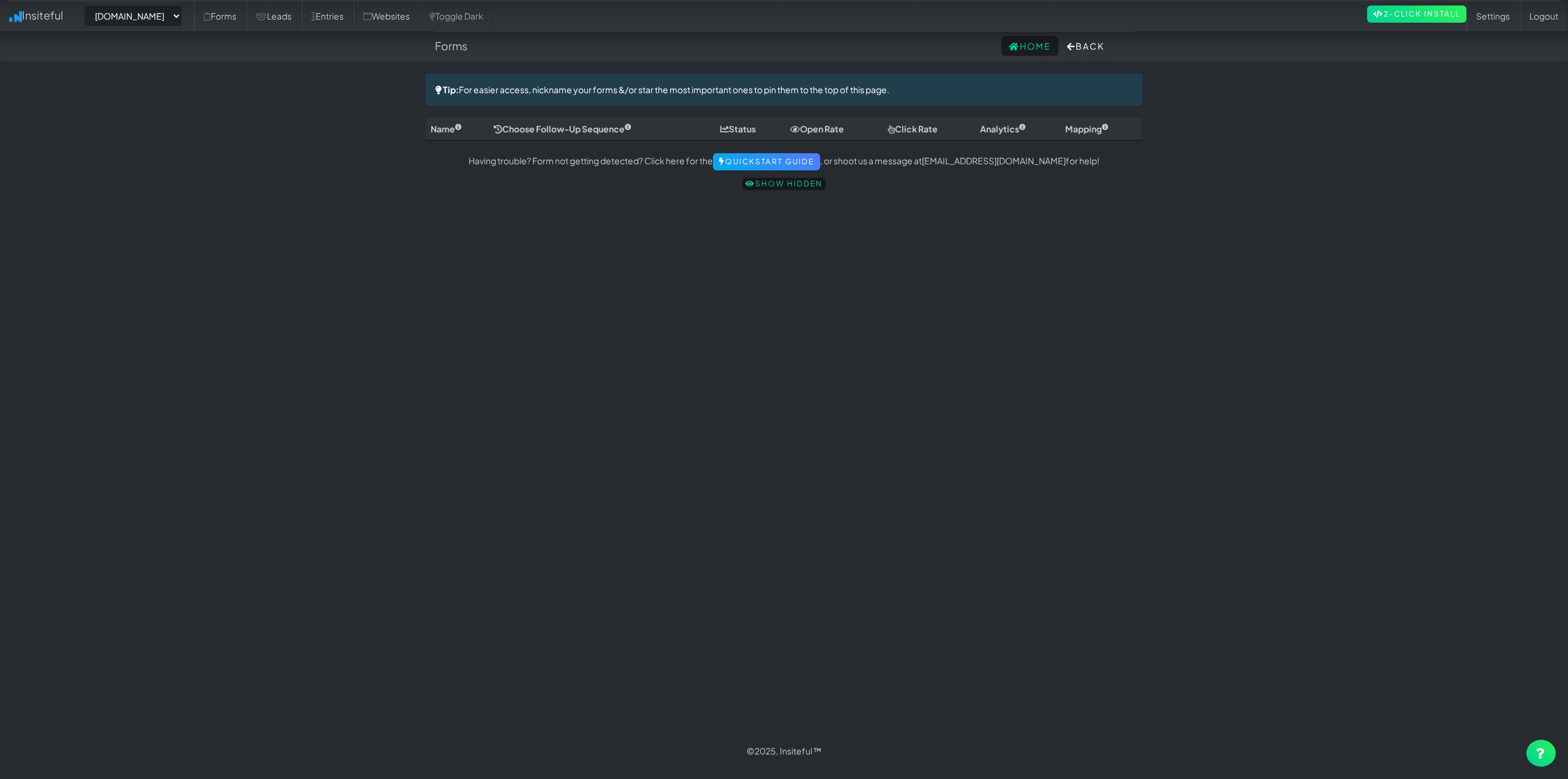
select select "2454"
drag, startPoint x: 496, startPoint y: 92, endPoint x: 968, endPoint y: 84, distance: 472.1
click at [908, 78] on div "Tip: For easier access, nickname your forms &/or star the most important ones t…" at bounding box center [783, 89] width 716 height 31
click at [971, 84] on div "Tip: For easier access, nickname your forms &/or star the most important ones t…" at bounding box center [783, 89] width 716 height 31
click at [915, 341] on div "Toggle navigation Insiteful -- None -- www.ceramicprosouthwestoh.com www.autoco…" at bounding box center [783, 405] width 716 height 662
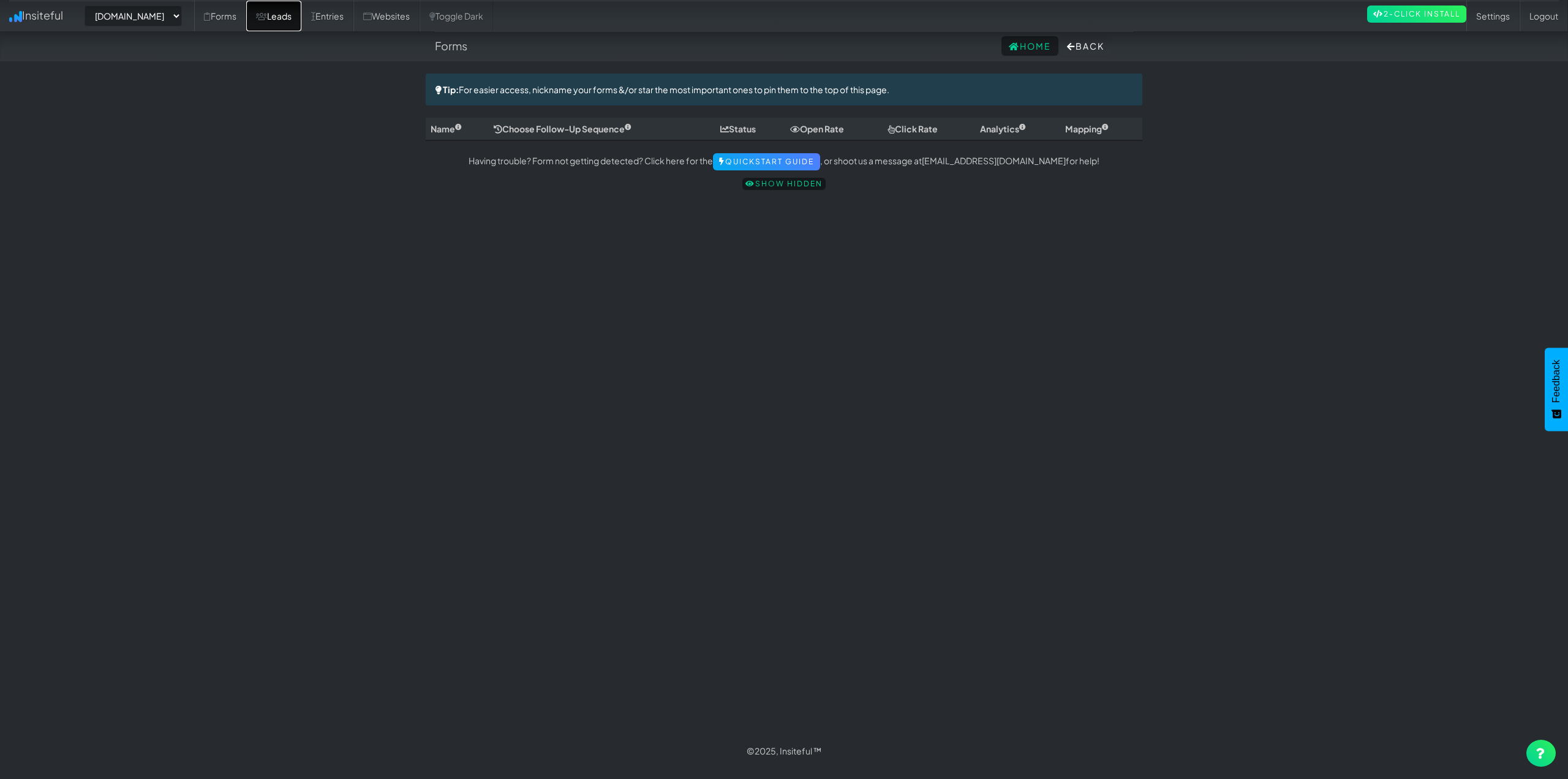
click at [301, 26] on link "Leads" at bounding box center [274, 16] width 55 height 31
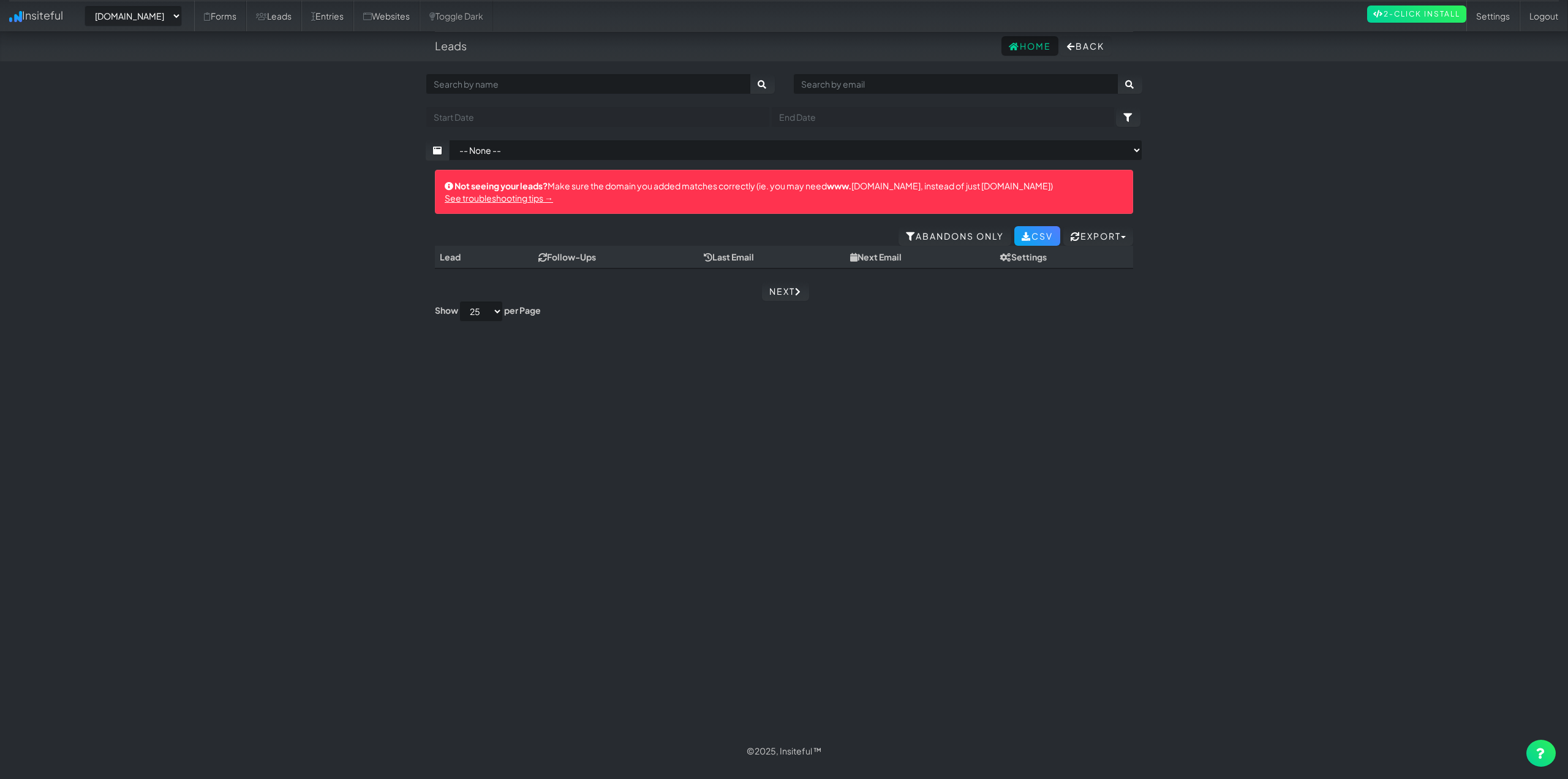
select select "2454"
drag, startPoint x: 719, startPoint y: 570, endPoint x: 526, endPoint y: 439, distance: 233.3
click at [710, 567] on div "Toggle navigation Insiteful -- None -- www.ceramicprosouthwestoh.com www.autoco…" at bounding box center [783, 405] width 716 height 662
click at [301, 20] on link "Leads" at bounding box center [274, 16] width 55 height 31
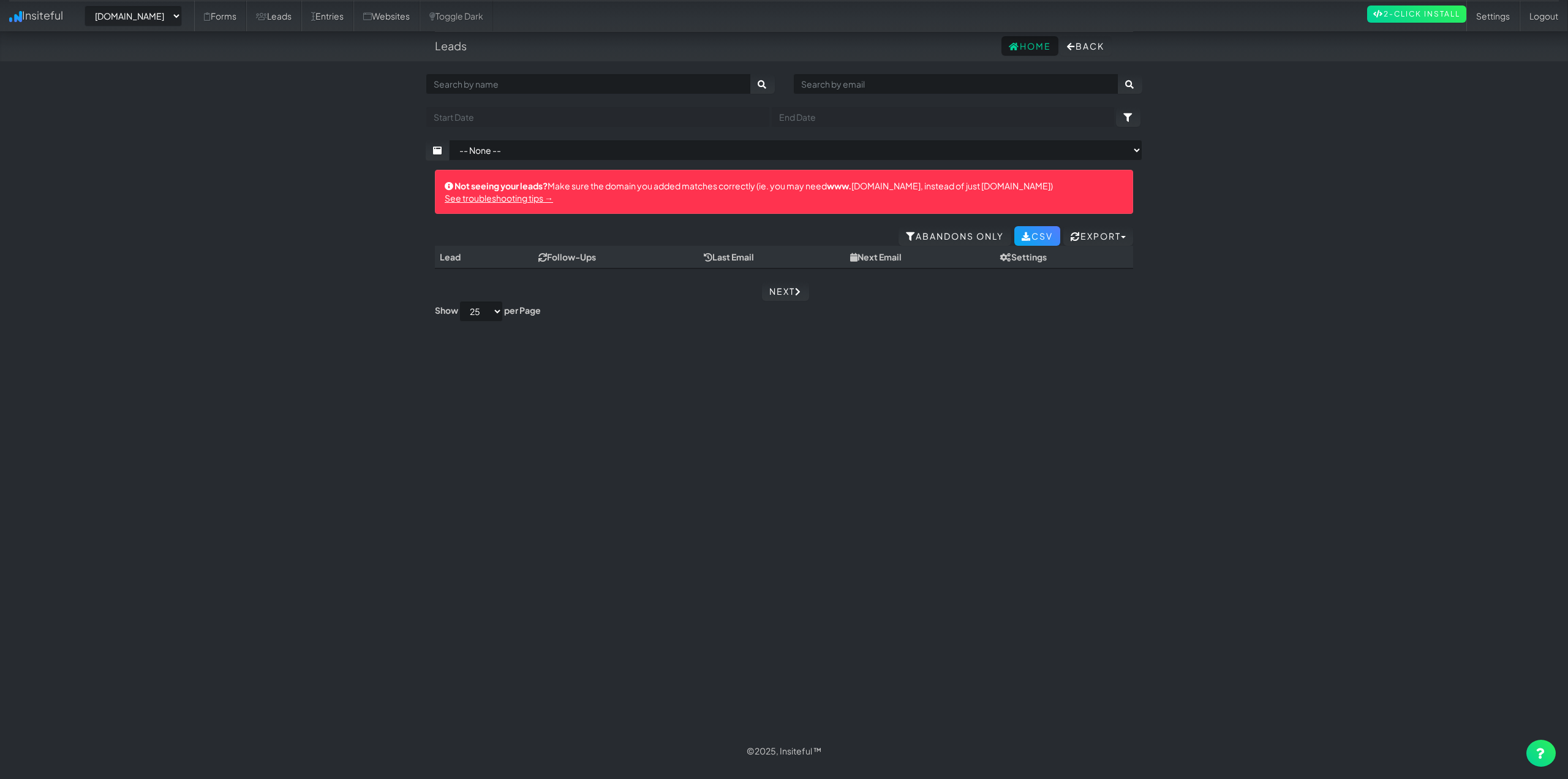
select select "2454"
click at [353, 26] on link "Entries" at bounding box center [327, 16] width 52 height 31
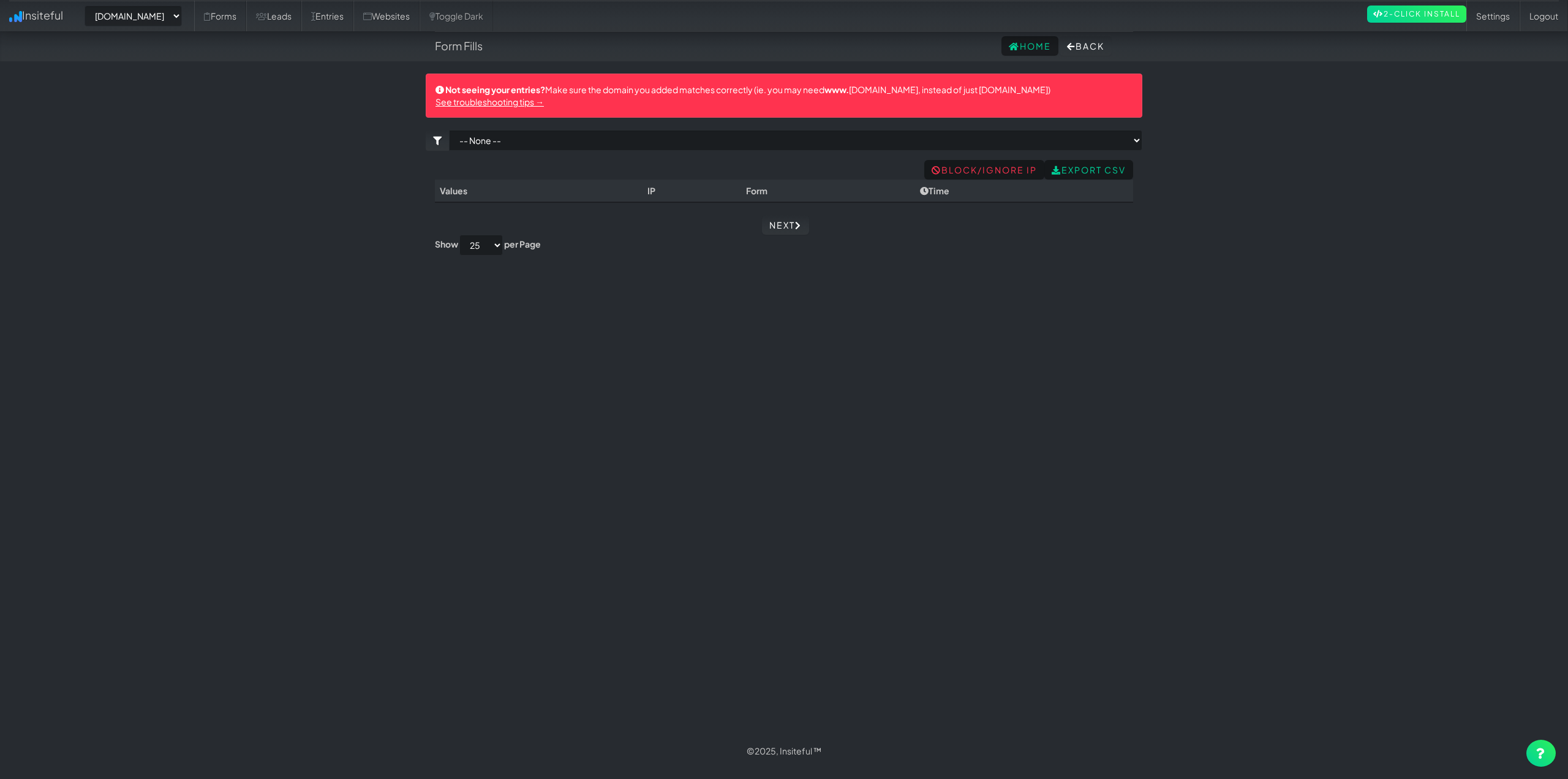
select select "2454"
click at [301, 18] on link "Leads" at bounding box center [274, 16] width 55 height 31
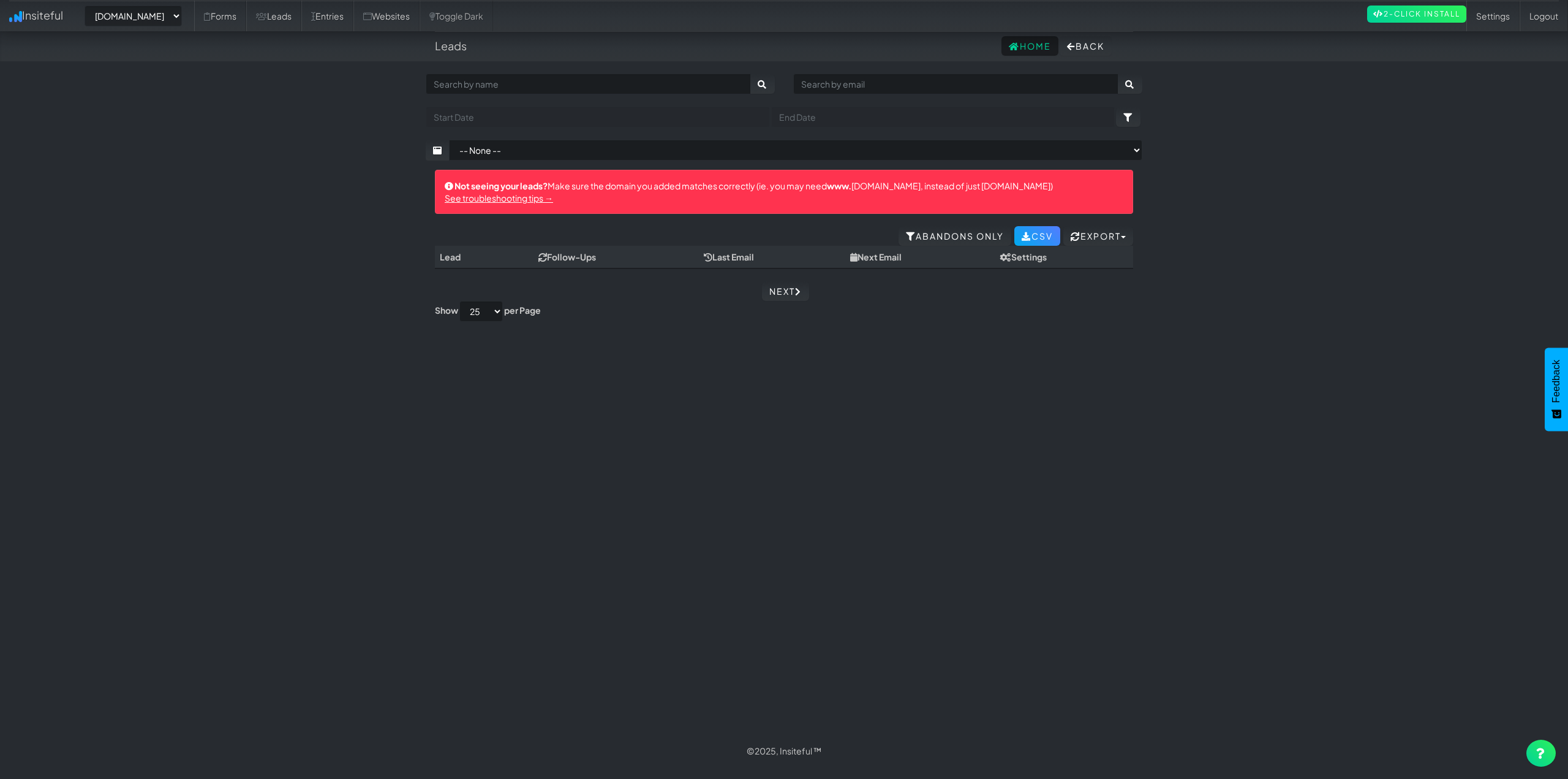
select select "2454"
click at [683, 525] on div "Toggle navigation Insiteful -- None -- [DOMAIN_NAME] [DOMAIN_NAME] [DOMAIN_NAME…" at bounding box center [783, 405] width 716 height 662
select select "2454"
click at [301, 18] on link "Leads" at bounding box center [274, 16] width 55 height 31
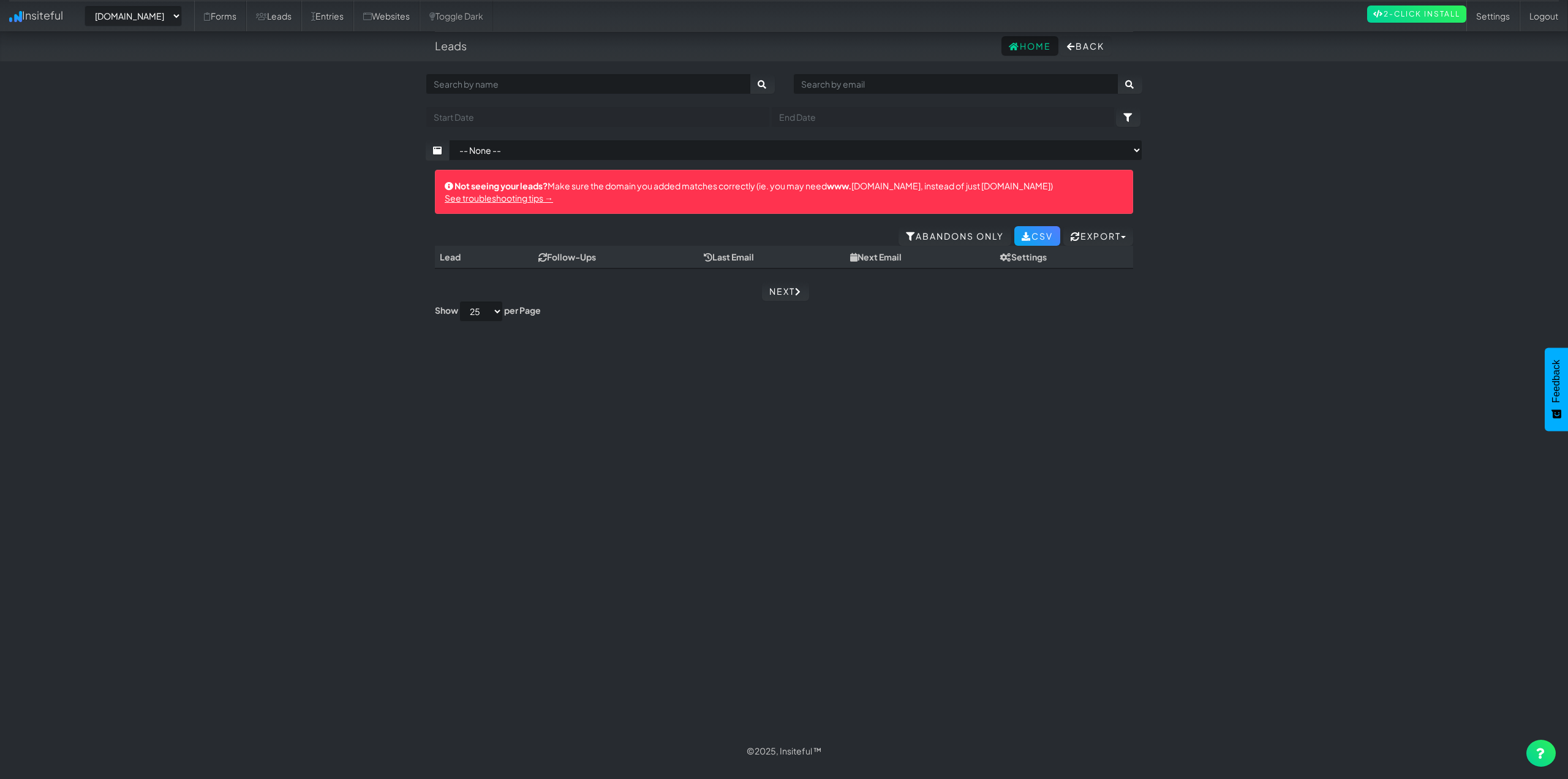
select select "2454"
click at [353, 23] on link "Entries" at bounding box center [327, 16] width 52 height 31
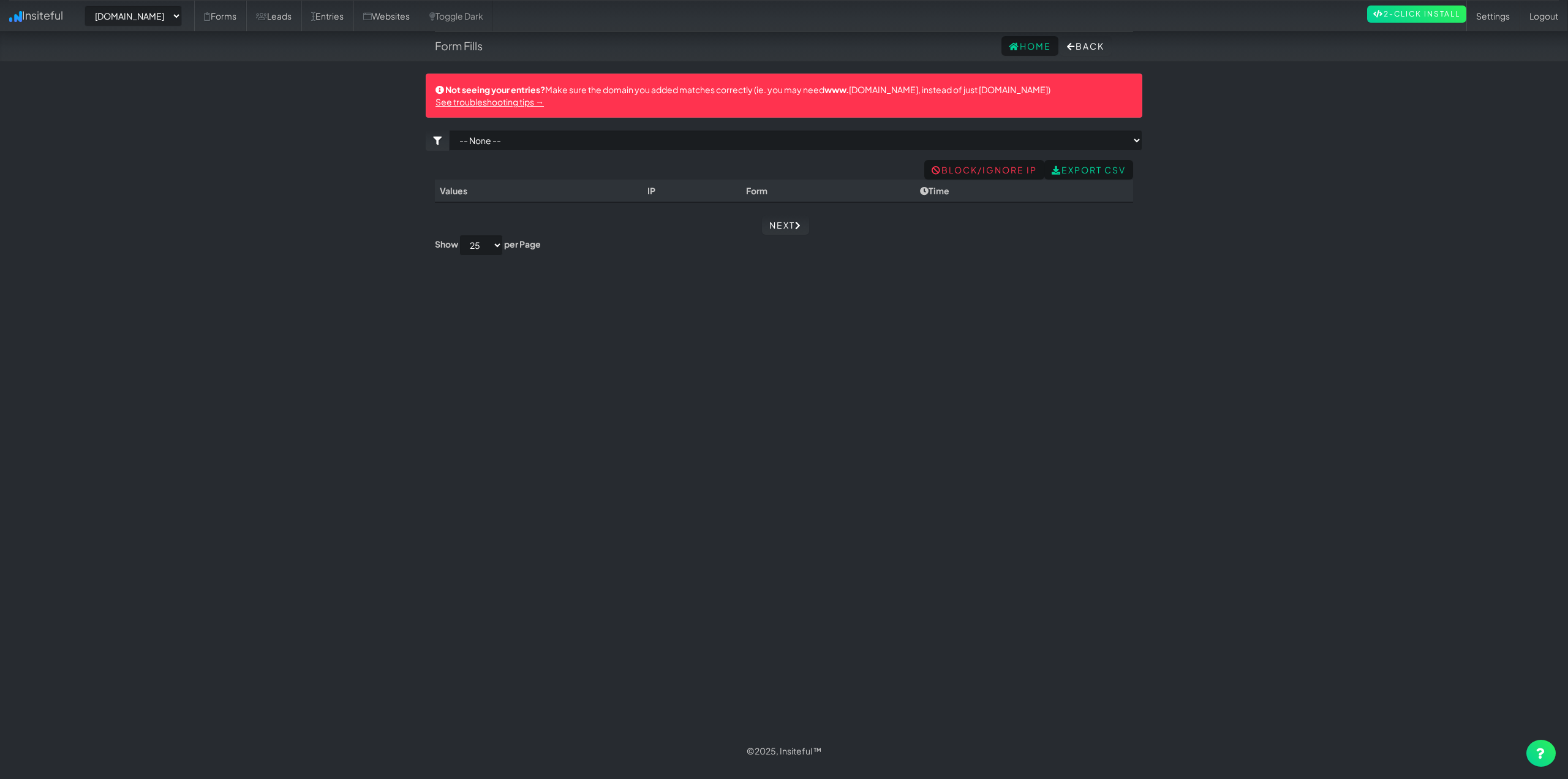
select select "2454"
click at [300, 17] on link "Leads" at bounding box center [274, 16] width 55 height 31
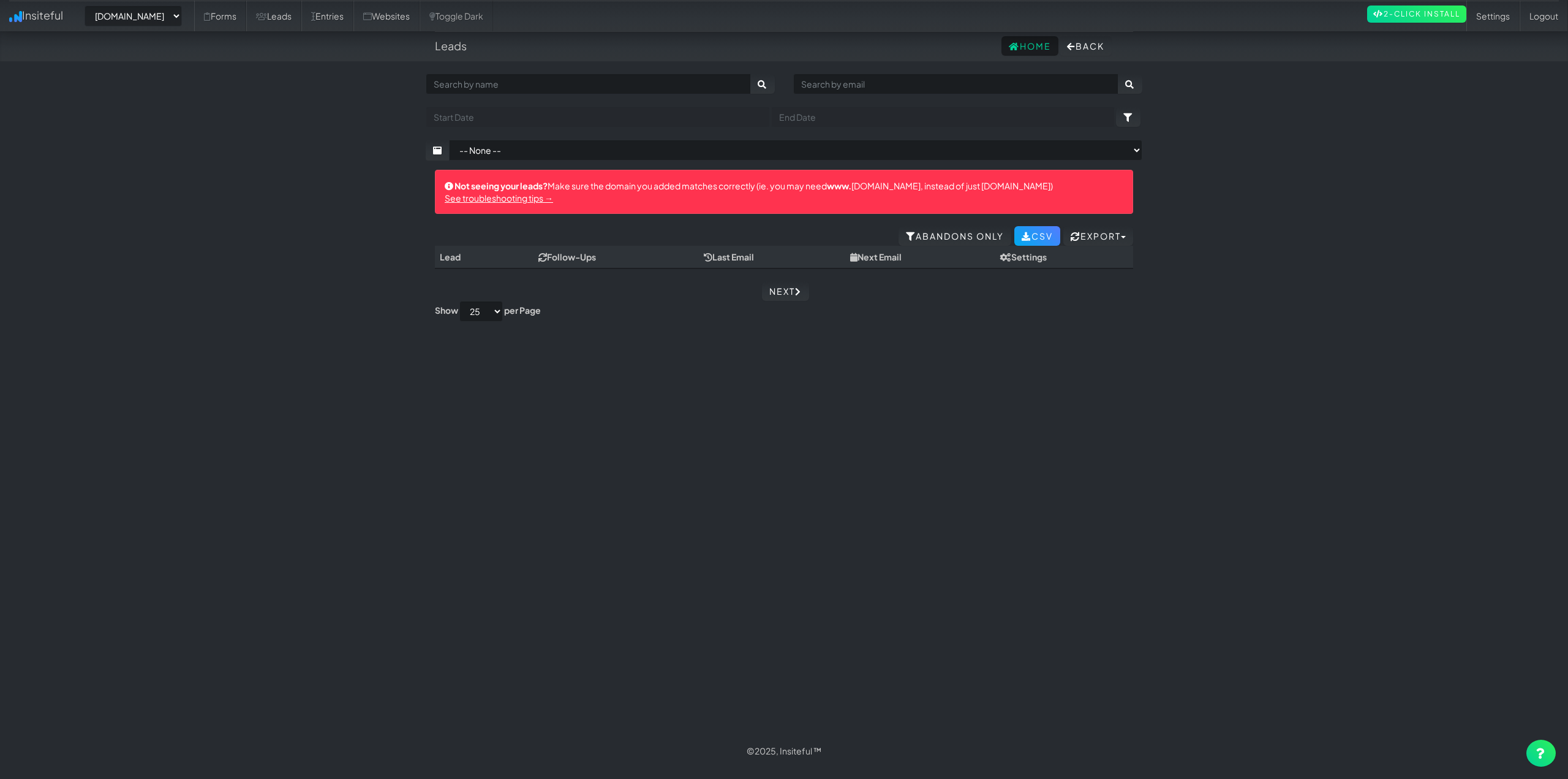
select select "2454"
click at [310, 260] on body "Leads Home Back Toggle navigation Insiteful -- None -- [DOMAIN_NAME] [DOMAIN_NA…" at bounding box center [784, 383] width 1568 height 766
drag, startPoint x: 168, startPoint y: 17, endPoint x: 167, endPoint y: 25, distance: 8.1
click at [168, 17] on select "-- None -- www.ceramicprosouthwestoh.com www.autocorrectdetailing.com www.houst…" at bounding box center [133, 15] width 98 height 21
click at [88, 5] on select "-- None -- www.ceramicprosouthwestoh.com www.autocorrectdetailing.com www.houst…" at bounding box center [133, 15] width 98 height 21
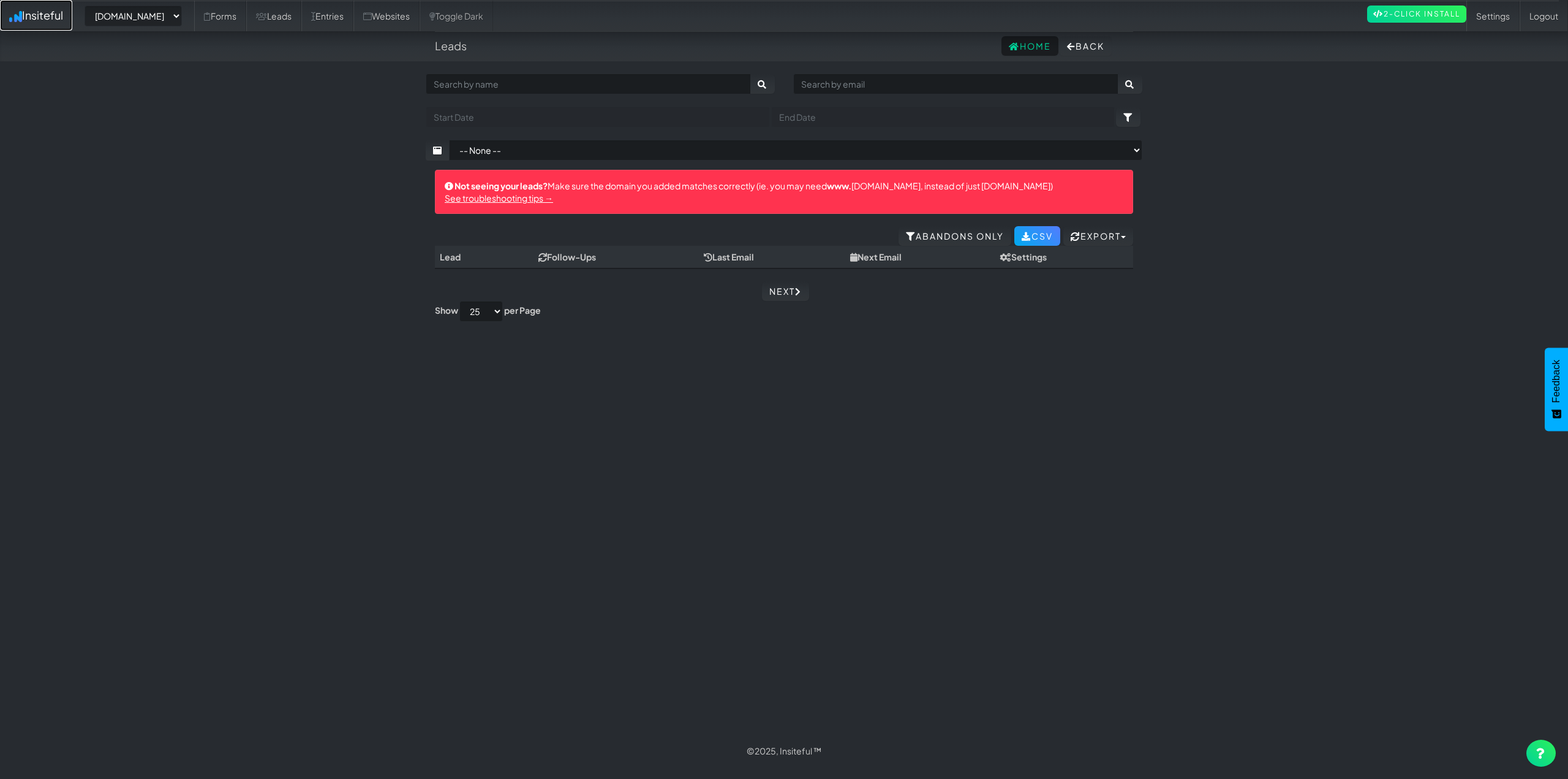
click at [43, 13] on link "Insiteful" at bounding box center [36, 15] width 72 height 31
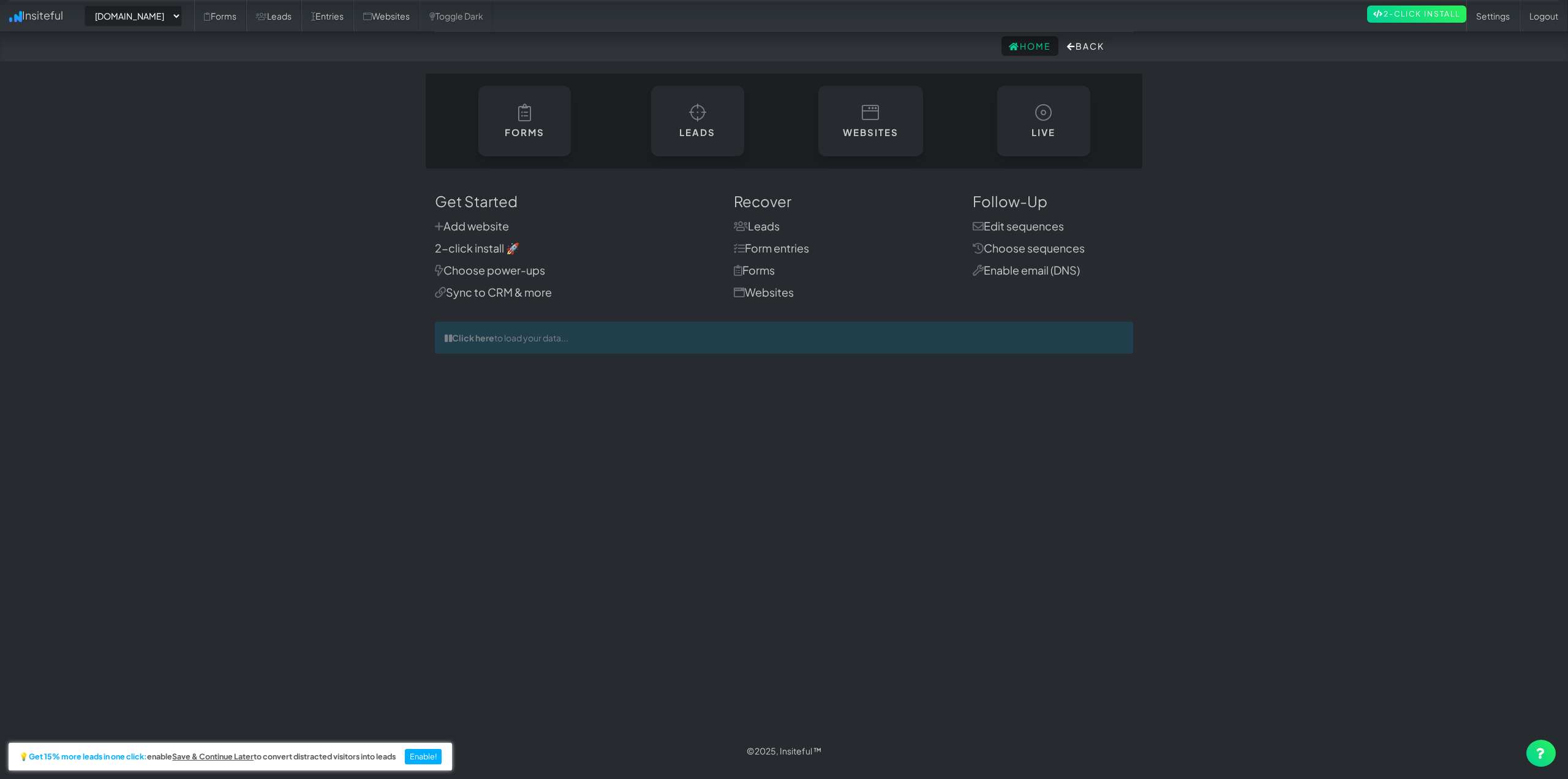
select select "2454"
click at [699, 117] on icon at bounding box center [697, 113] width 17 height 17
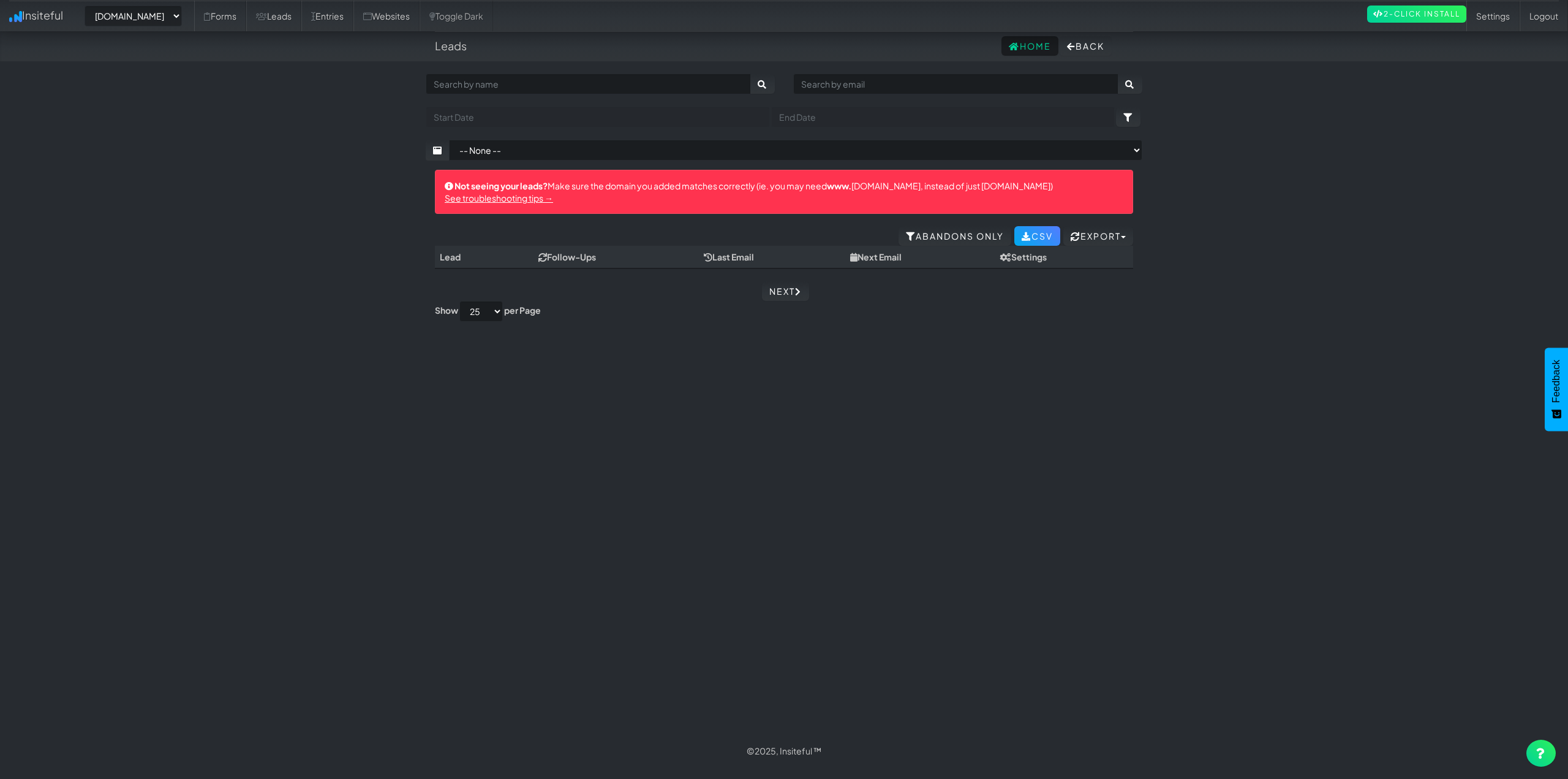
select select "2454"
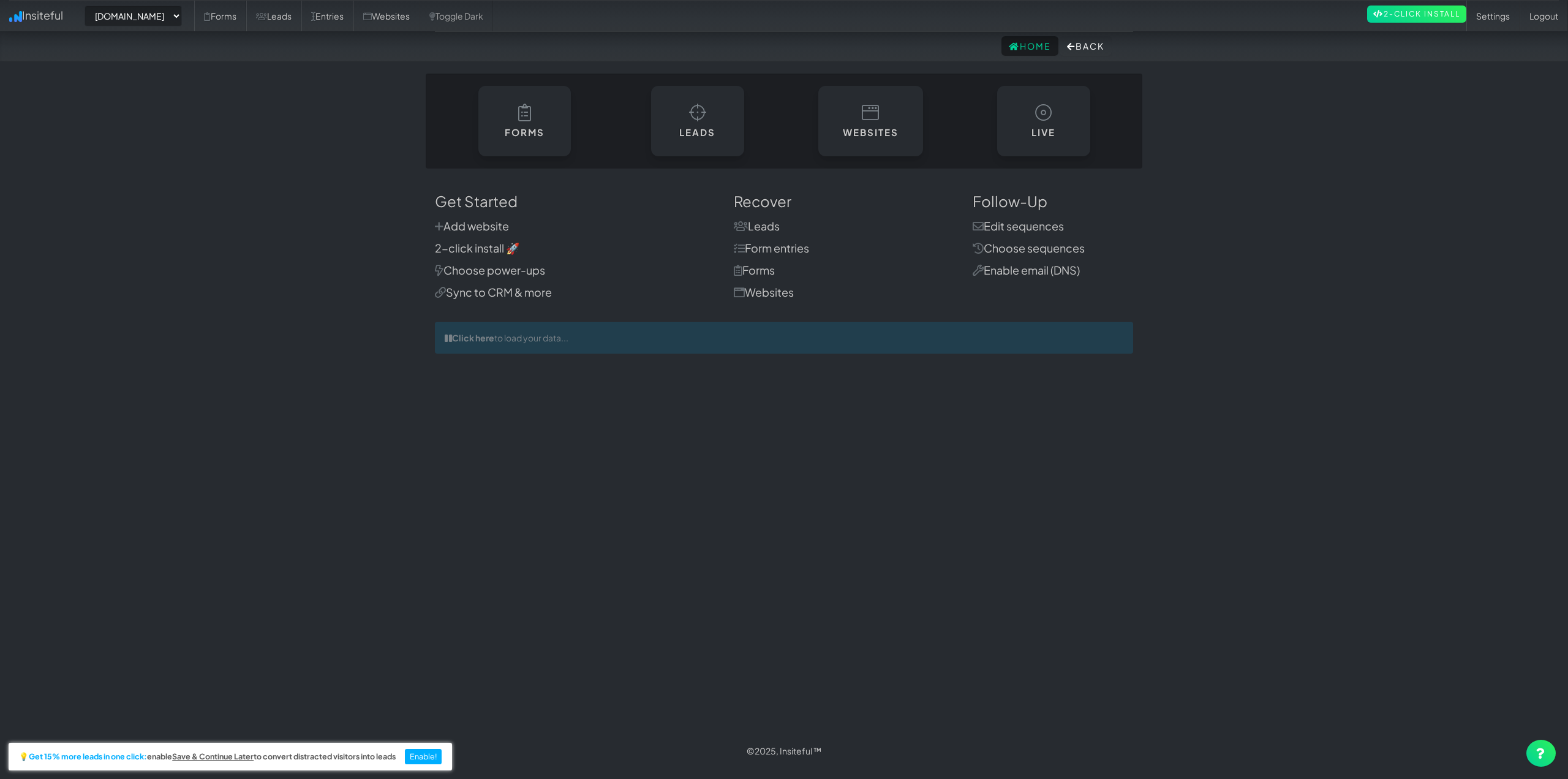
select select "2454"
click at [885, 135] on h6 "Websites" at bounding box center [871, 130] width 57 height 11
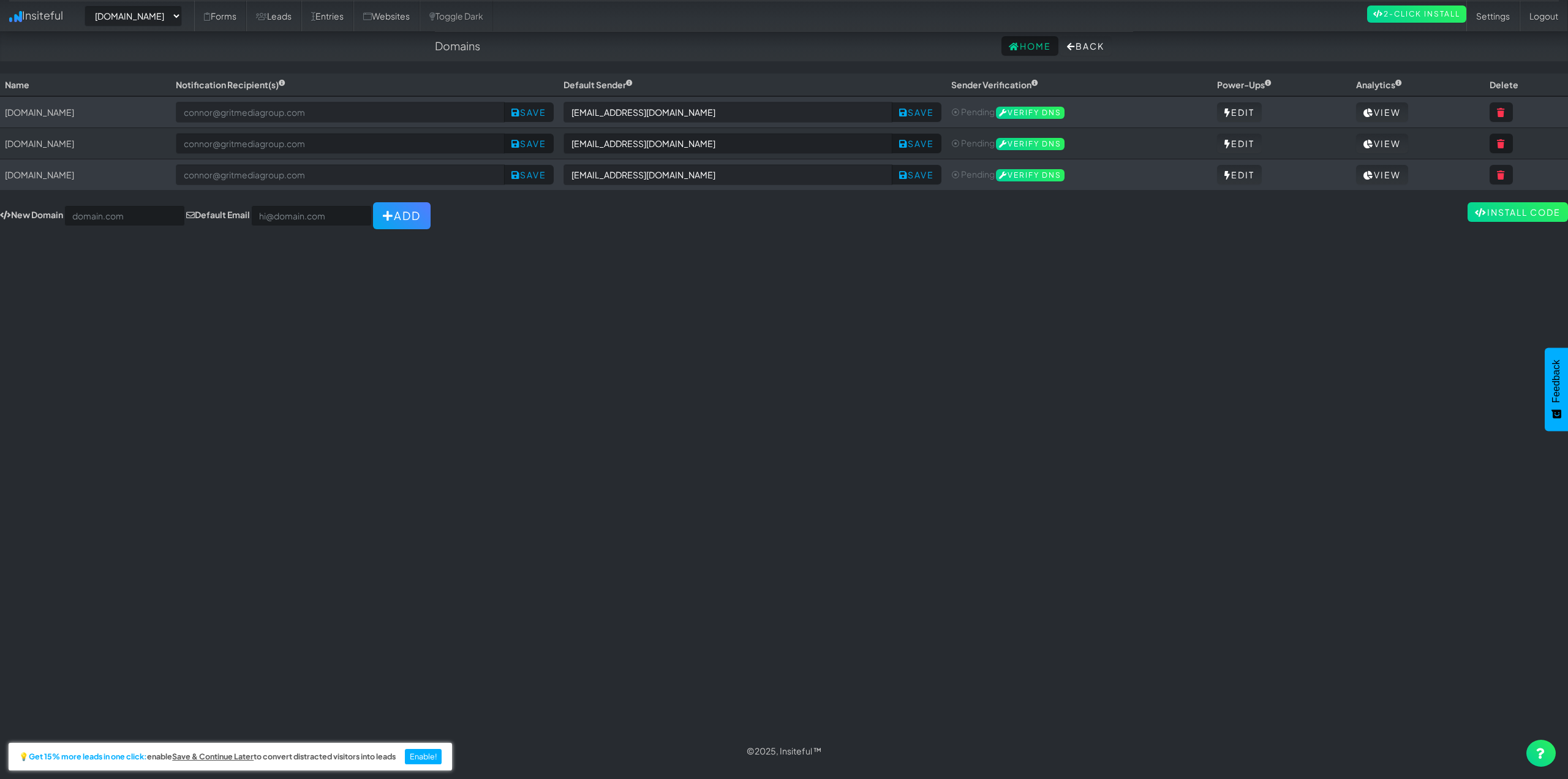
select select "2454"
drag, startPoint x: 11, startPoint y: 173, endPoint x: 165, endPoint y: 184, distance: 154.4
click at [148, 184] on td "[DOMAIN_NAME]" at bounding box center [85, 174] width 171 height 31
click at [171, 181] on td "[DOMAIN_NAME]" at bounding box center [85, 174] width 171 height 31
click at [486, 341] on div "Toggle navigation Insiteful -- None -- www.ceramicprosouthwestoh.com www.autoco…" at bounding box center [784, 405] width 1568 height 662
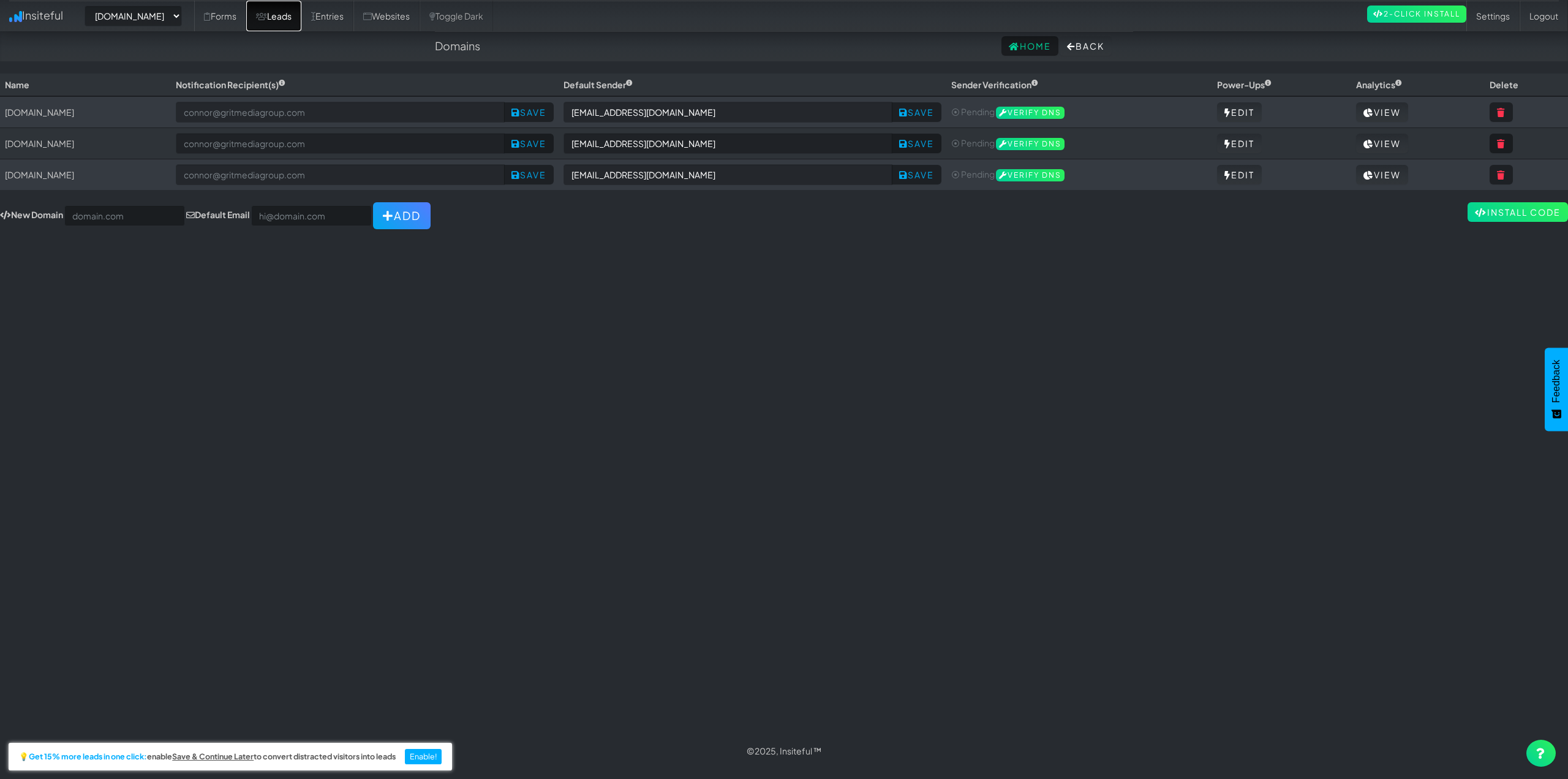
click at [301, 21] on link "Leads" at bounding box center [274, 16] width 55 height 31
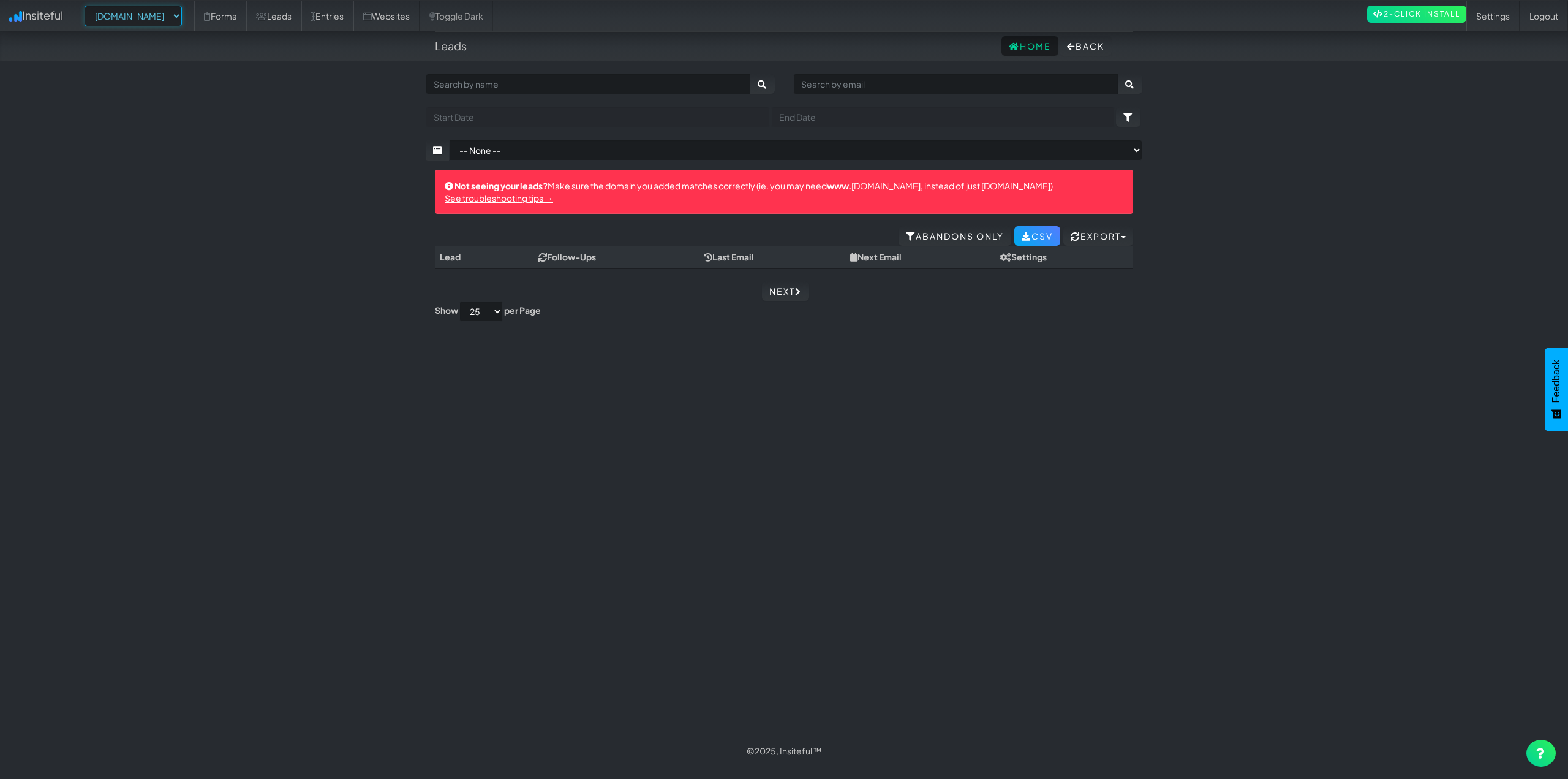
drag, startPoint x: 149, startPoint y: 11, endPoint x: 156, endPoint y: 21, distance: 12.2
click at [149, 11] on select "-- None -- [DOMAIN_NAME] [DOMAIN_NAME] [DOMAIN_NAME]" at bounding box center [133, 15] width 98 height 21
select select "2421"
click at [88, 5] on select "-- None -- [DOMAIN_NAME] [DOMAIN_NAME] [DOMAIN_NAME]" at bounding box center [133, 15] width 98 height 21
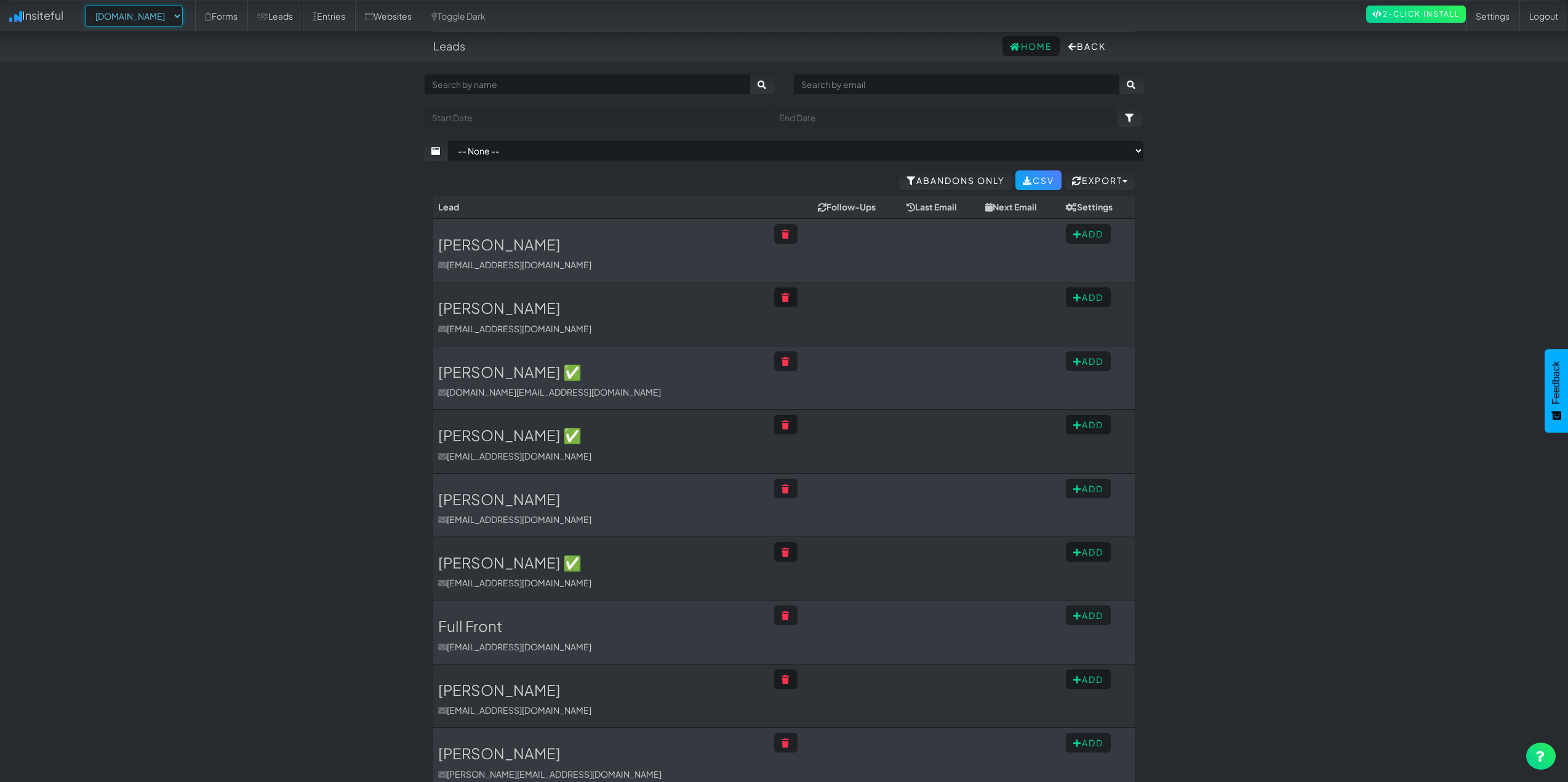
click at [153, 23] on select "-- None -- [DOMAIN_NAME] [DOMAIN_NAME] [DOMAIN_NAME]" at bounding box center [133, 15] width 98 height 21
select select "2449"
click at [89, 5] on select "-- None -- [DOMAIN_NAME] [DOMAIN_NAME] [DOMAIN_NAME]" at bounding box center [133, 15] width 98 height 21
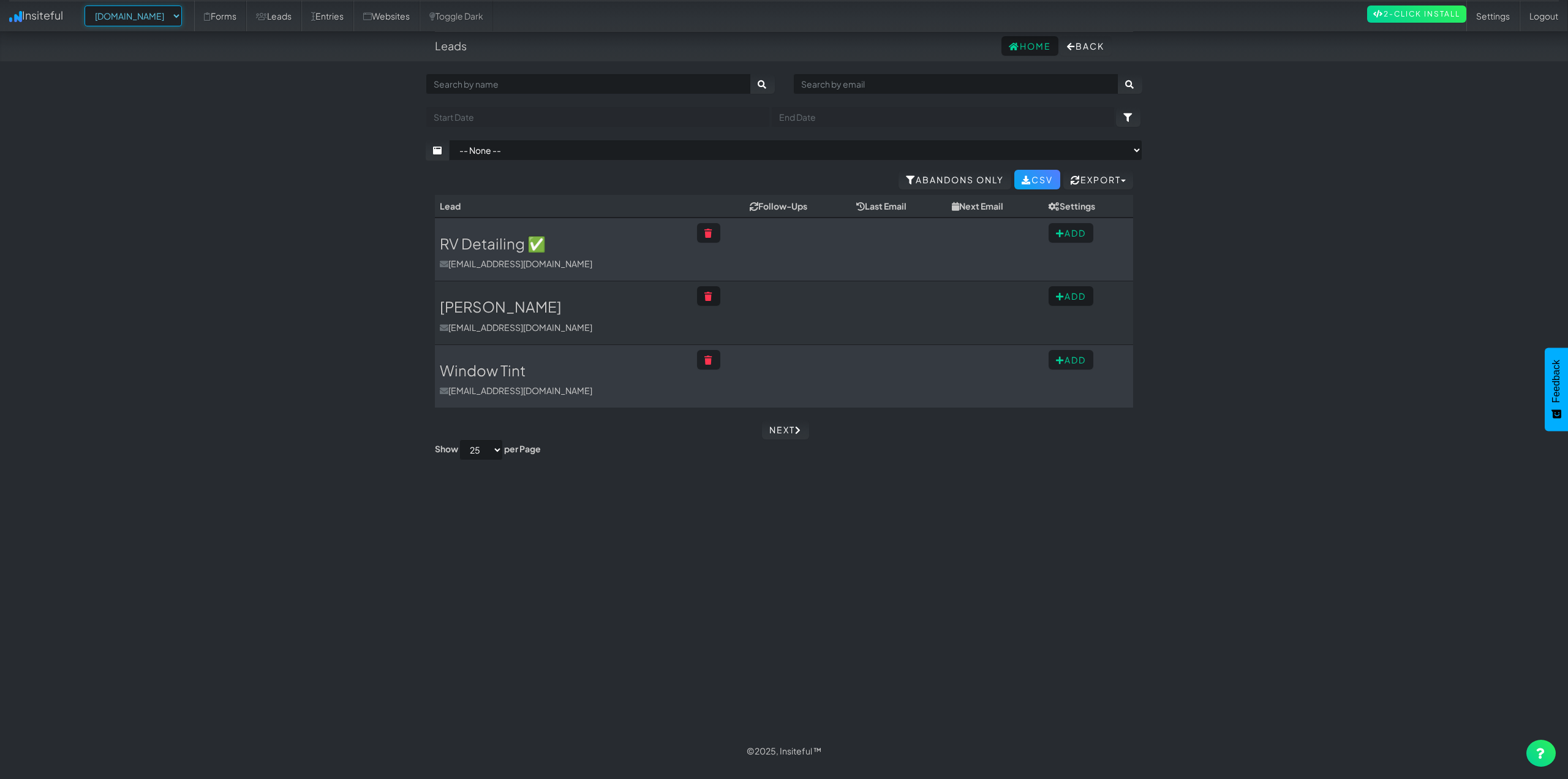
click at [165, 20] on select "-- None -- [DOMAIN_NAME] [DOMAIN_NAME] [DOMAIN_NAME]" at bounding box center [133, 15] width 98 height 21
select select "2454"
click at [88, 5] on select "-- None -- [DOMAIN_NAME] [DOMAIN_NAME] [DOMAIN_NAME]" at bounding box center [133, 15] width 98 height 21
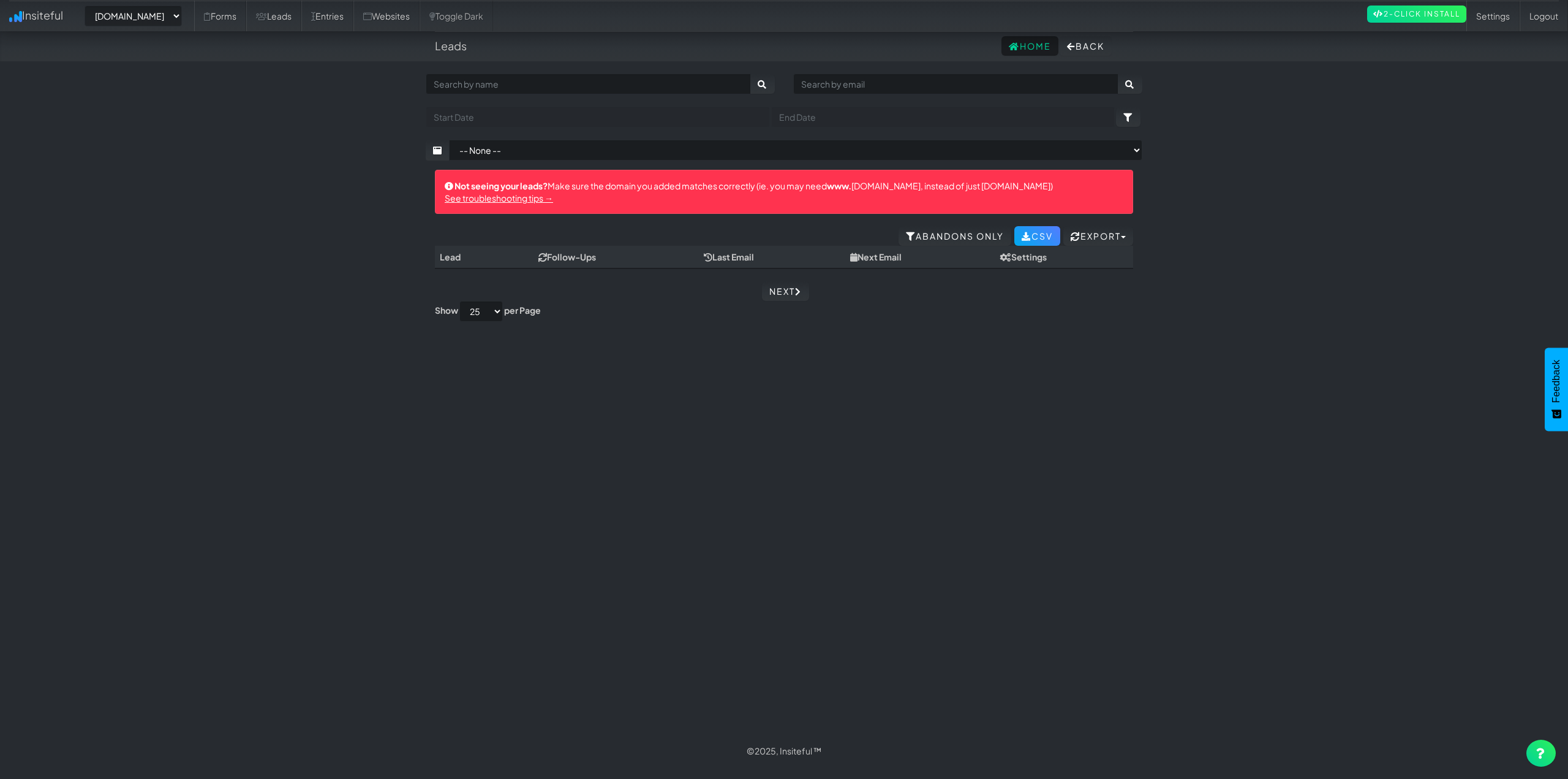
select select "2454"
click at [1008, 405] on div "Toggle navigation Insiteful -- None -- www.ceramicprosouthwestoh.com www.autoco…" at bounding box center [783, 405] width 716 height 662
drag, startPoint x: 930, startPoint y: 188, endPoint x: 1059, endPoint y: 196, distance: 129.2
click at [1044, 195] on div "Not seeing your leads? Make sure the domain you added matches correctly (ie. yo…" at bounding box center [783, 191] width 698 height 44
click at [1060, 196] on div "Not seeing your leads? Make sure the domain you added matches correctly (ie. yo…" at bounding box center [783, 191] width 698 height 44
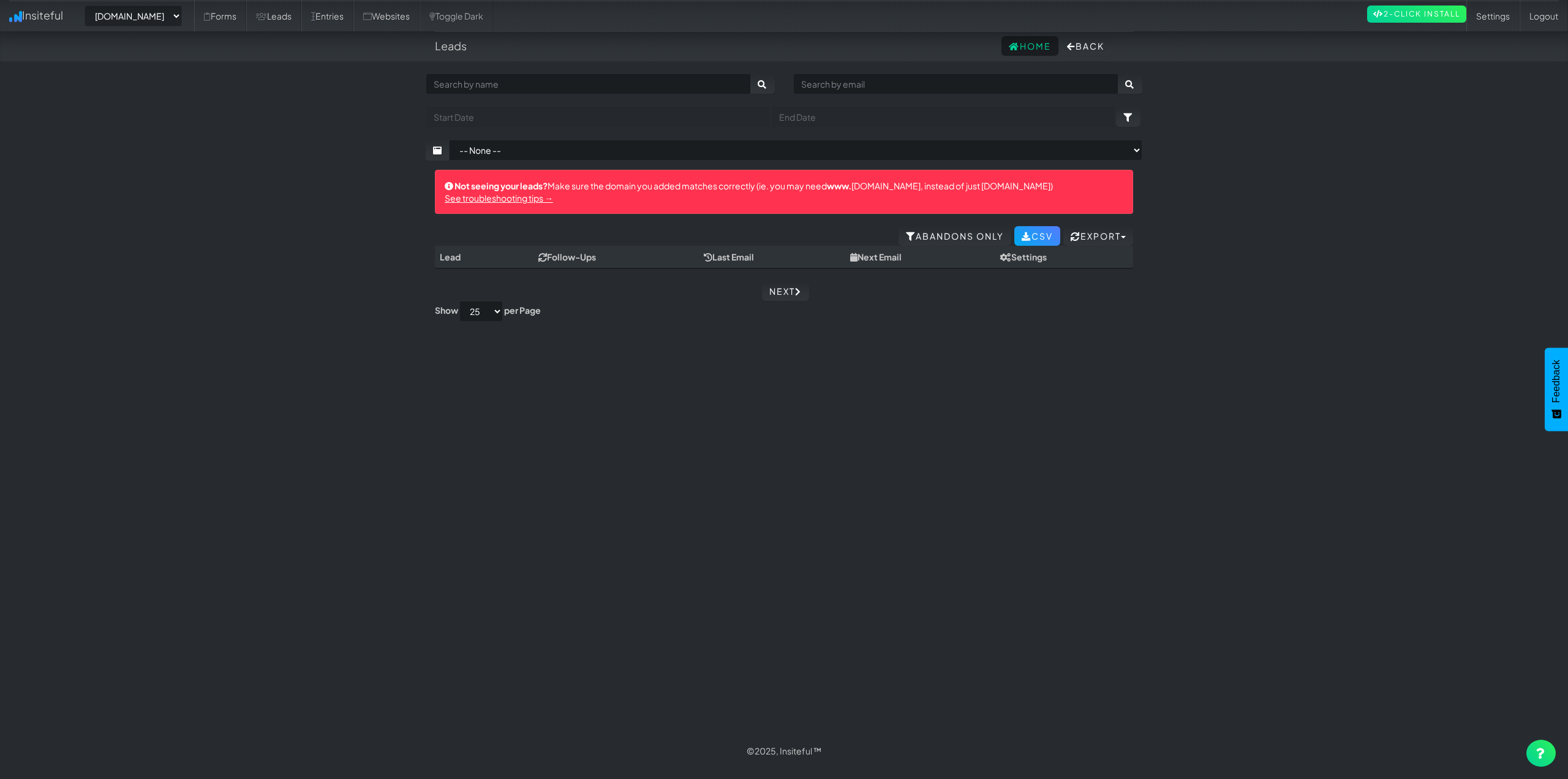
click at [1003, 184] on div "Not seeing your leads? Make sure the domain you added matches correctly (ie. yo…" at bounding box center [783, 191] width 698 height 44
click at [157, 10] on select "-- None -- www.ceramicprosouthwestoh.com www.autocorrectdetailing.com www.houst…" at bounding box center [133, 15] width 98 height 21
click at [104, 17] on select "-- None -- www.ceramicprosouthwestoh.com www.autocorrectdetailing.com www.houst…" at bounding box center [133, 15] width 98 height 21
drag, startPoint x: 135, startPoint y: 23, endPoint x: 81, endPoint y: 25, distance: 54.0
click at [135, 23] on select "-- None -- www.ceramicprosouthwestoh.com www.autocorrectdetailing.com www.houst…" at bounding box center [133, 15] width 98 height 21
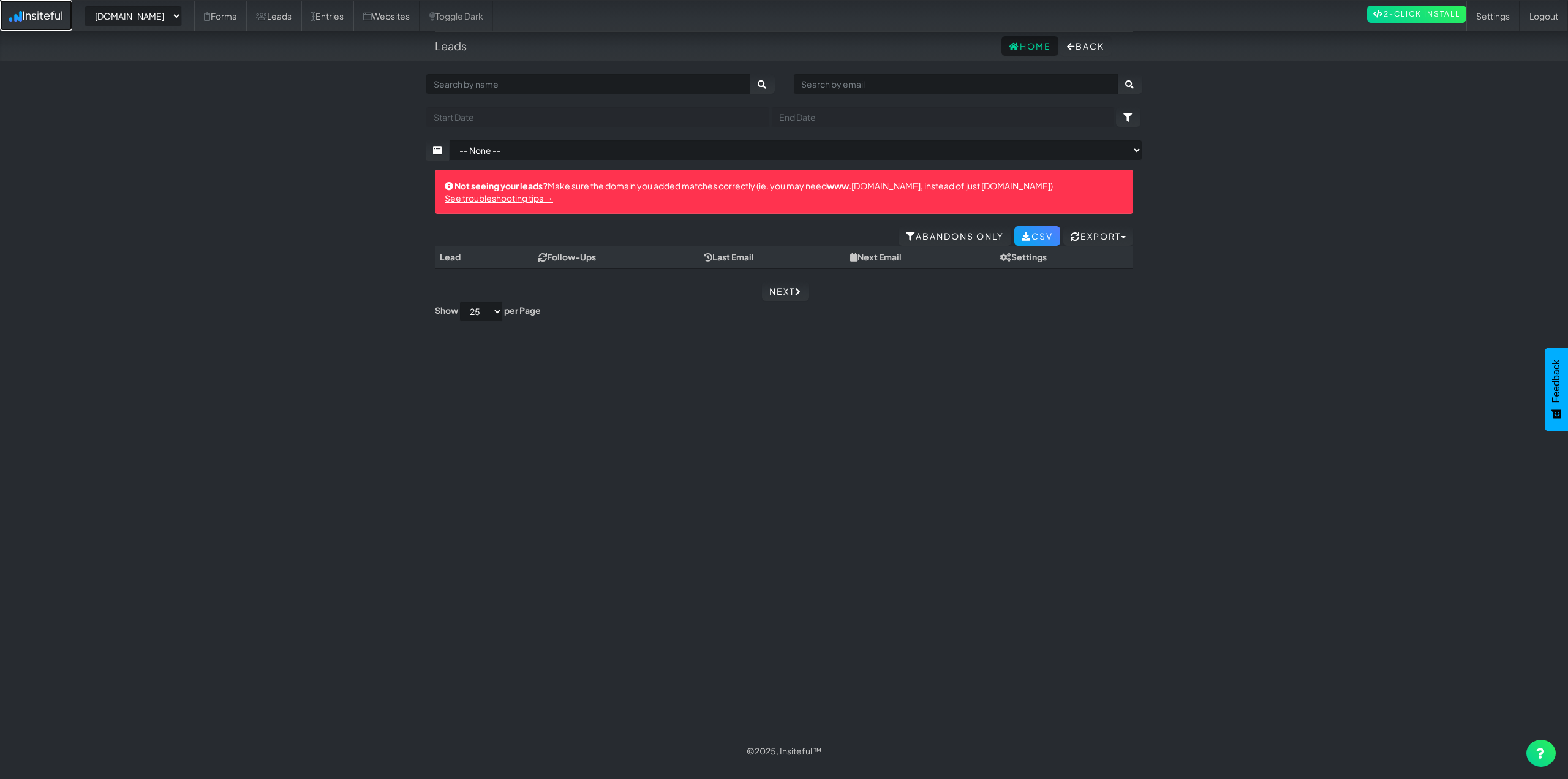
click at [29, 14] on link "Insiteful" at bounding box center [36, 15] width 72 height 31
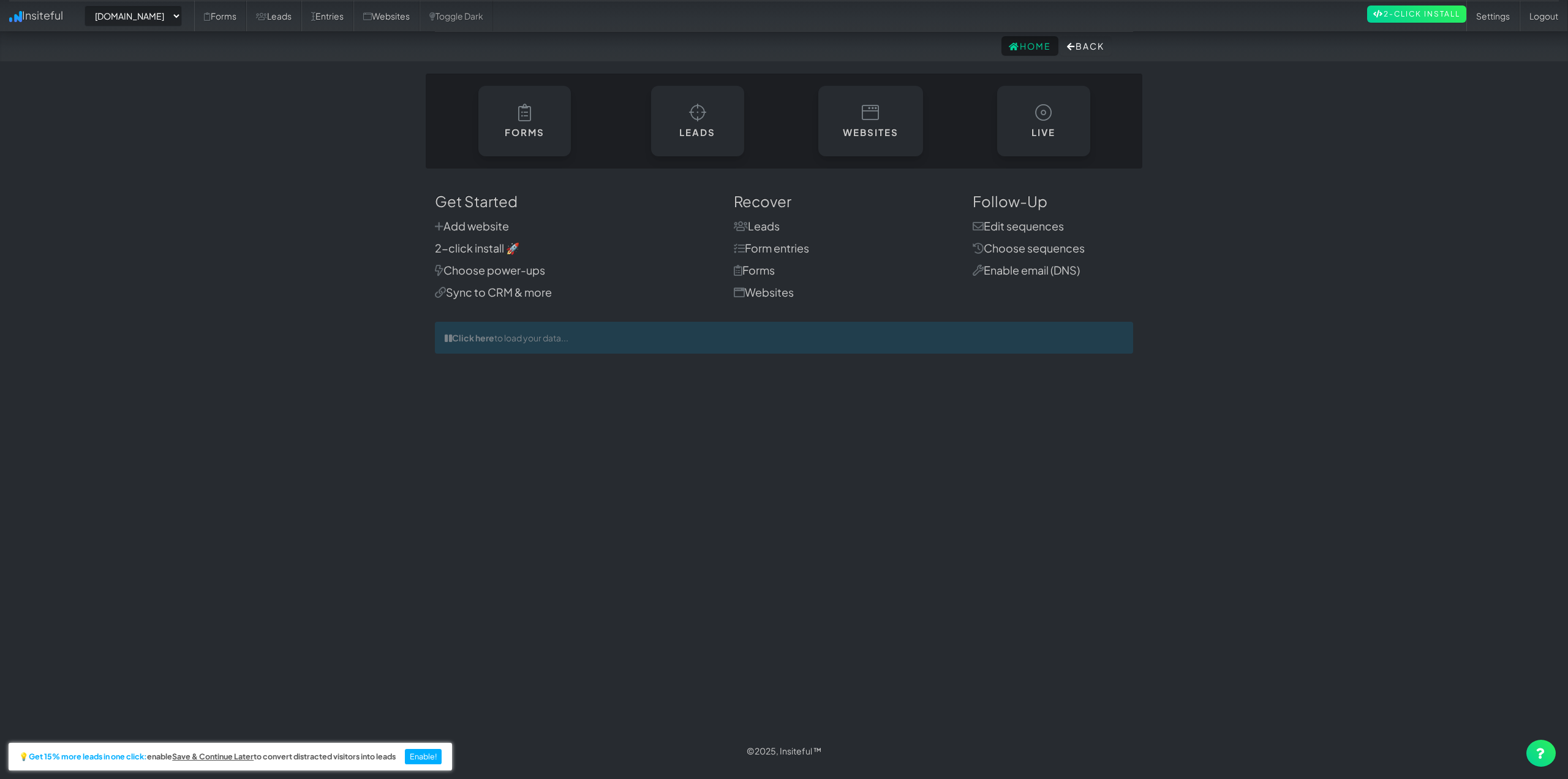
select select "2454"
click at [877, 126] on h6 "Websites" at bounding box center [871, 130] width 57 height 11
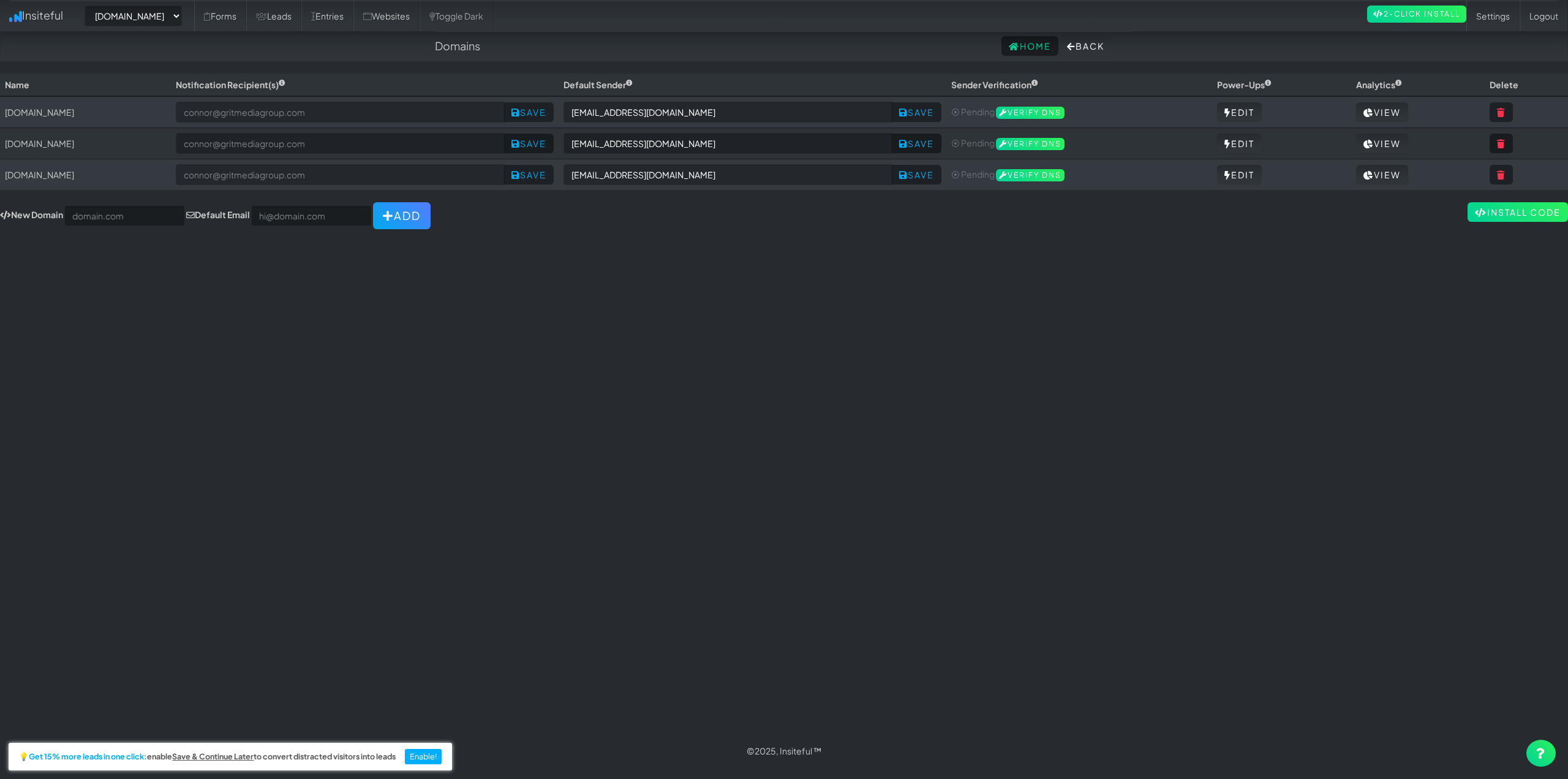
select select "2454"
drag, startPoint x: 170, startPoint y: 175, endPoint x: 28, endPoint y: 181, distance: 142.1
click at [28, 181] on td "[DOMAIN_NAME]" at bounding box center [85, 174] width 171 height 31
copy td "[DOMAIN_NAME]"
click at [111, 216] on input "text" at bounding box center [124, 215] width 121 height 21
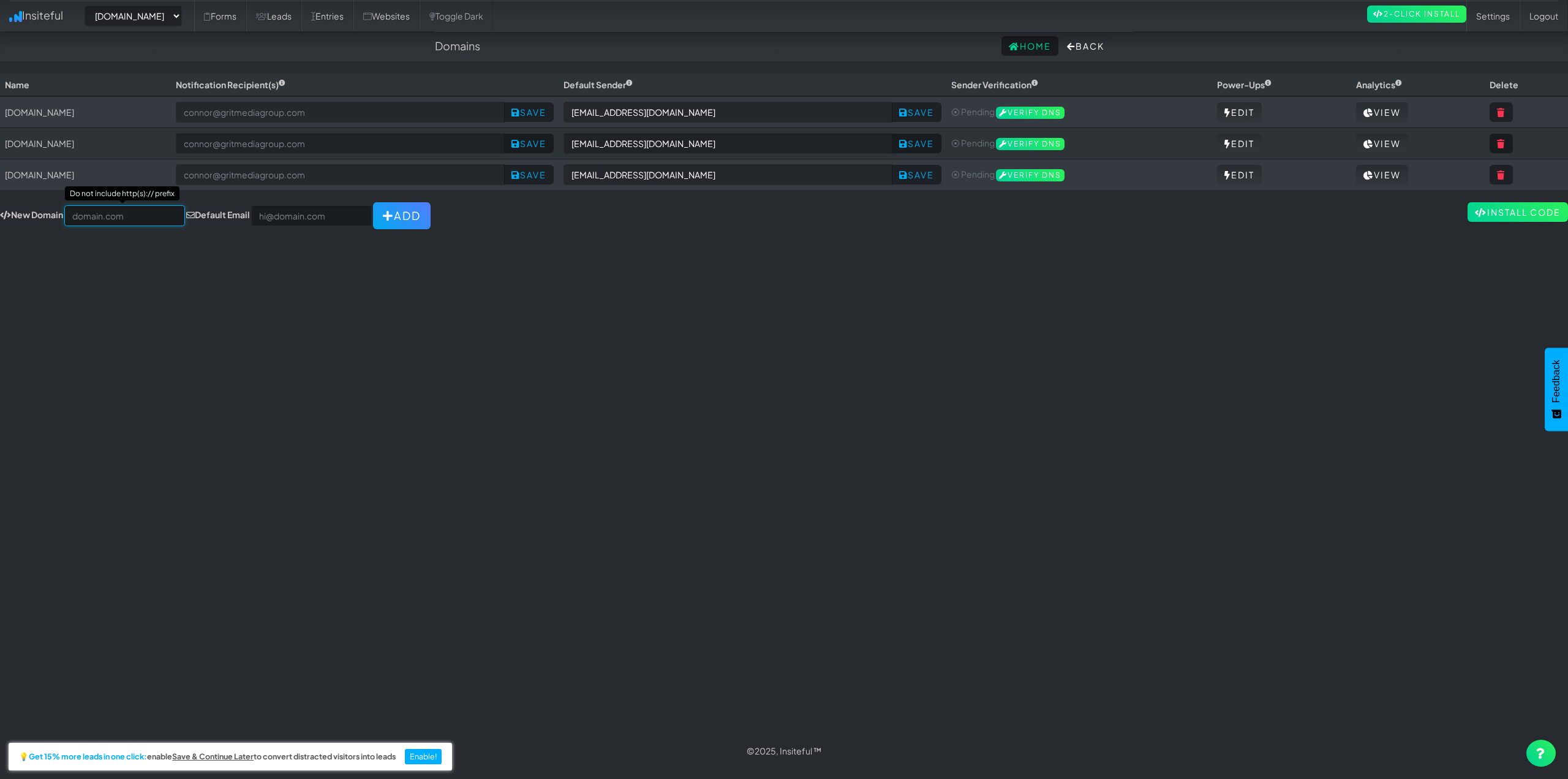
paste input "[DOMAIN_NAME]"
type input "[DOMAIN_NAME]"
click at [586, 356] on div "Toggle navigation Insiteful -- None -- www.ceramicprosouthwestoh.com www.autoco…" at bounding box center [784, 405] width 1568 height 662
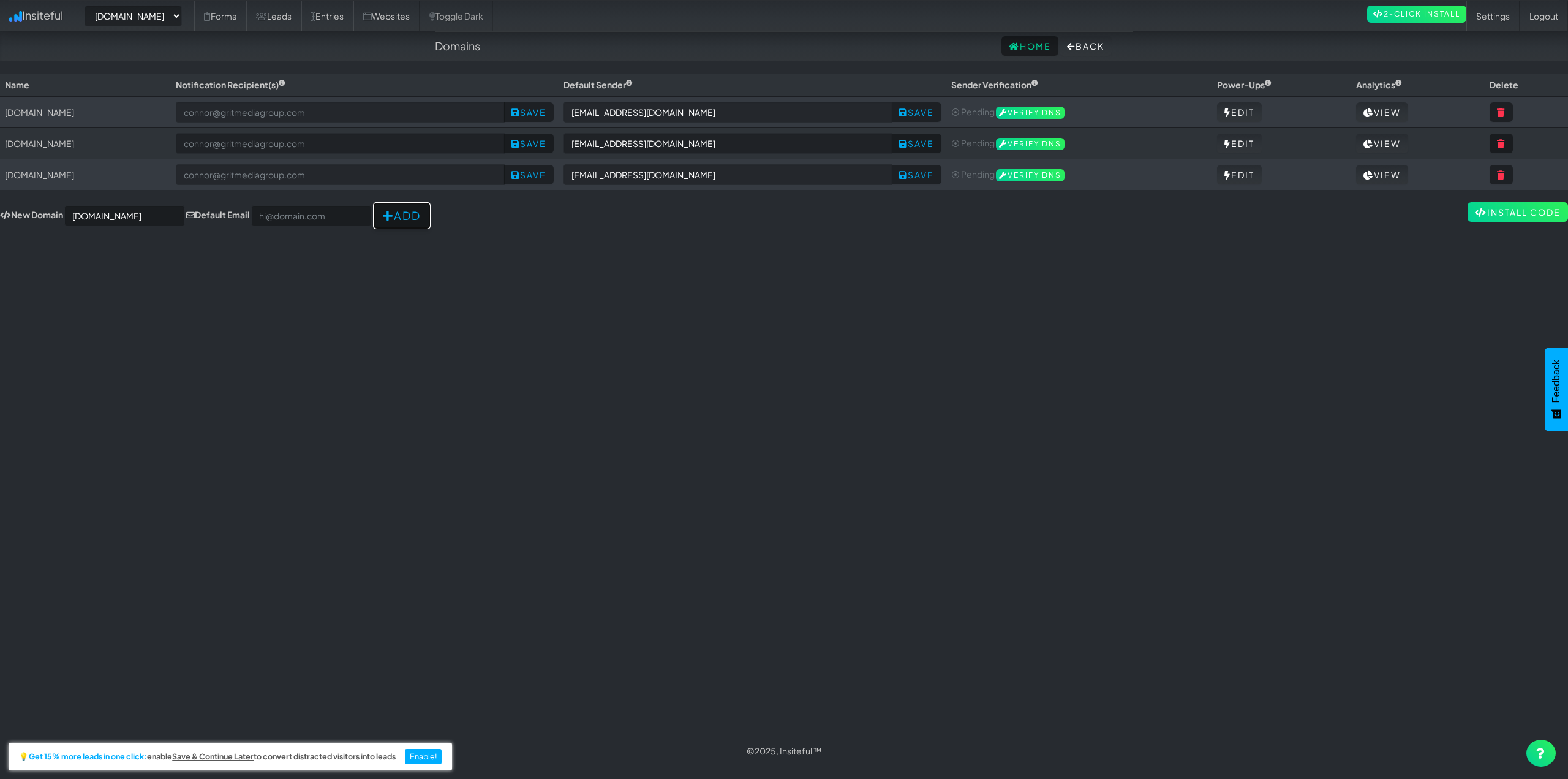
click at [377, 224] on button "Add" at bounding box center [402, 215] width 58 height 27
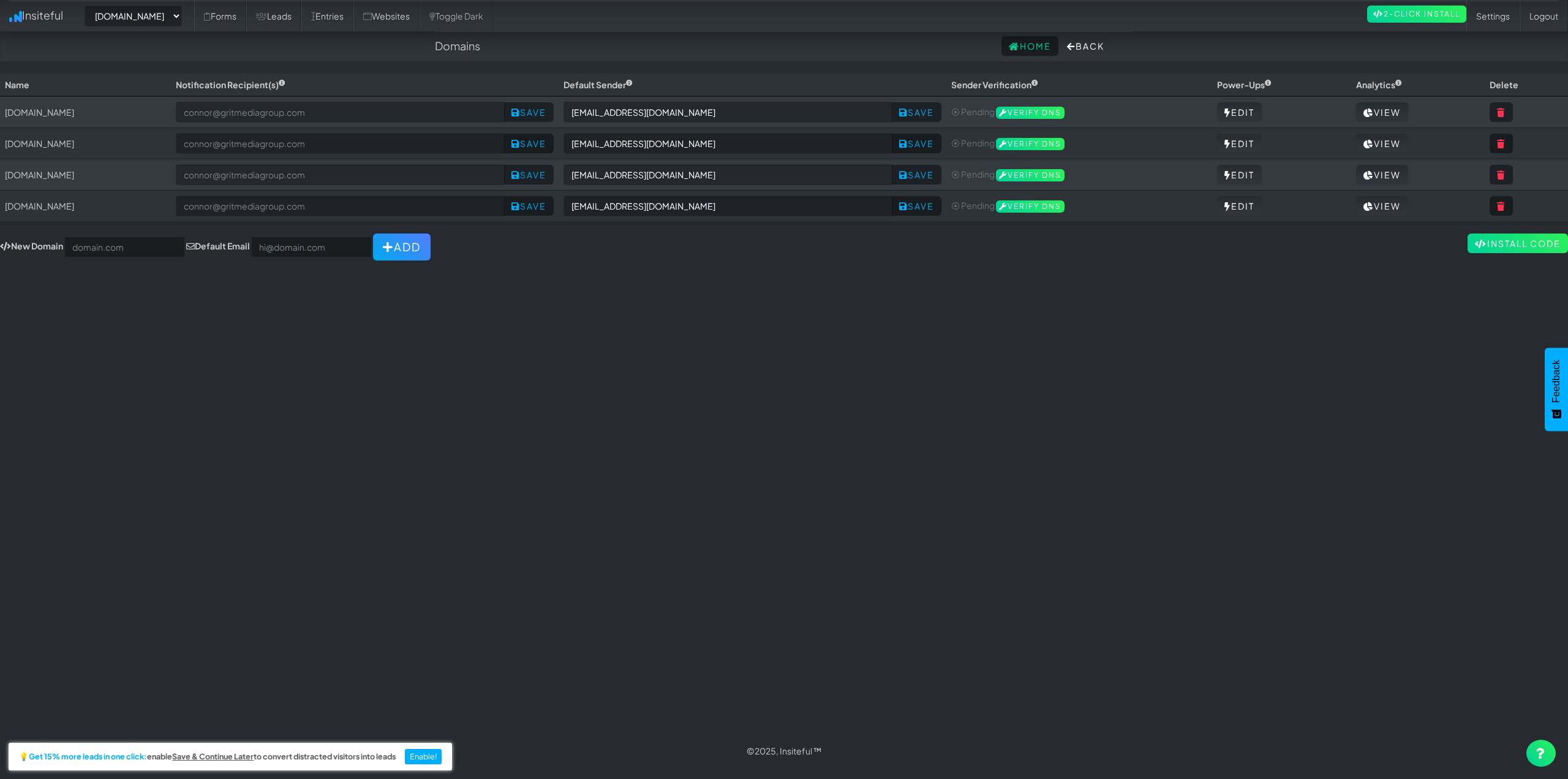
select select "2454"
click at [515, 386] on div "Toggle navigation Insiteful -- None -- [DOMAIN_NAME] [DOMAIN_NAME] [DOMAIN_NAME…" at bounding box center [784, 405] width 1568 height 662
click at [301, 14] on link "Leads" at bounding box center [274, 16] width 55 height 31
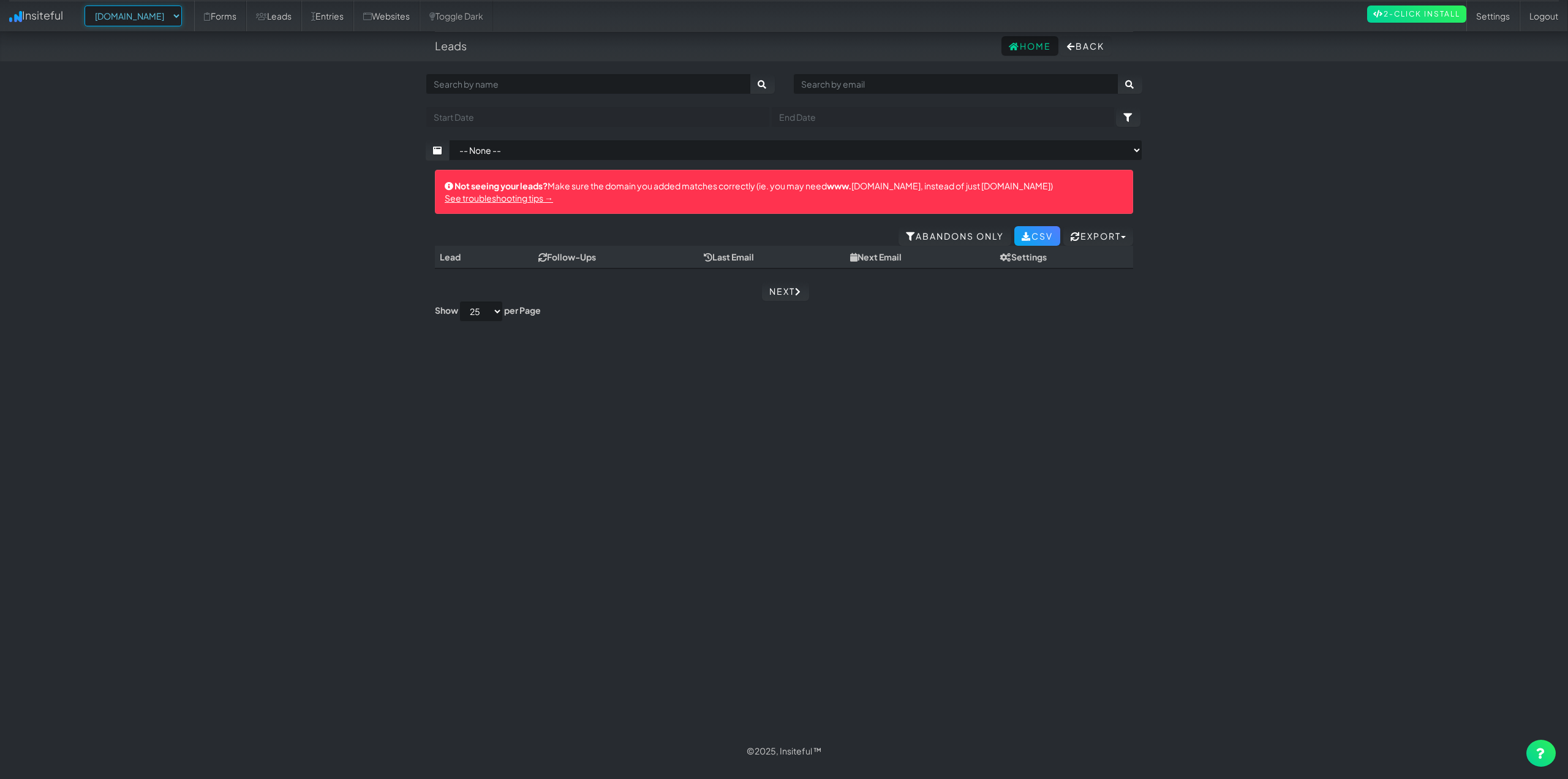
click at [159, 23] on select "-- None -- [DOMAIN_NAME] [DOMAIN_NAME] [DOMAIN_NAME] [DOMAIN_NAME]" at bounding box center [133, 15] width 98 height 21
select select "2455"
click at [88, 5] on select "-- None -- ceramicprosouthwestoh.com www.ceramicprosouthwestoh.com www.autocorr…" at bounding box center [133, 15] width 98 height 21
select select "2455"
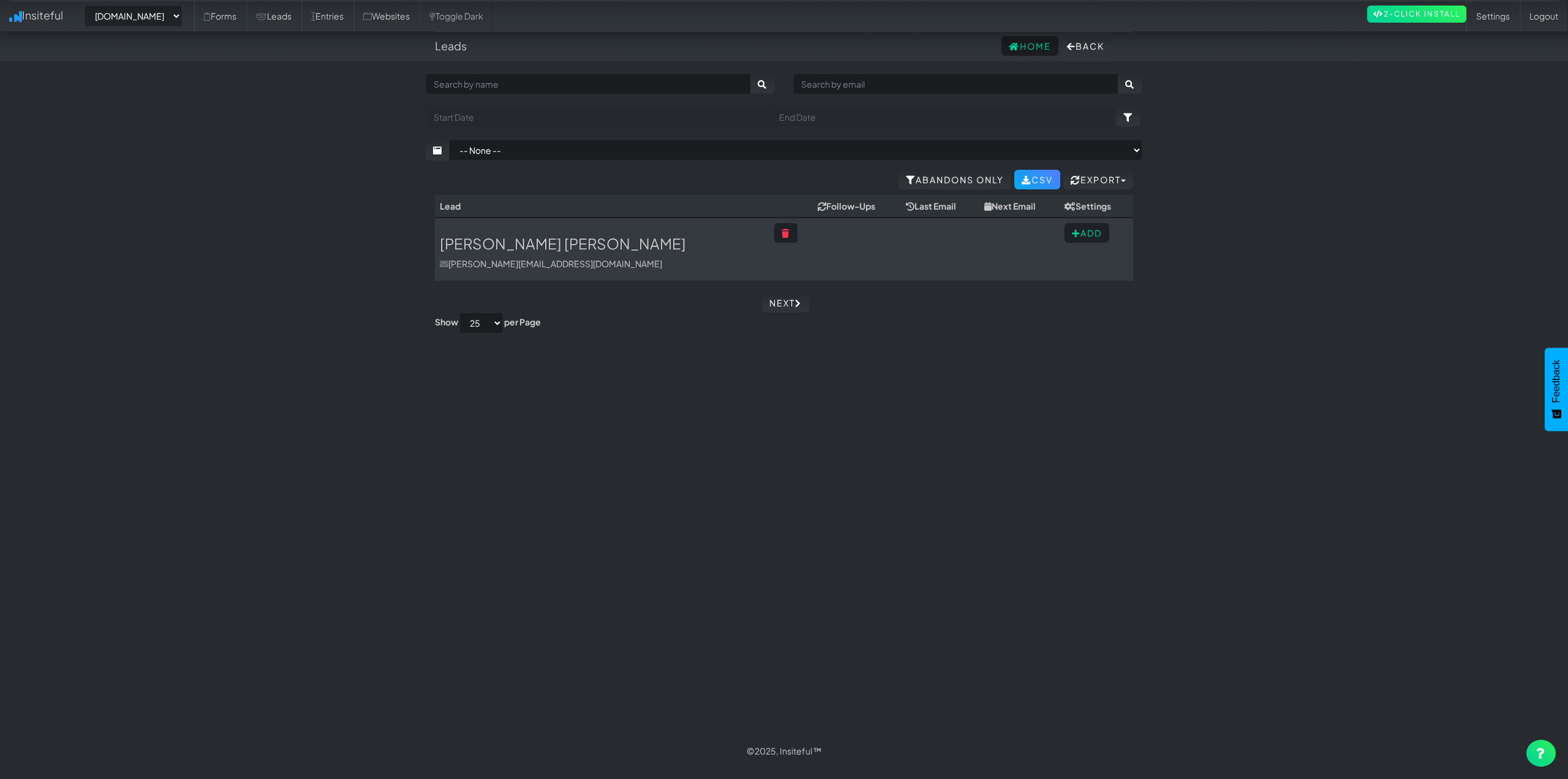
select select "2455"
click at [882, 464] on div "Toggle navigation Insiteful -- None -- [DOMAIN_NAME] [DOMAIN_NAME] [DOMAIN_NAME…" at bounding box center [783, 405] width 716 height 662
click at [176, 28] on div "-- None -- [DOMAIN_NAME] [DOMAIN_NAME] [DOMAIN_NAME] [DOMAIN_NAME] Forms Leads …" at bounding box center [784, 15] width 1550 height 31
click at [158, 28] on div "-- None -- [DOMAIN_NAME] [DOMAIN_NAME] [DOMAIN_NAME] [DOMAIN_NAME] Forms Leads …" at bounding box center [784, 15] width 1550 height 31
click at [157, 15] on select "-- None -- ceramicprosouthwestoh.com www.ceramicprosouthwestoh.com www.autocorr…" at bounding box center [133, 15] width 98 height 21
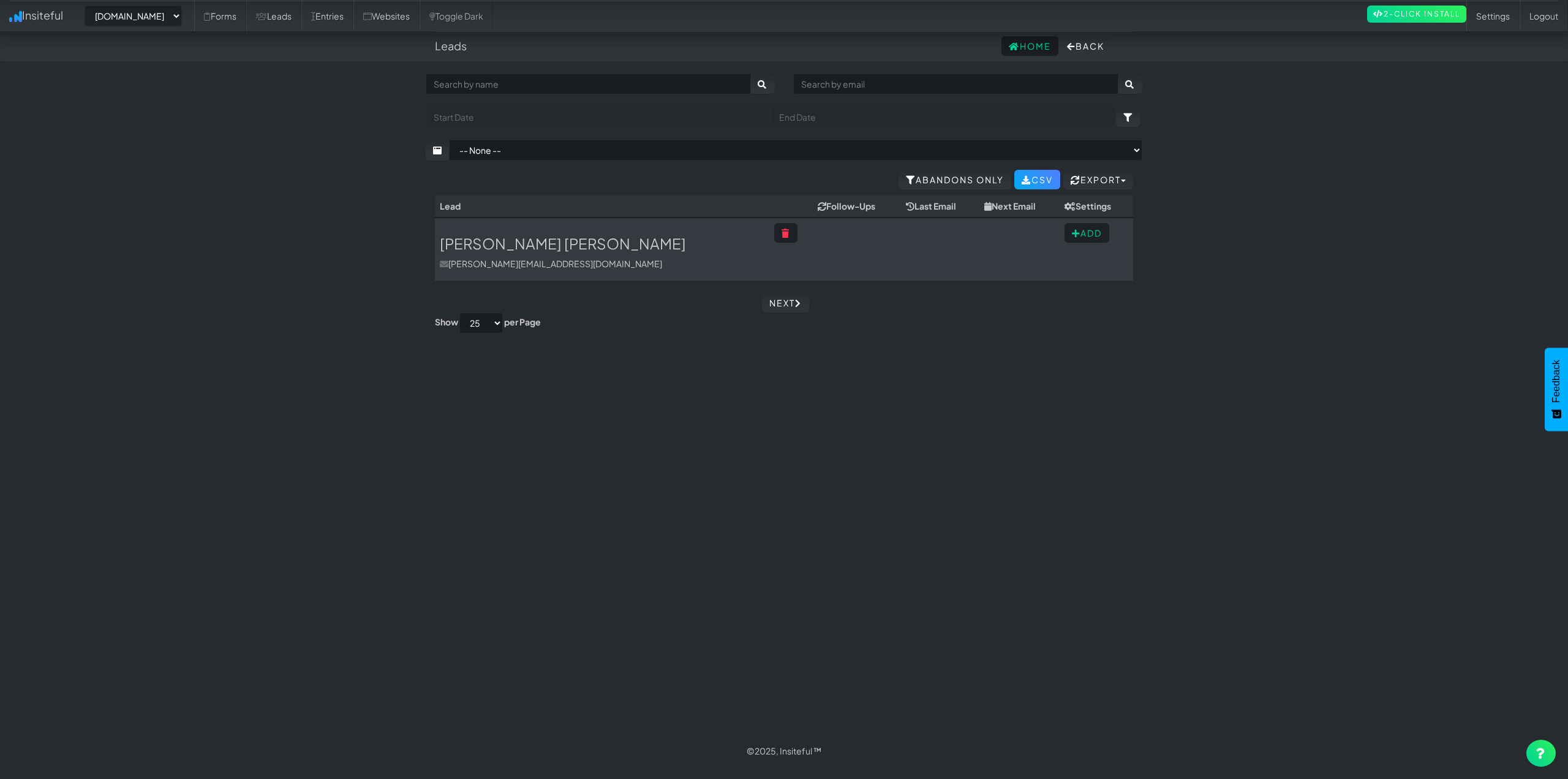
click at [270, 254] on body "Leads Home Back Toggle navigation Insiteful -- None -- ceramicprosouthwestoh.co…" at bounding box center [784, 383] width 1568 height 766
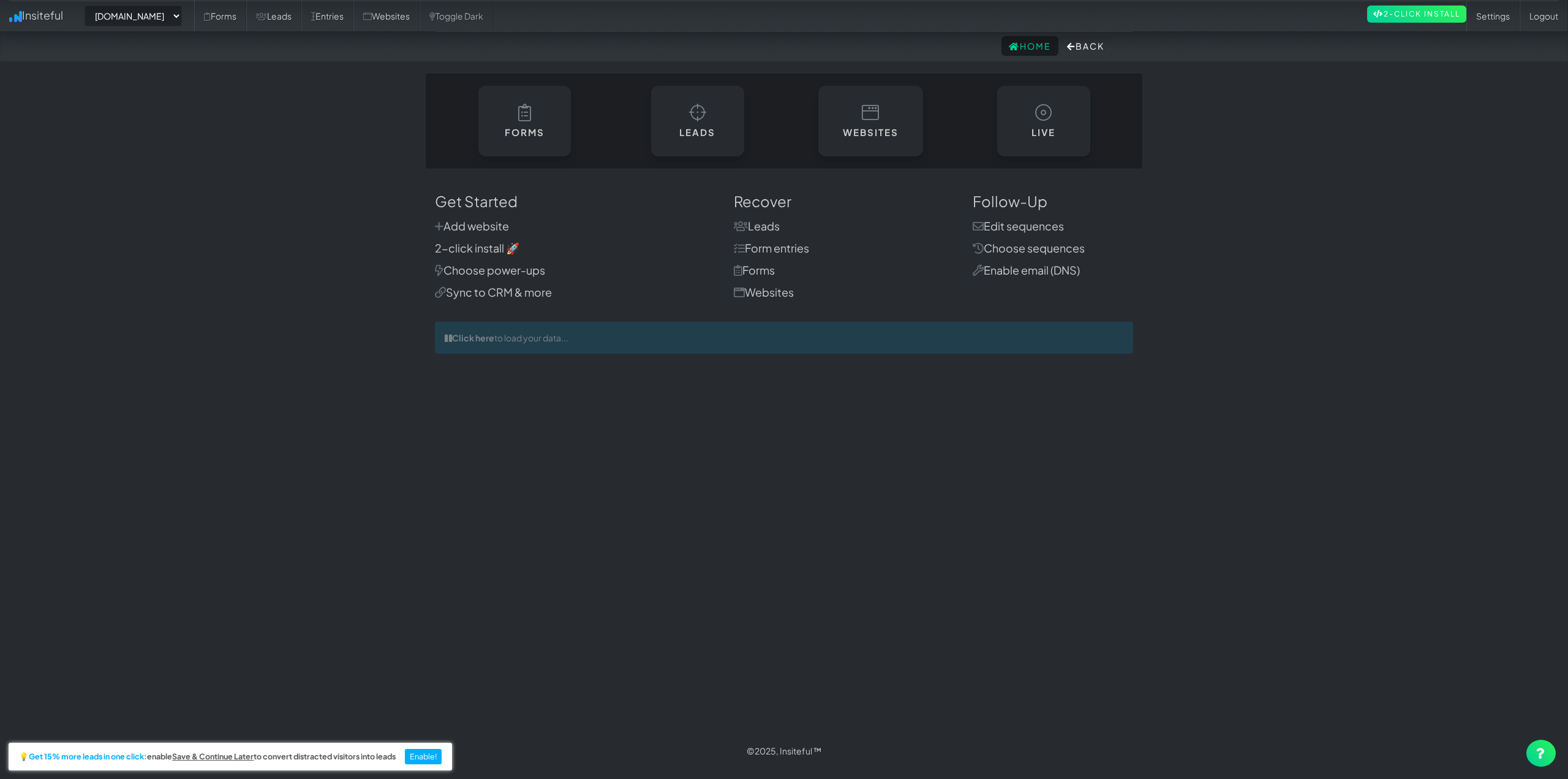
select select "2455"
click at [874, 121] on link "Websites" at bounding box center [870, 118] width 107 height 71
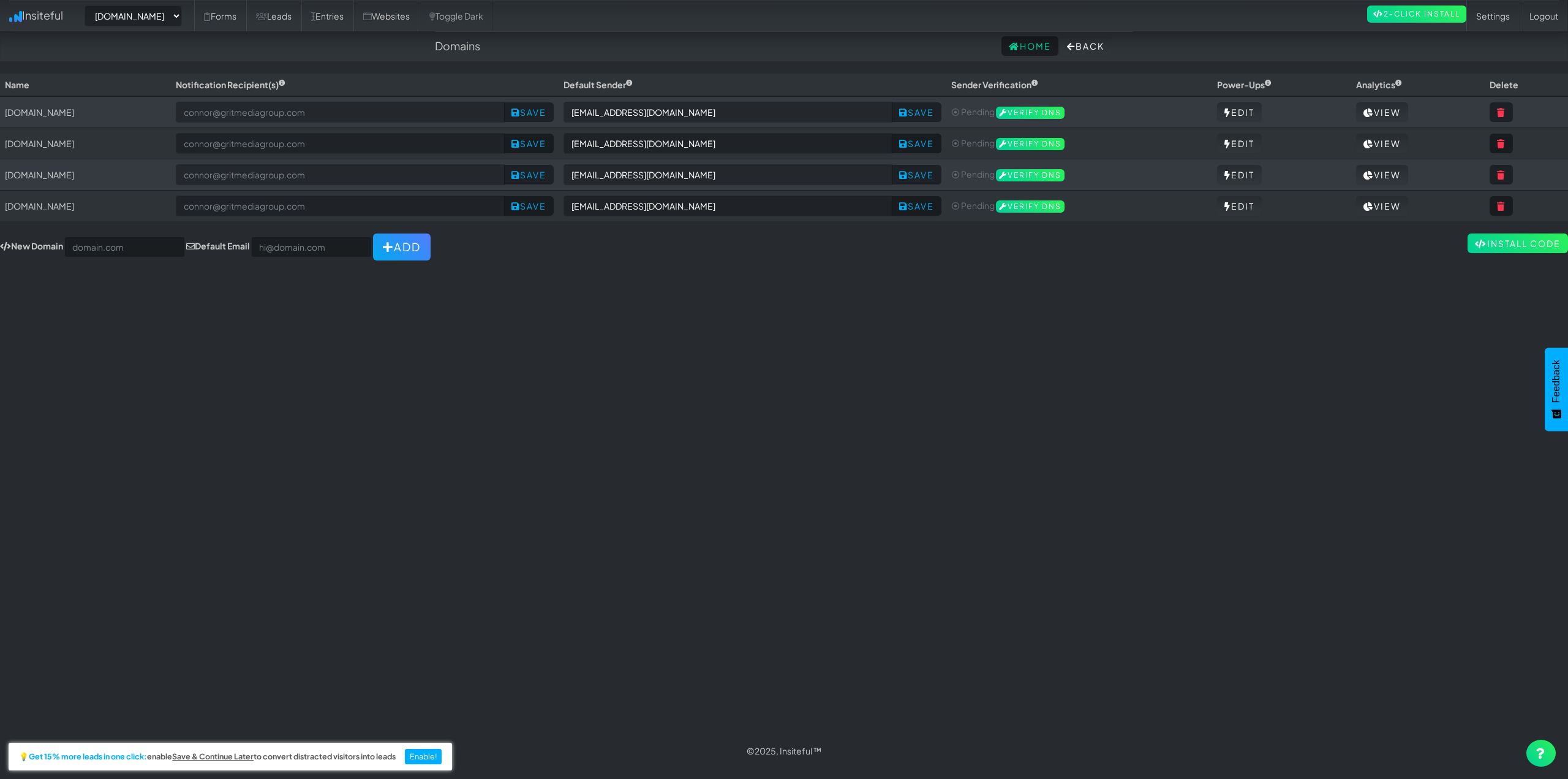
select select "2455"
click at [589, 356] on div "Toggle navigation Insiteful -- None -- [DOMAIN_NAME] [DOMAIN_NAME] [DOMAIN_NAME…" at bounding box center [784, 405] width 1568 height 662
click at [1513, 173] on button at bounding box center [1501, 175] width 23 height 20
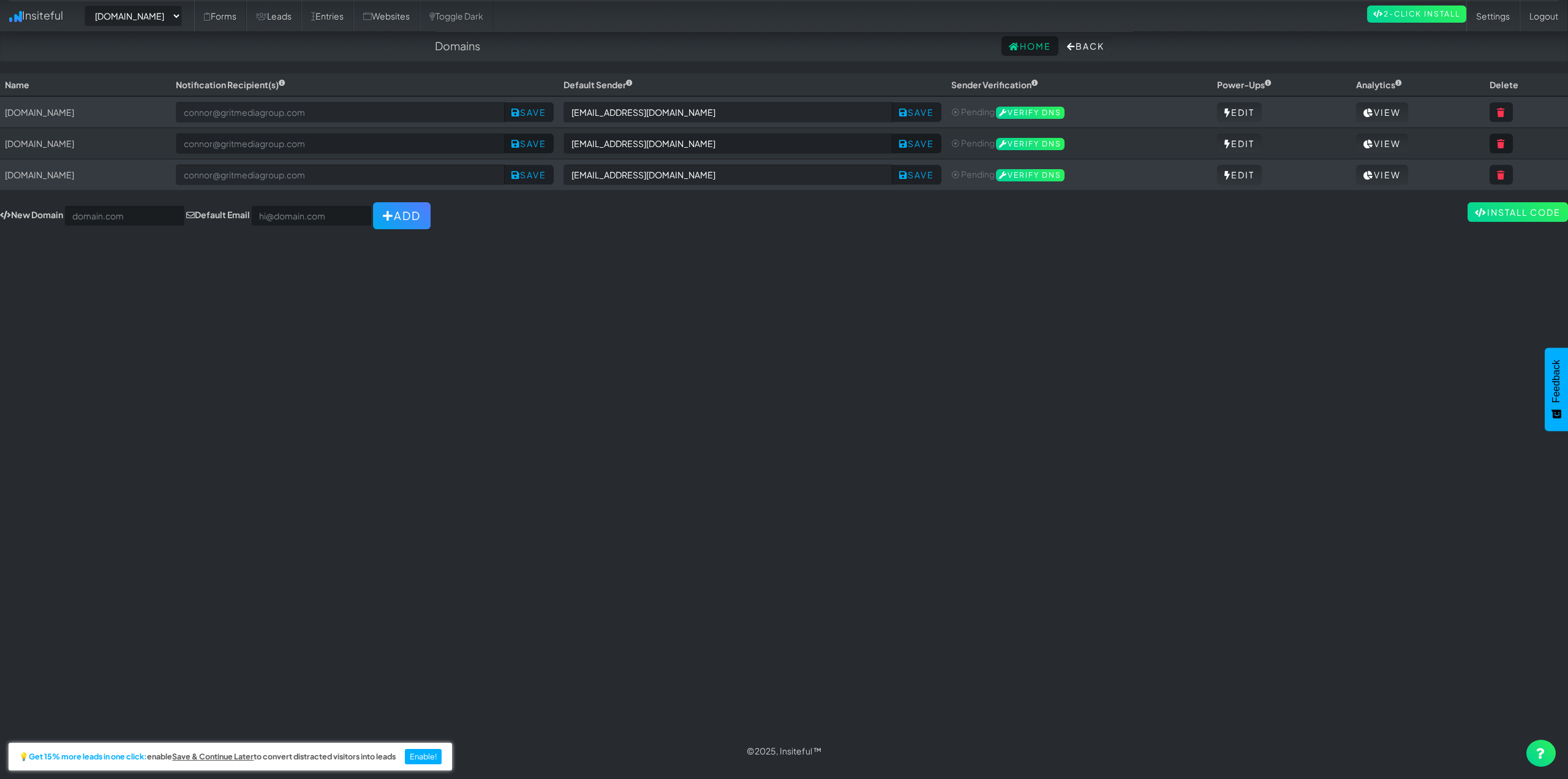
select select "2455"
click at [508, 447] on div "Toggle navigation Insiteful -- None -- [DOMAIN_NAME] [DOMAIN_NAME] [DOMAIN_NAME…" at bounding box center [784, 405] width 1568 height 662
click at [98, 171] on td "[DOMAIN_NAME]" at bounding box center [85, 174] width 171 height 31
drag, startPoint x: 98, startPoint y: 171, endPoint x: 282, endPoint y: 290, distance: 219.1
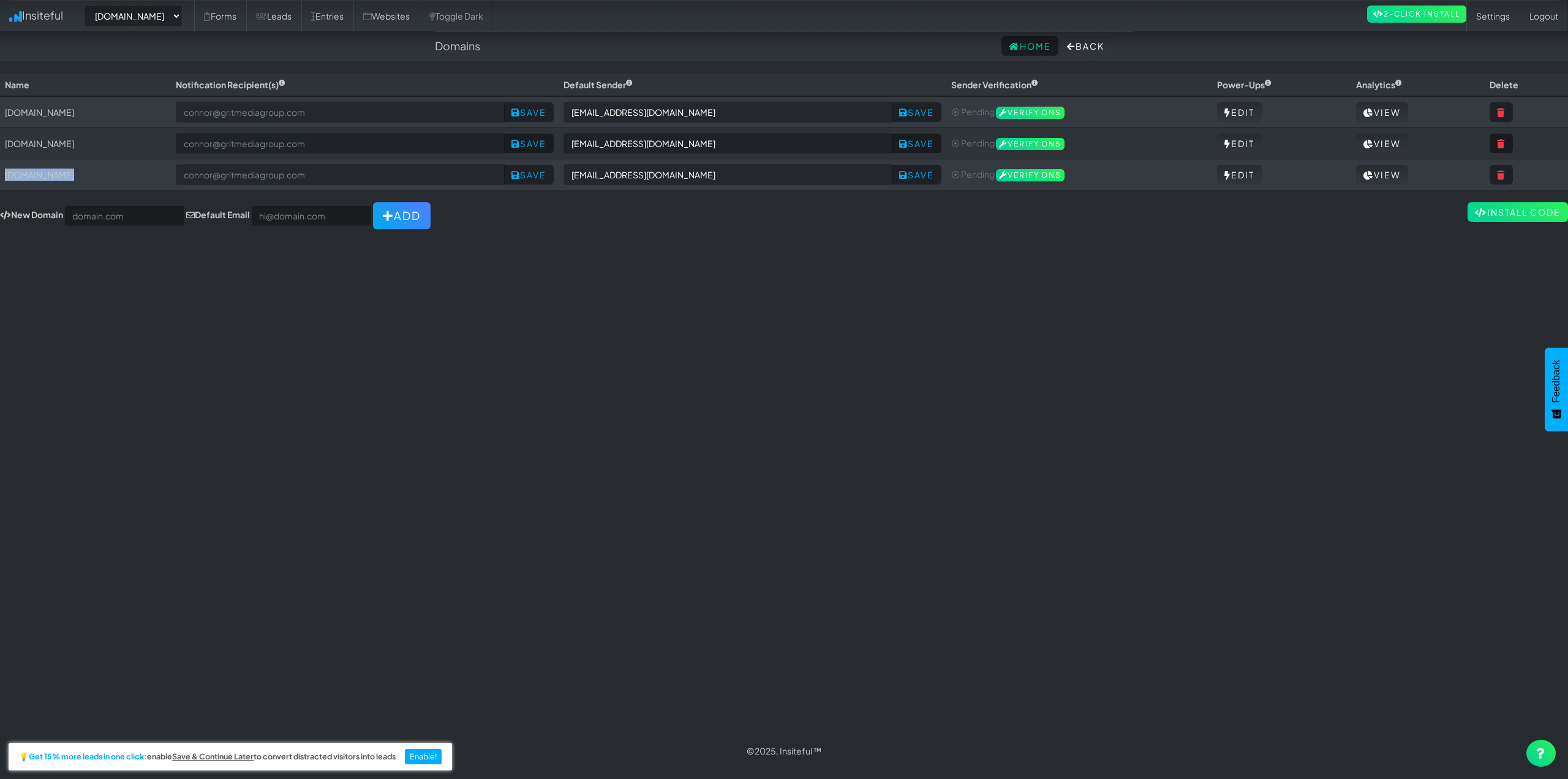
click at [98, 171] on td "[DOMAIN_NAME]" at bounding box center [85, 174] width 171 height 31
click at [402, 372] on div "Toggle navigation Insiteful -- None -- [DOMAIN_NAME] [DOMAIN_NAME] [DOMAIN_NAME…" at bounding box center [784, 405] width 1568 height 662
click at [813, 359] on div "Toggle navigation Insiteful -- None -- [DOMAIN_NAME] [DOMAIN_NAME] [DOMAIN_NAME…" at bounding box center [784, 405] width 1568 height 662
click at [158, 22] on select "-- None -- [DOMAIN_NAME] [DOMAIN_NAME] [DOMAIN_NAME]" at bounding box center [133, 15] width 98 height 21
click at [301, 27] on link "Leads" at bounding box center [274, 16] width 55 height 31
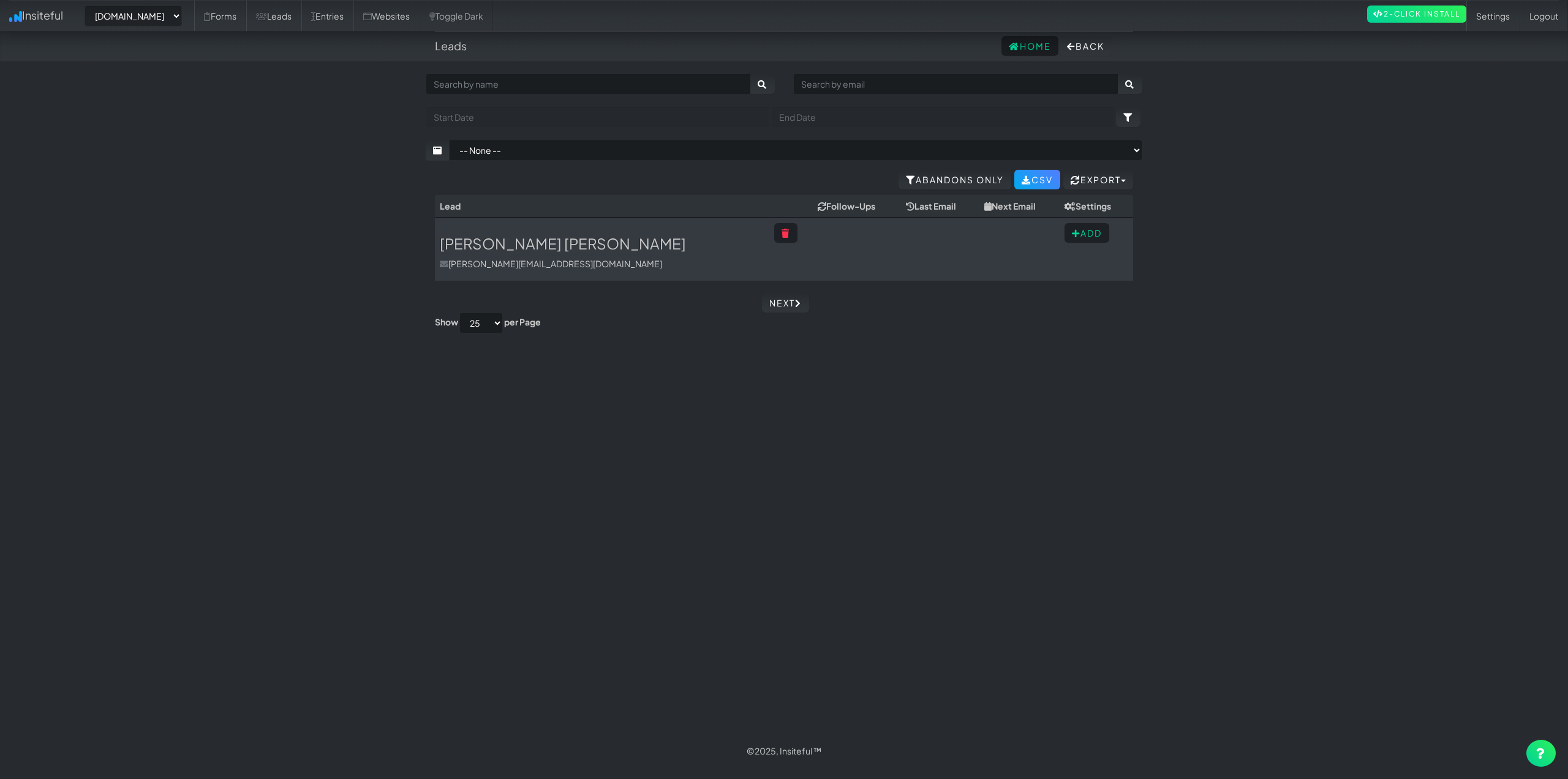
select select "2455"
click at [161, 16] on select "-- None -- [DOMAIN_NAME] [DOMAIN_NAME] [DOMAIN_NAME]" at bounding box center [133, 15] width 98 height 21
